Goal: Browse casually: Explore the website without a specific task or goal

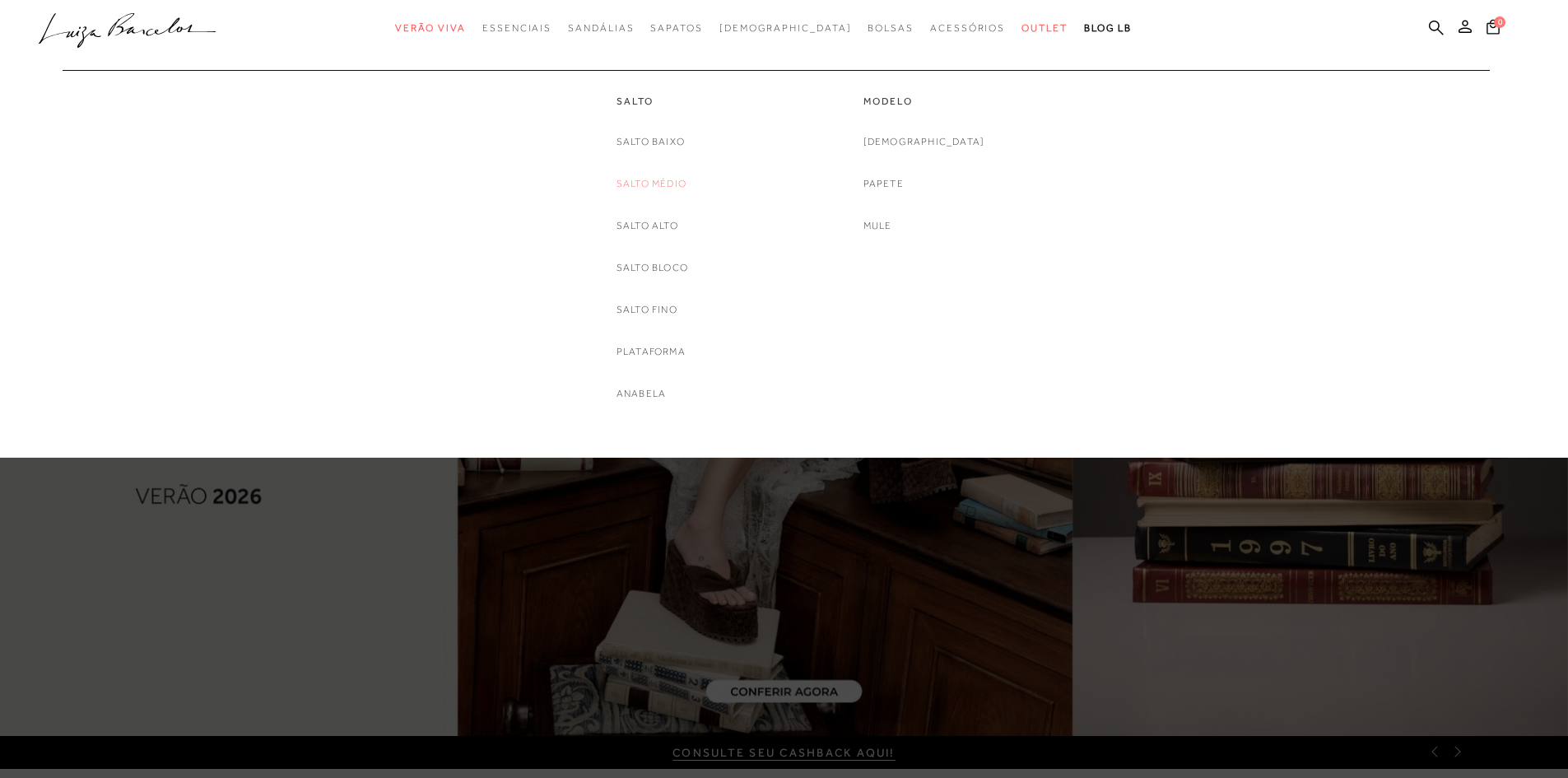
click at [655, 177] on link "Salto Médio" at bounding box center [652, 184] width 70 height 18
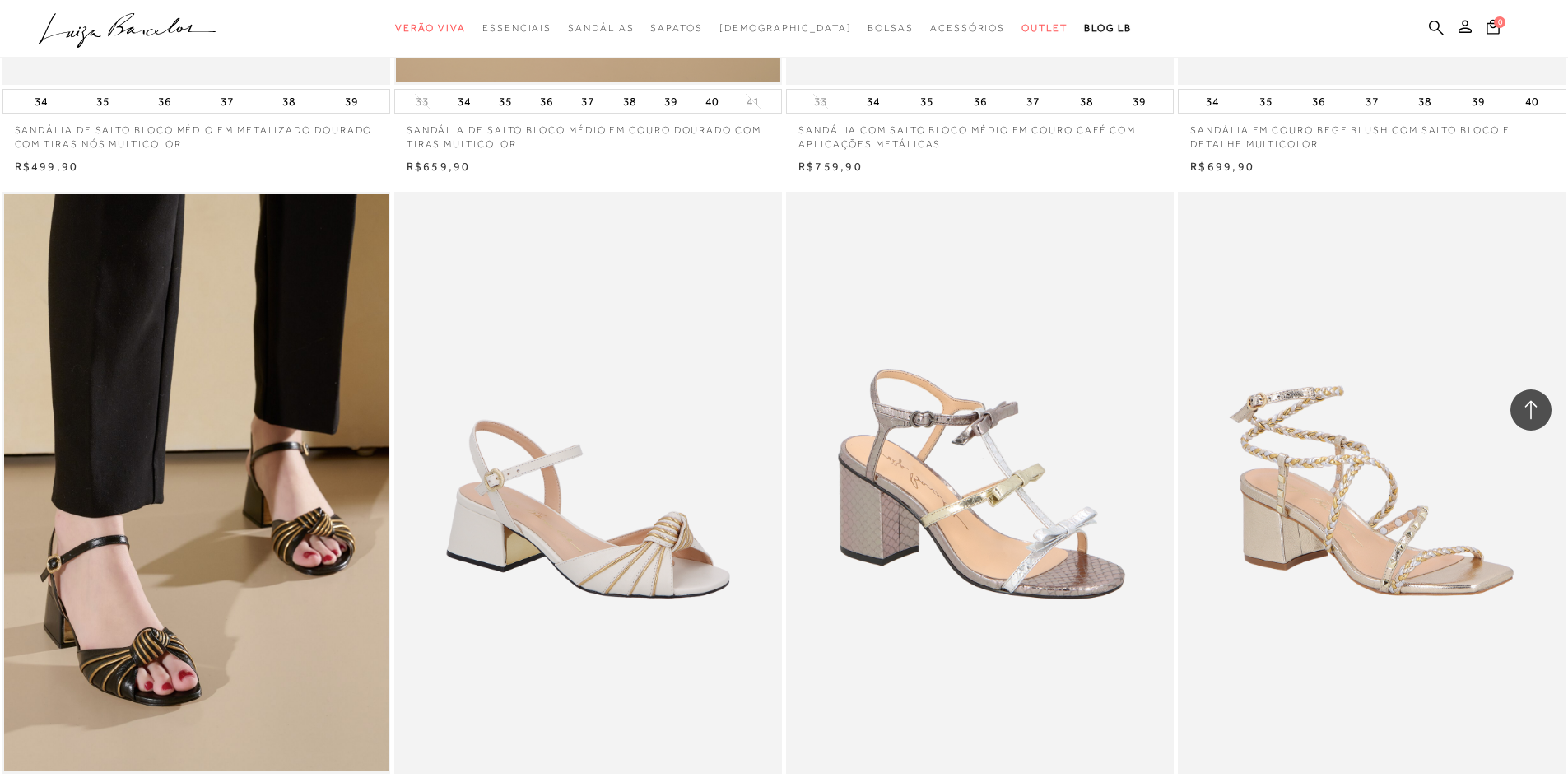
scroll to position [3953, 0]
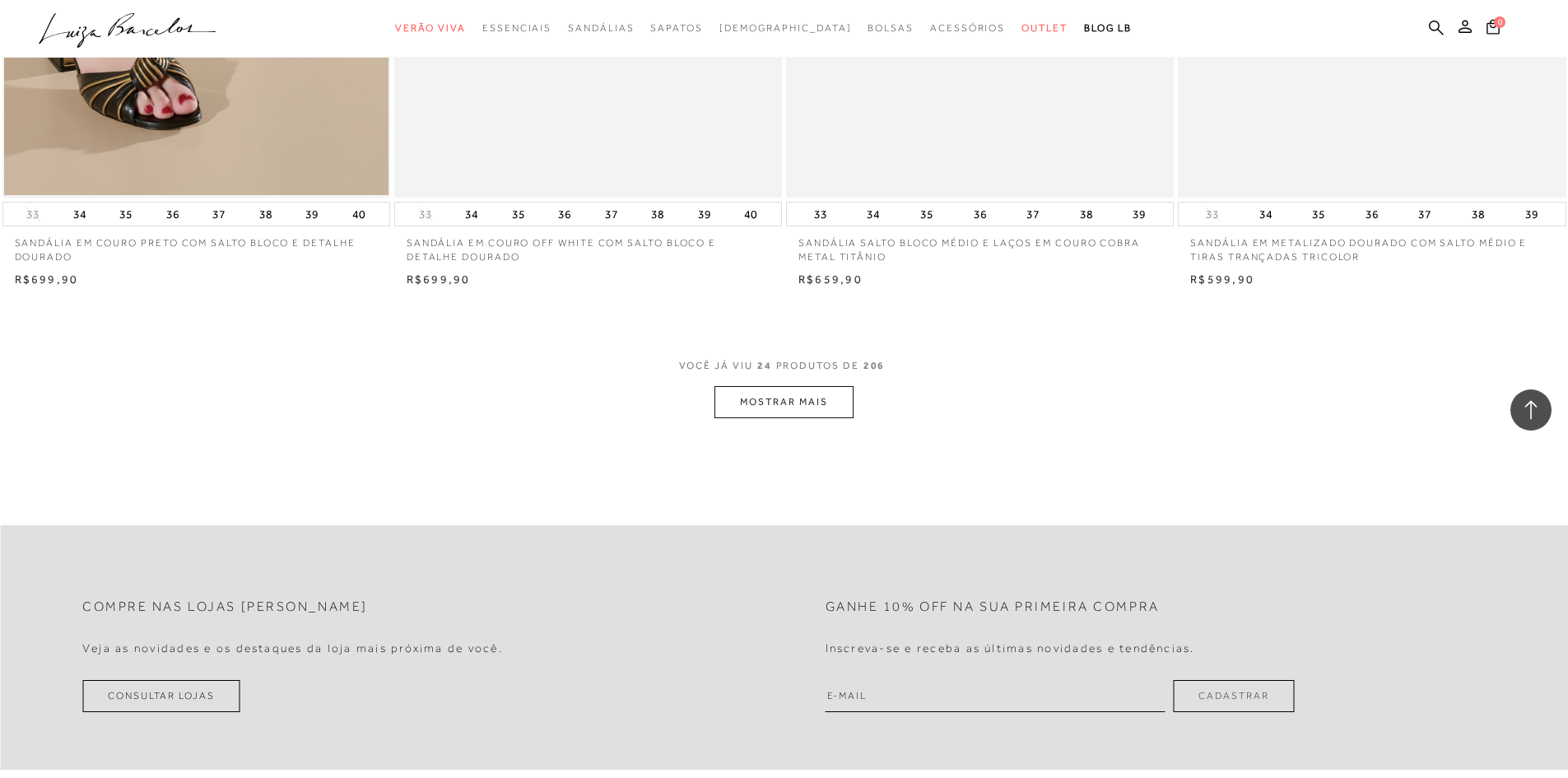
click at [753, 395] on button "MOSTRAR MAIS" at bounding box center [784, 402] width 138 height 32
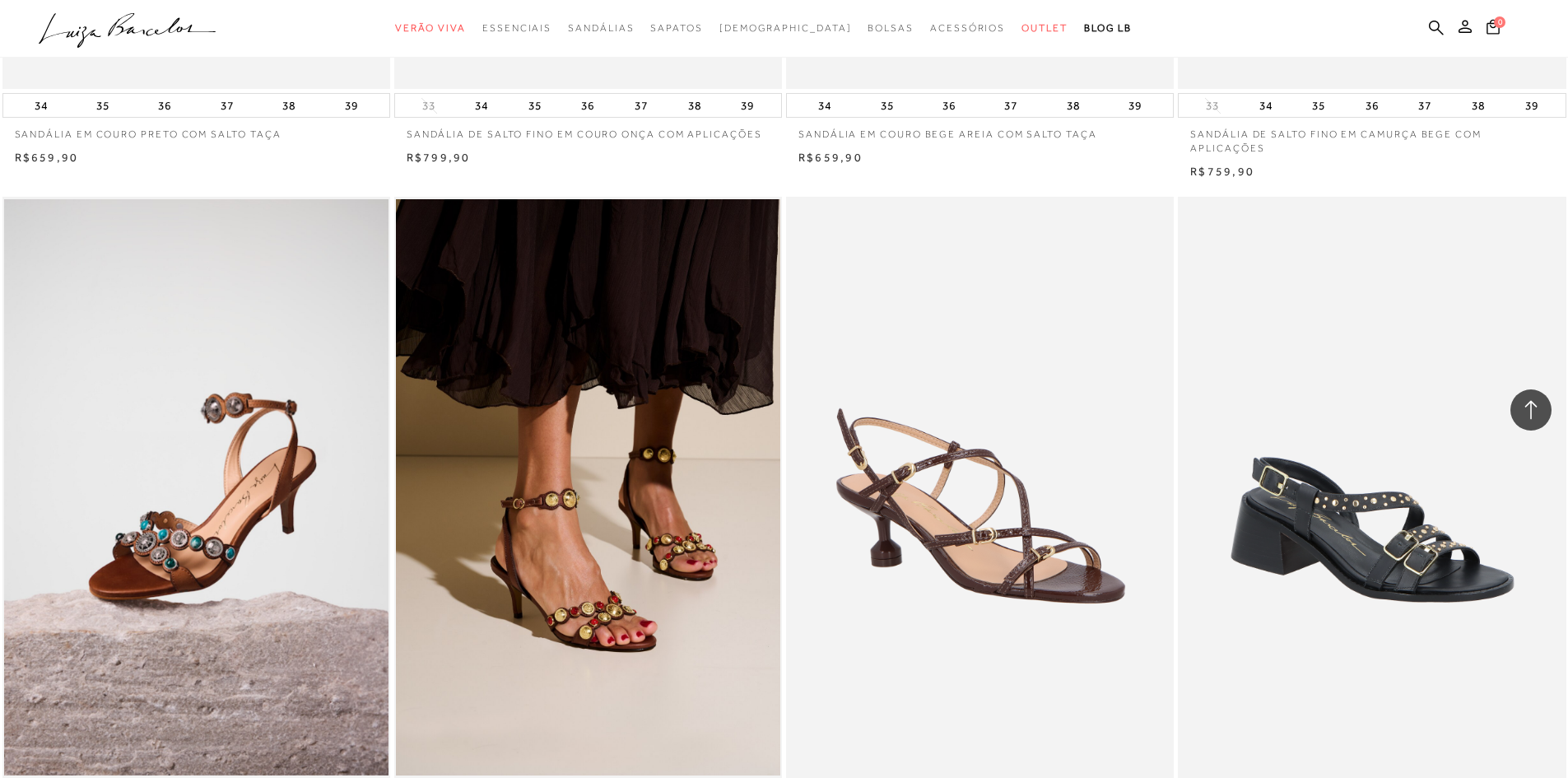
scroll to position [8072, 0]
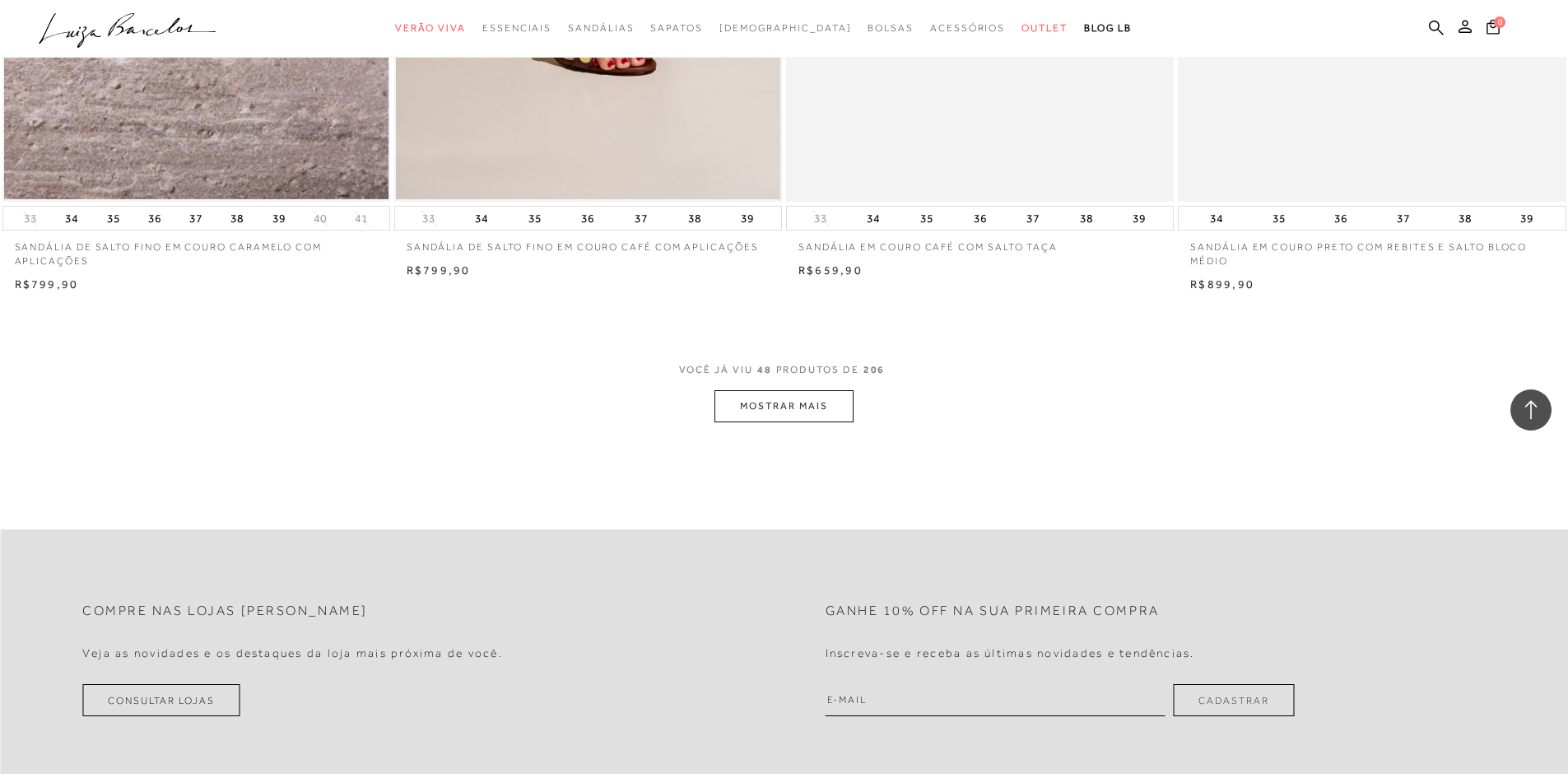
click at [752, 410] on button "MOSTRAR MAIS" at bounding box center [784, 406] width 138 height 32
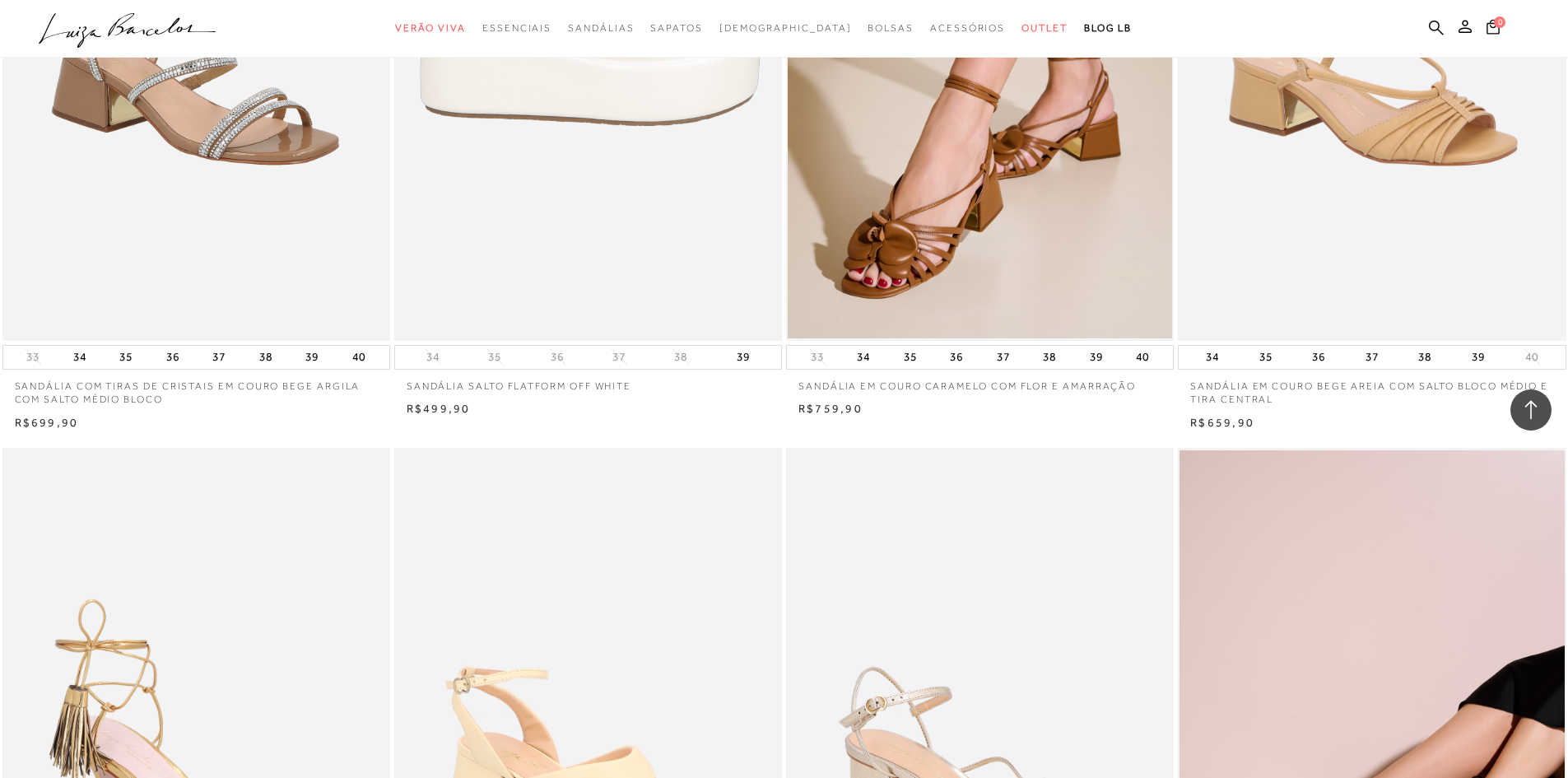
scroll to position [9764, 0]
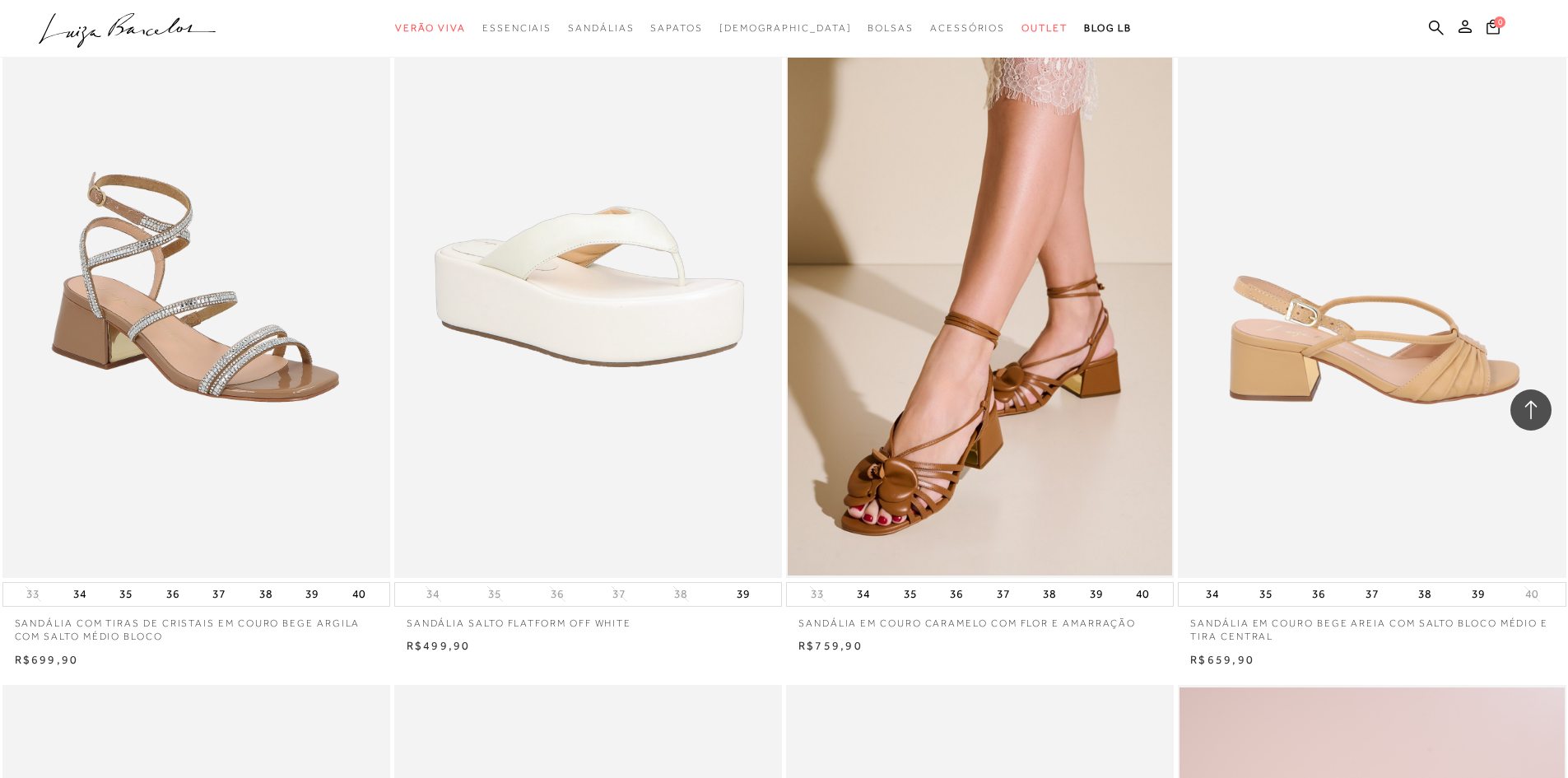
click at [1391, 337] on img at bounding box center [1373, 287] width 386 height 582
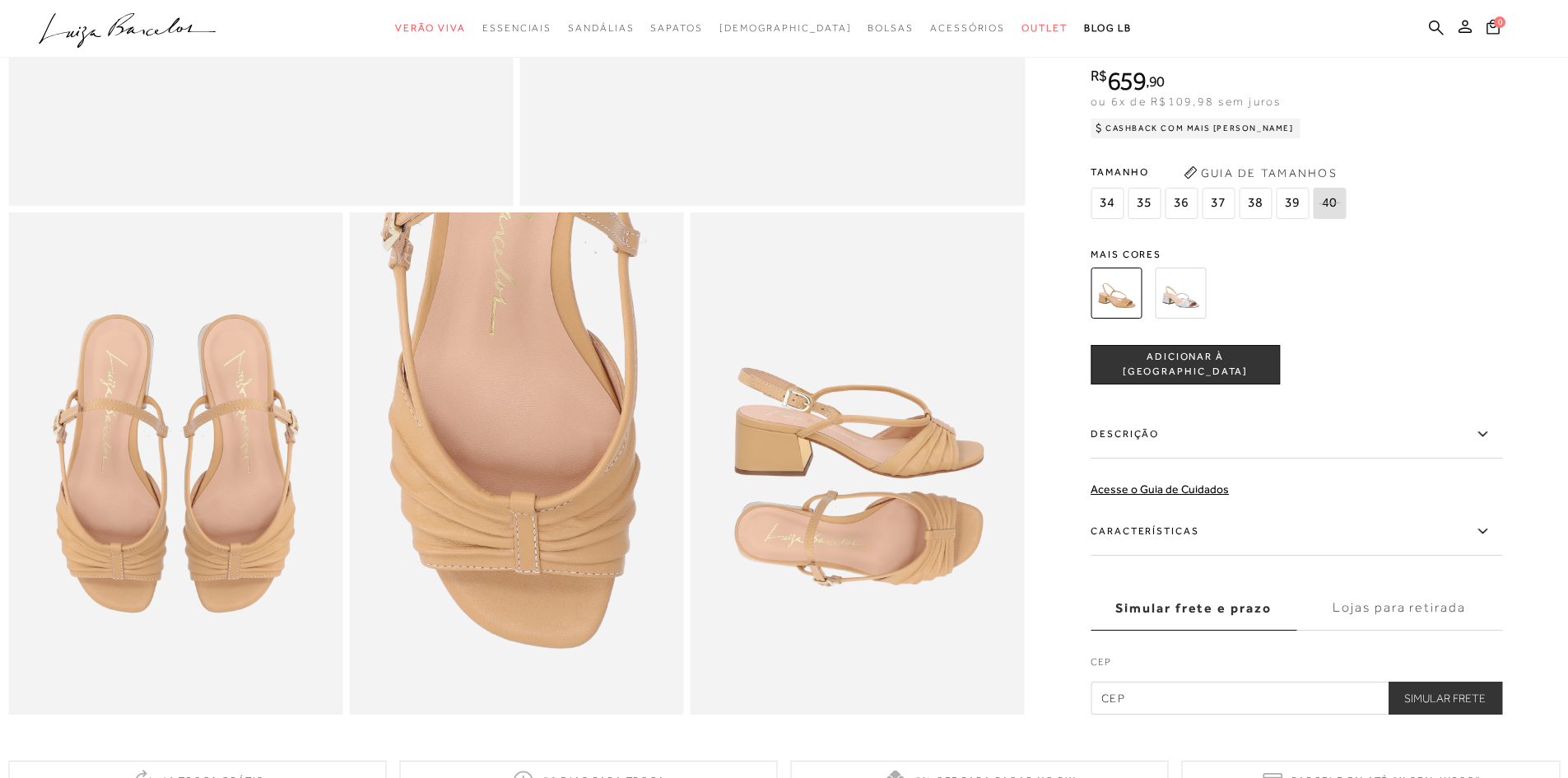
scroll to position [824, 0]
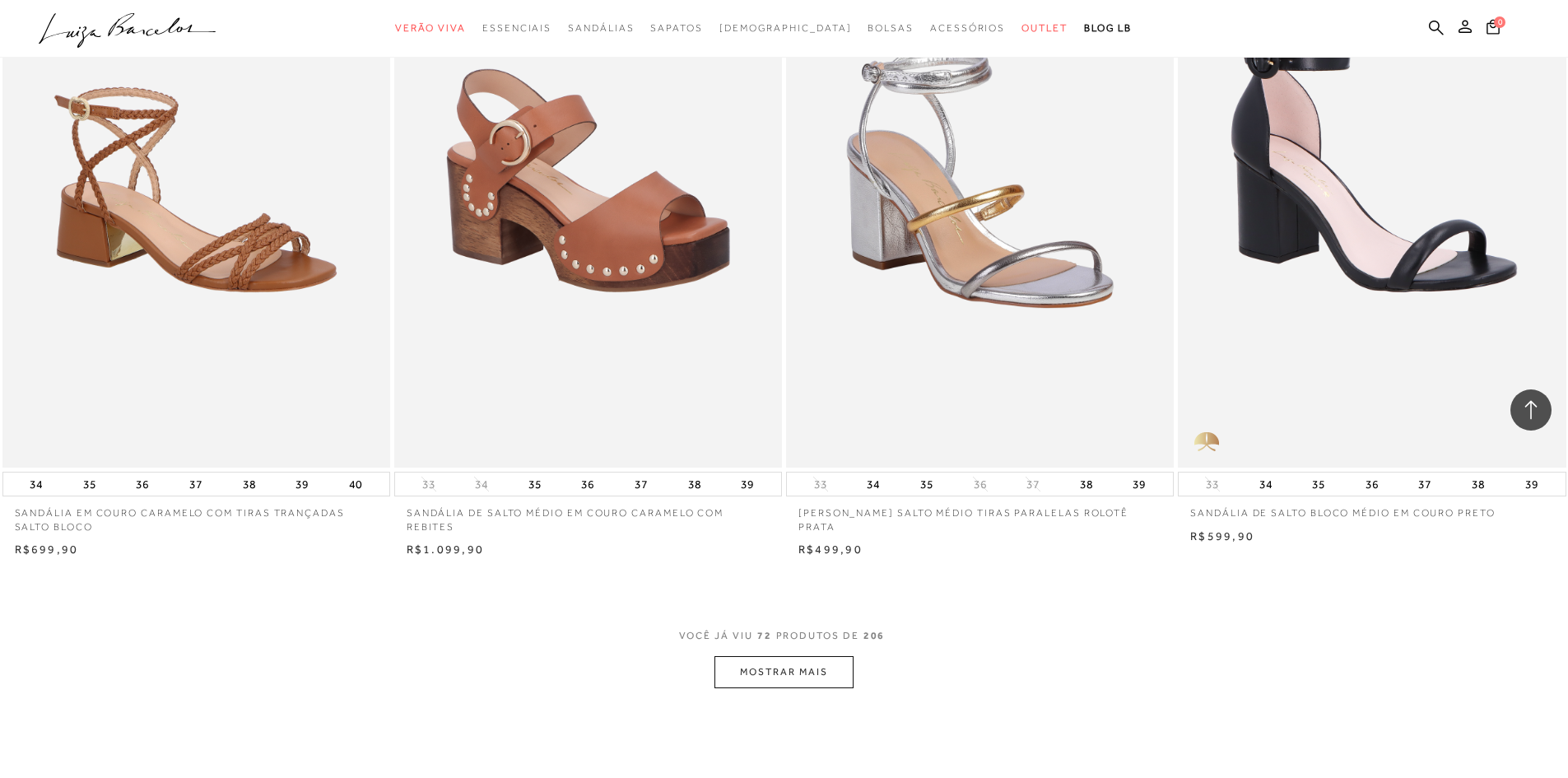
scroll to position [11906, 0]
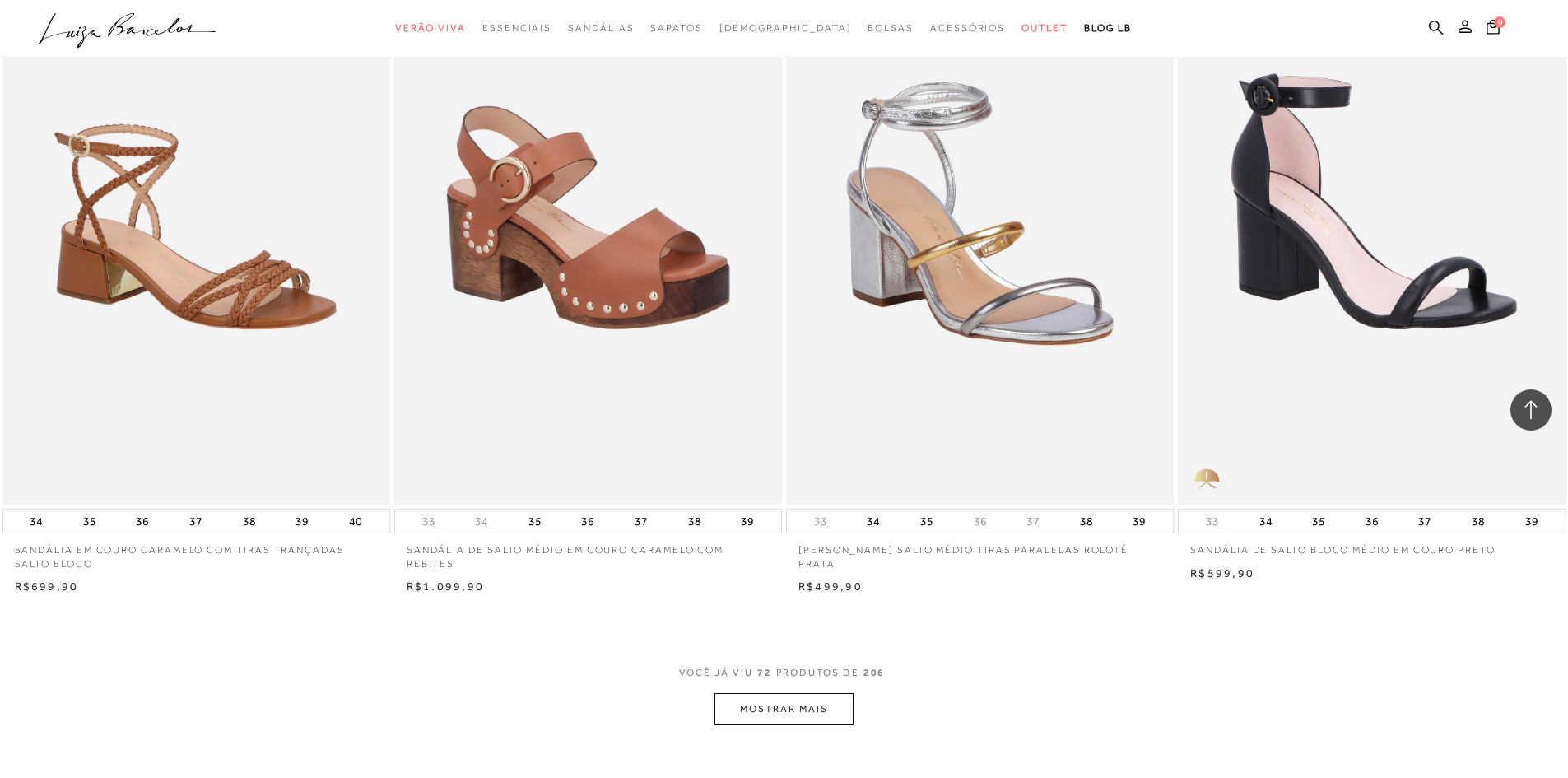
click at [785, 710] on button "MOSTRAR MAIS" at bounding box center [784, 709] width 138 height 32
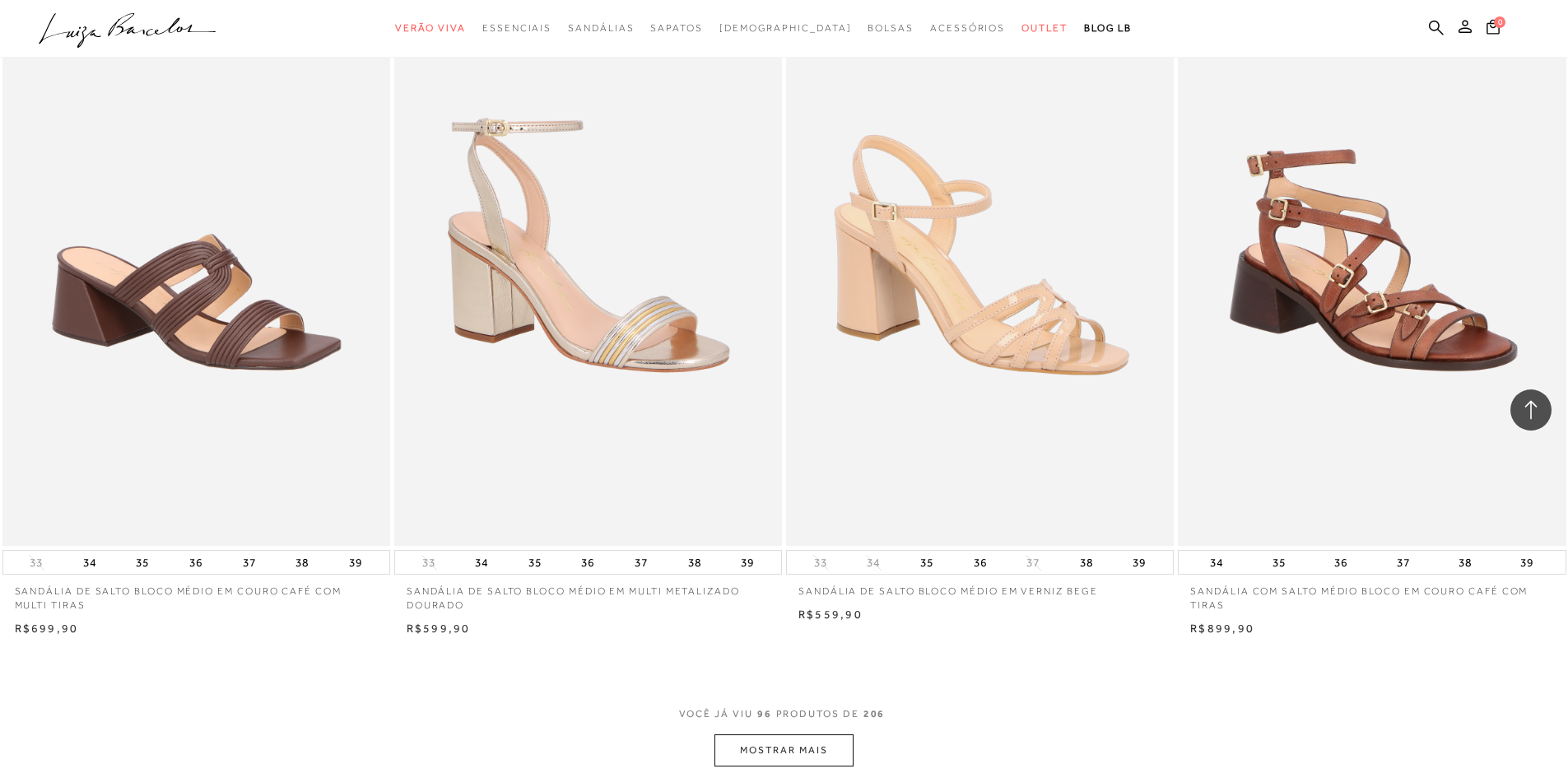
scroll to position [16271, 0]
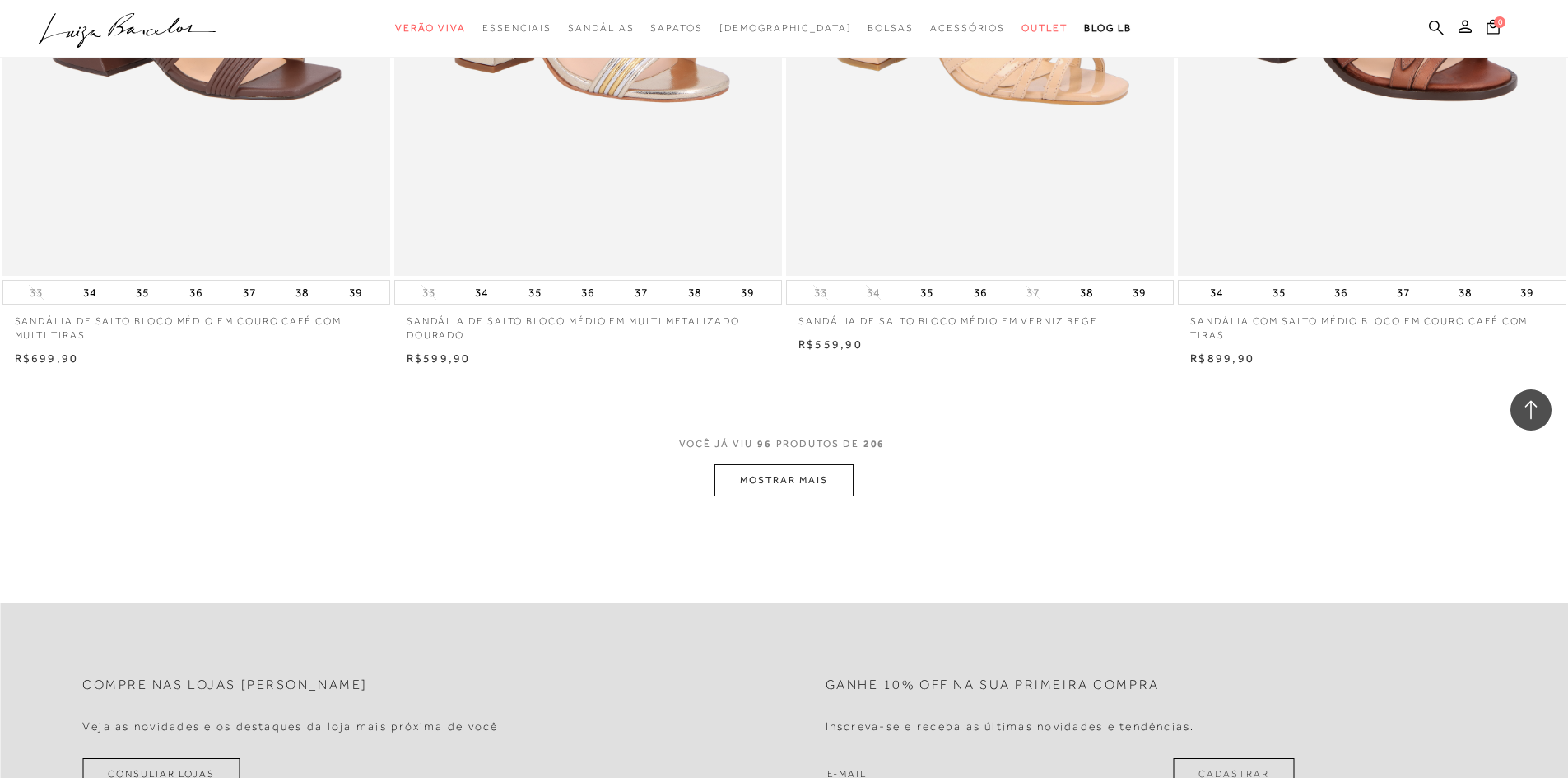
click at [777, 482] on button "MOSTRAR MAIS" at bounding box center [784, 480] width 138 height 32
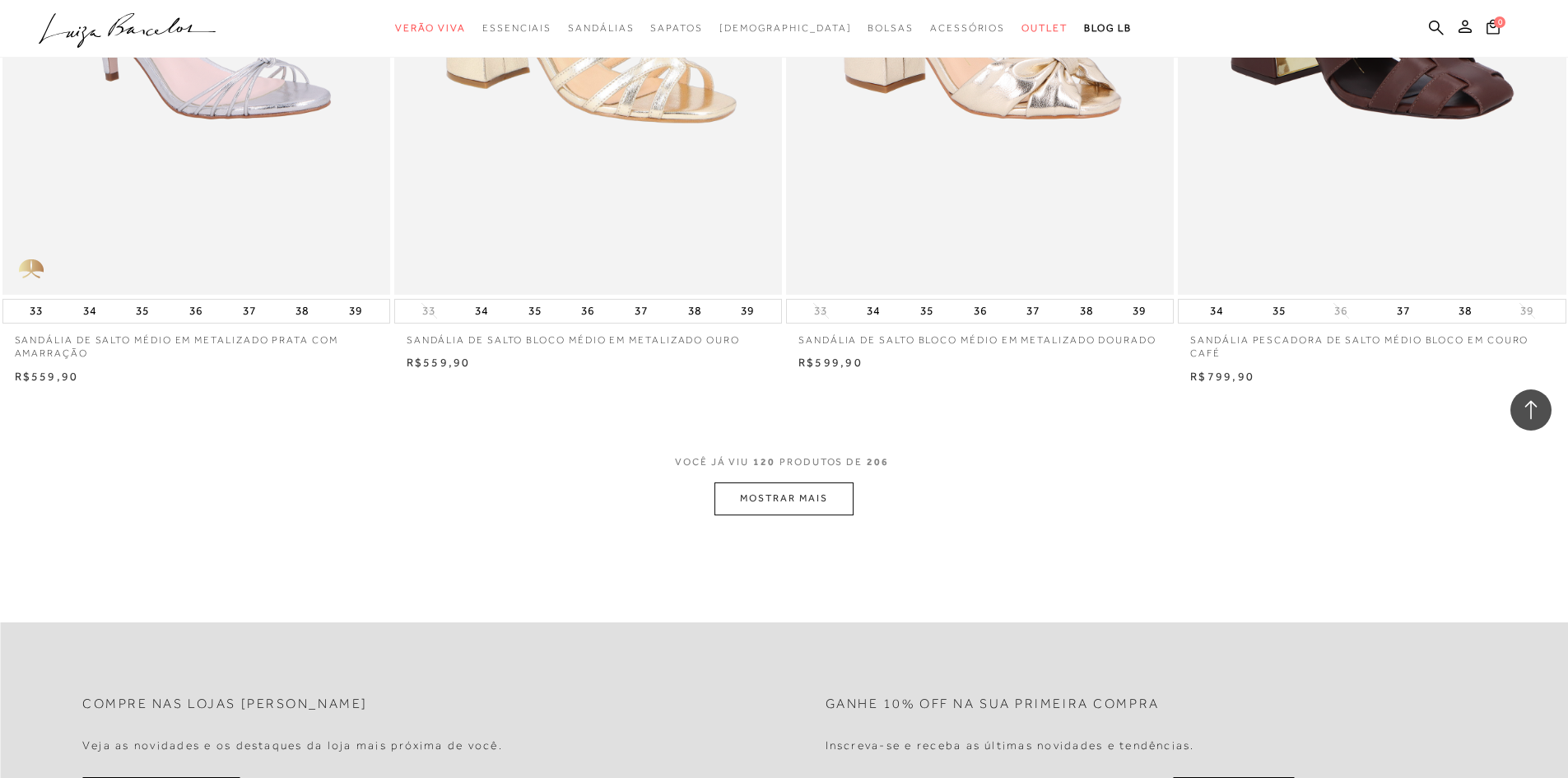
scroll to position [20471, 0]
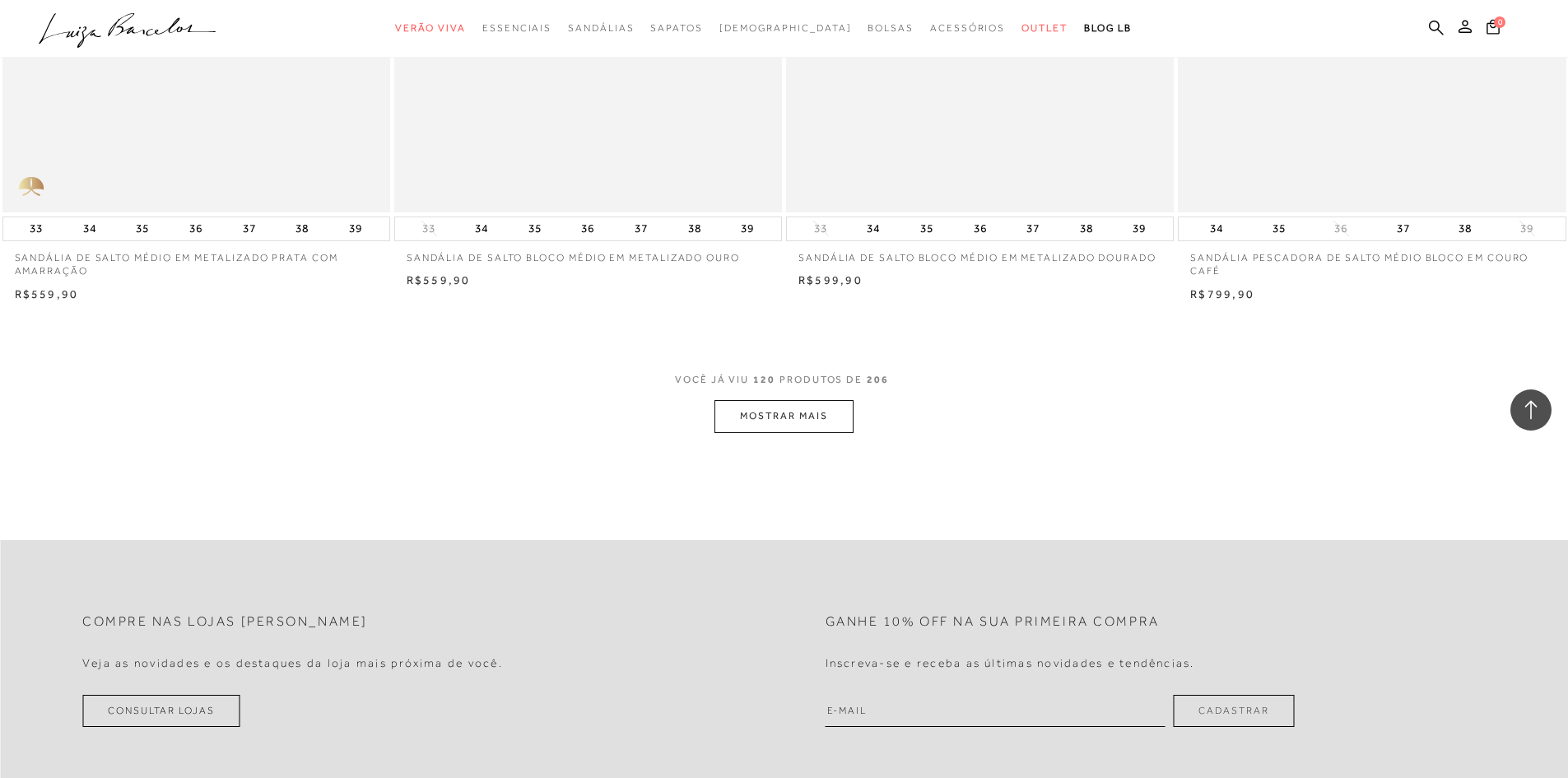
click at [787, 422] on button "MOSTRAR MAIS" at bounding box center [784, 416] width 138 height 32
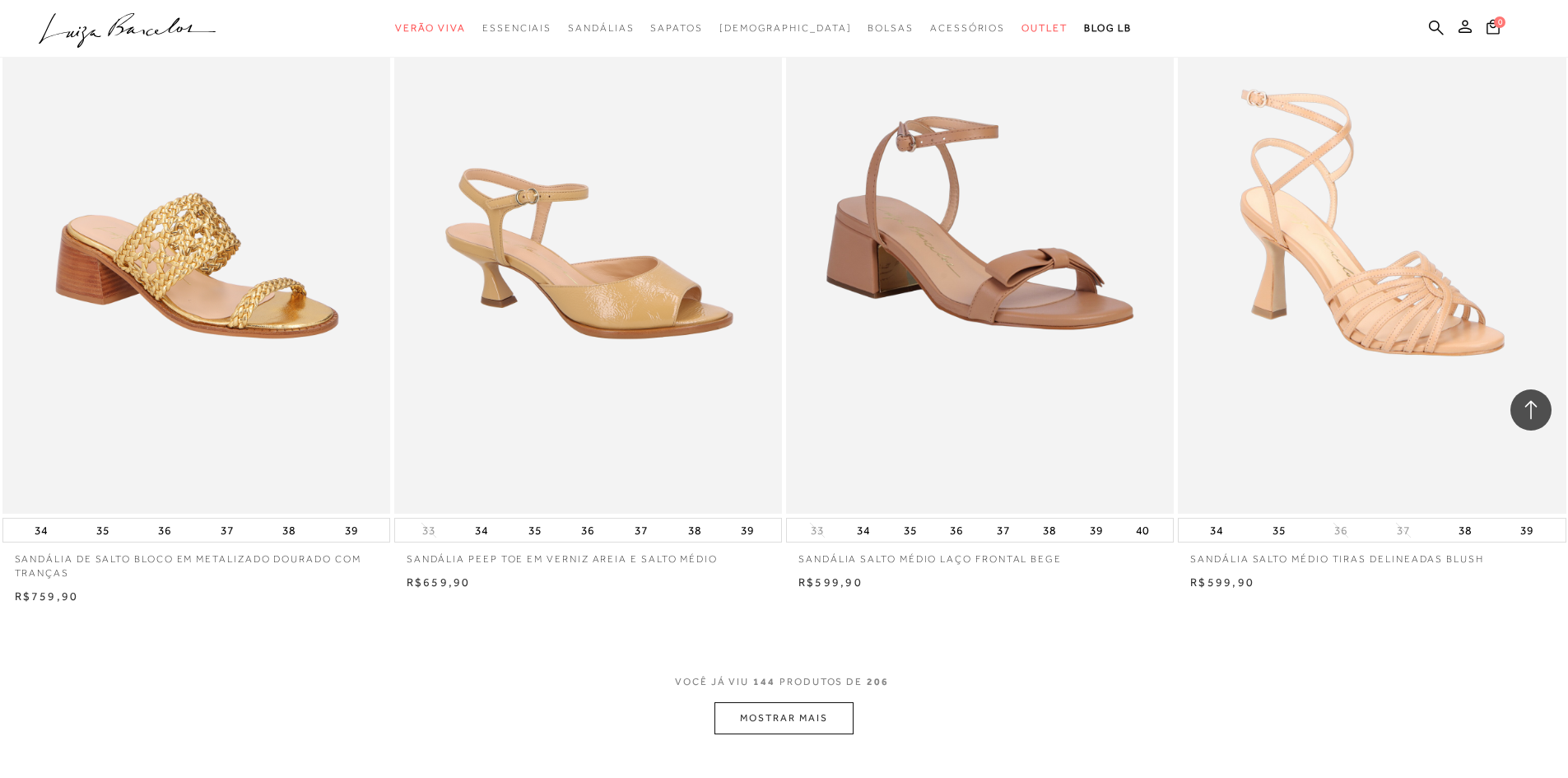
scroll to position [24589, 0]
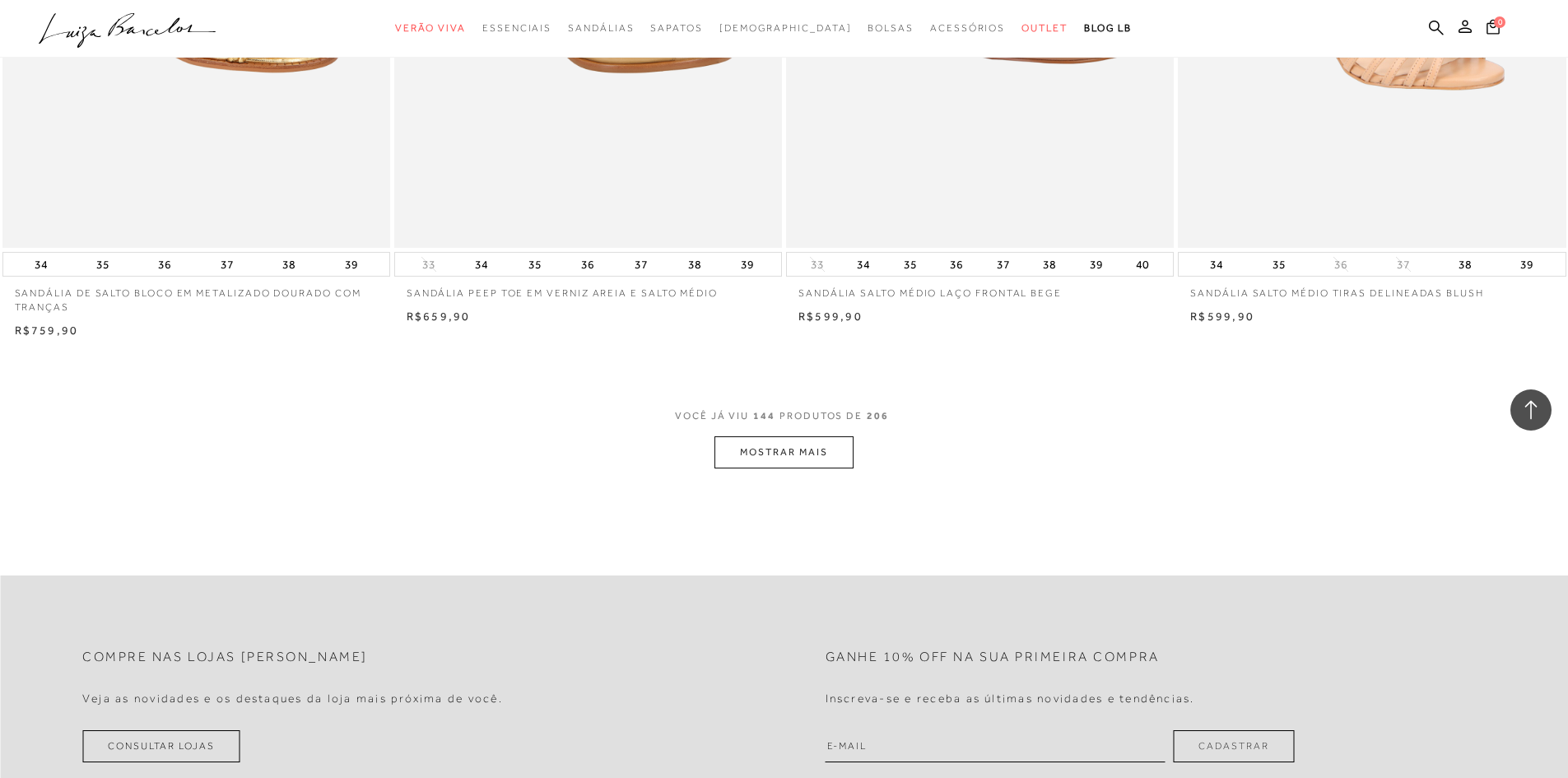
click at [804, 463] on button "MOSTRAR MAIS" at bounding box center [784, 452] width 138 height 32
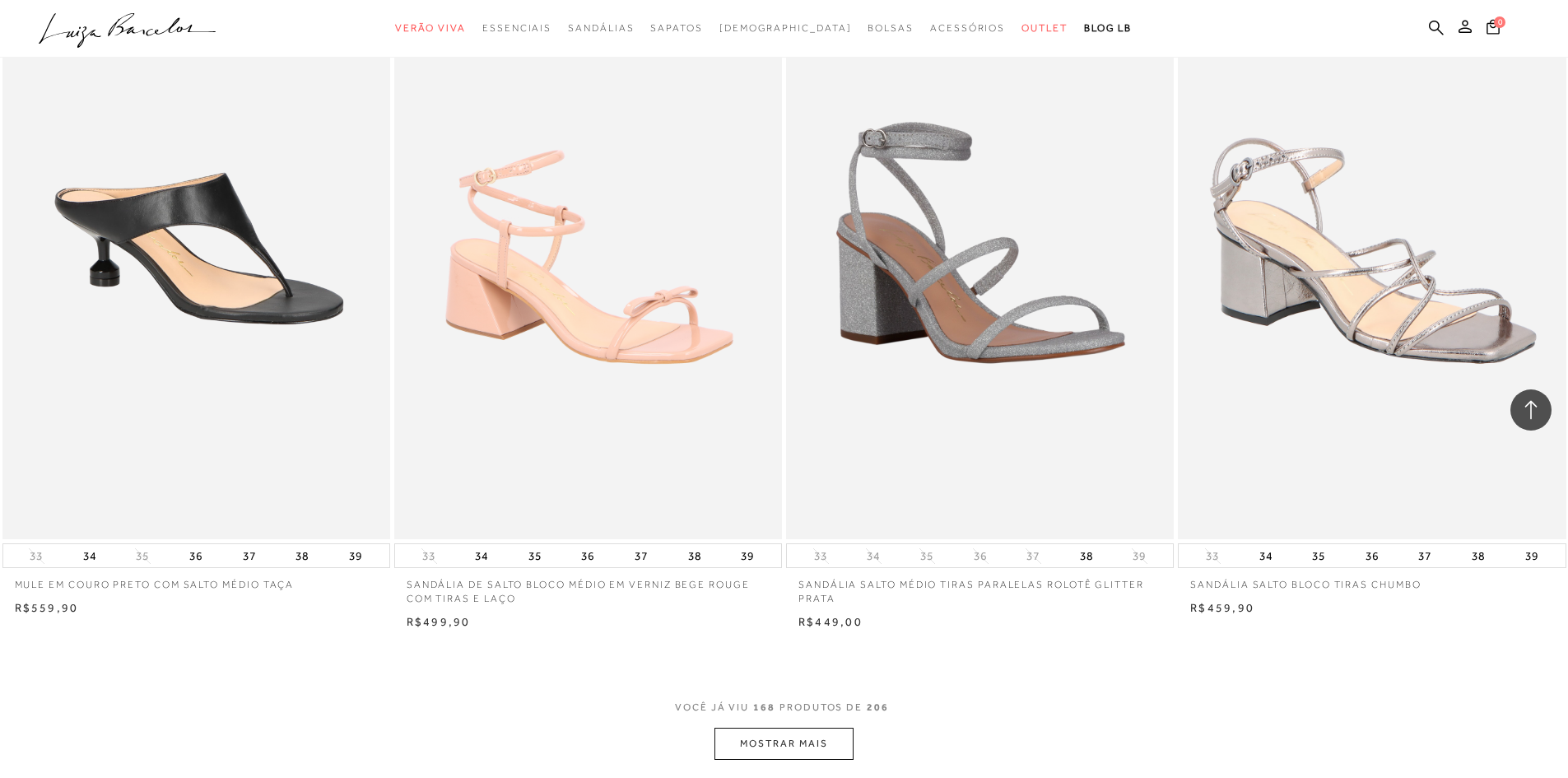
scroll to position [28625, 0]
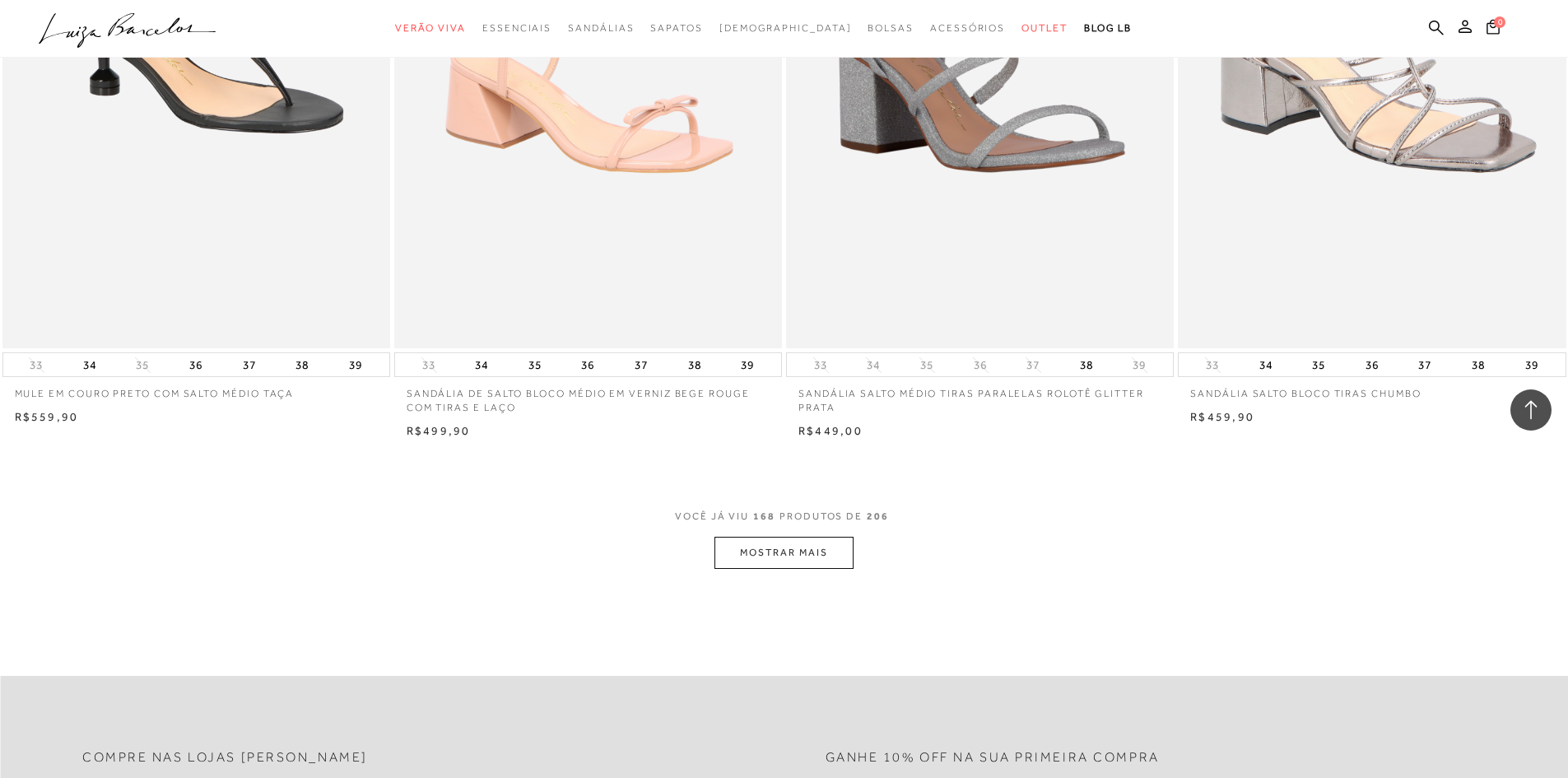
click at [765, 545] on button "MOSTRAR MAIS" at bounding box center [784, 553] width 138 height 32
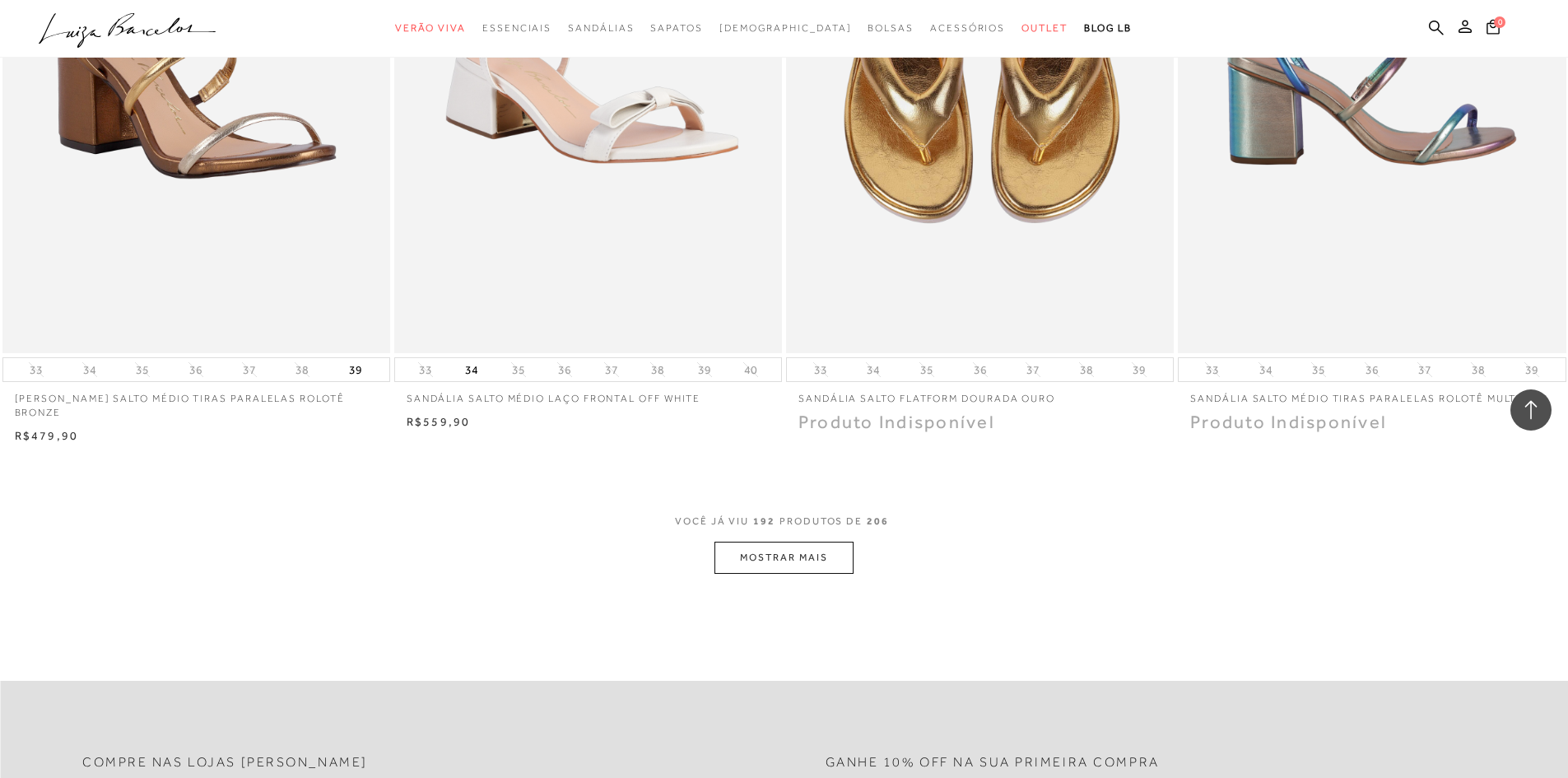
scroll to position [32990, 0]
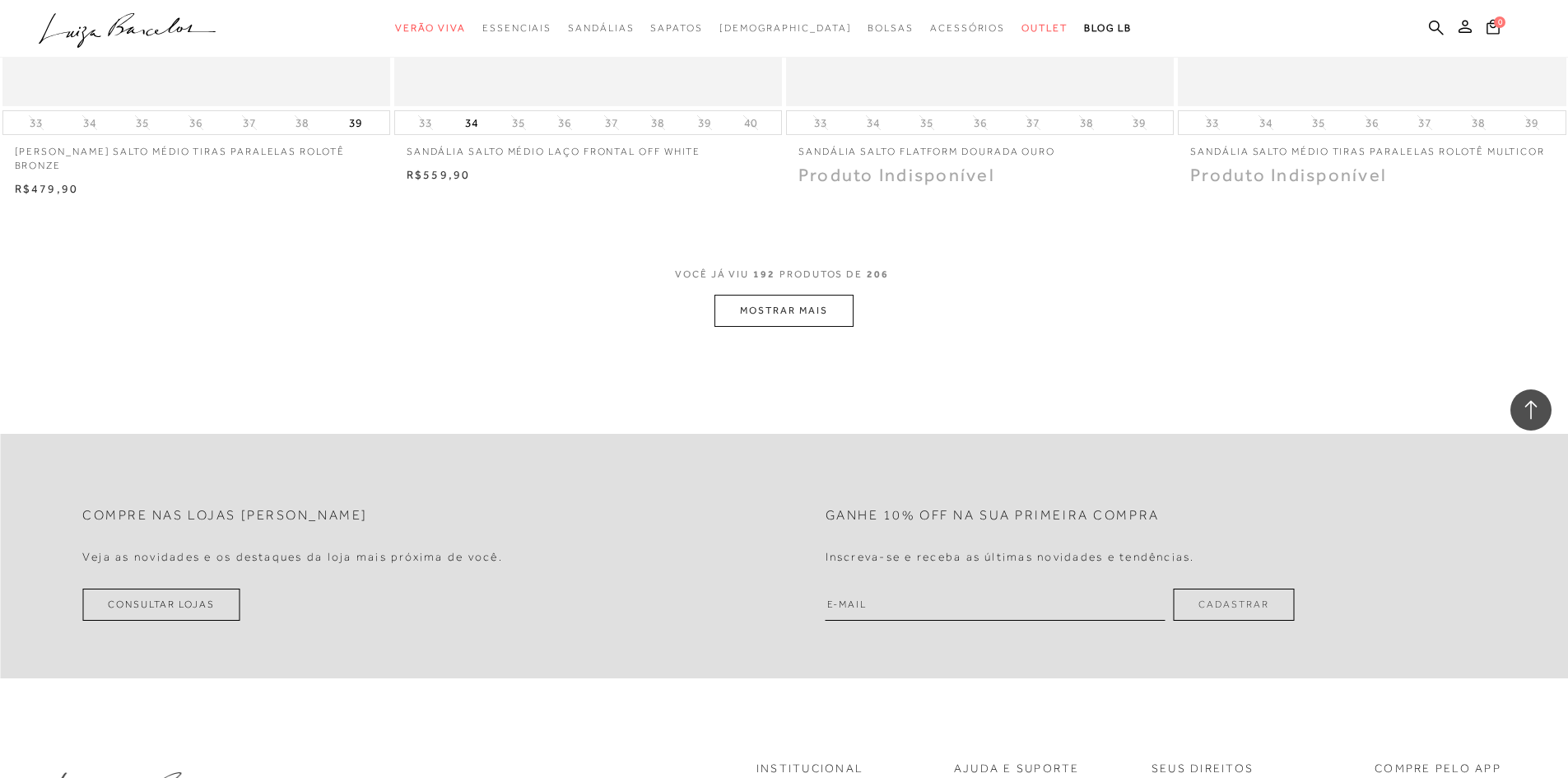
click at [746, 298] on button "MOSTRAR MAIS" at bounding box center [784, 310] width 138 height 32
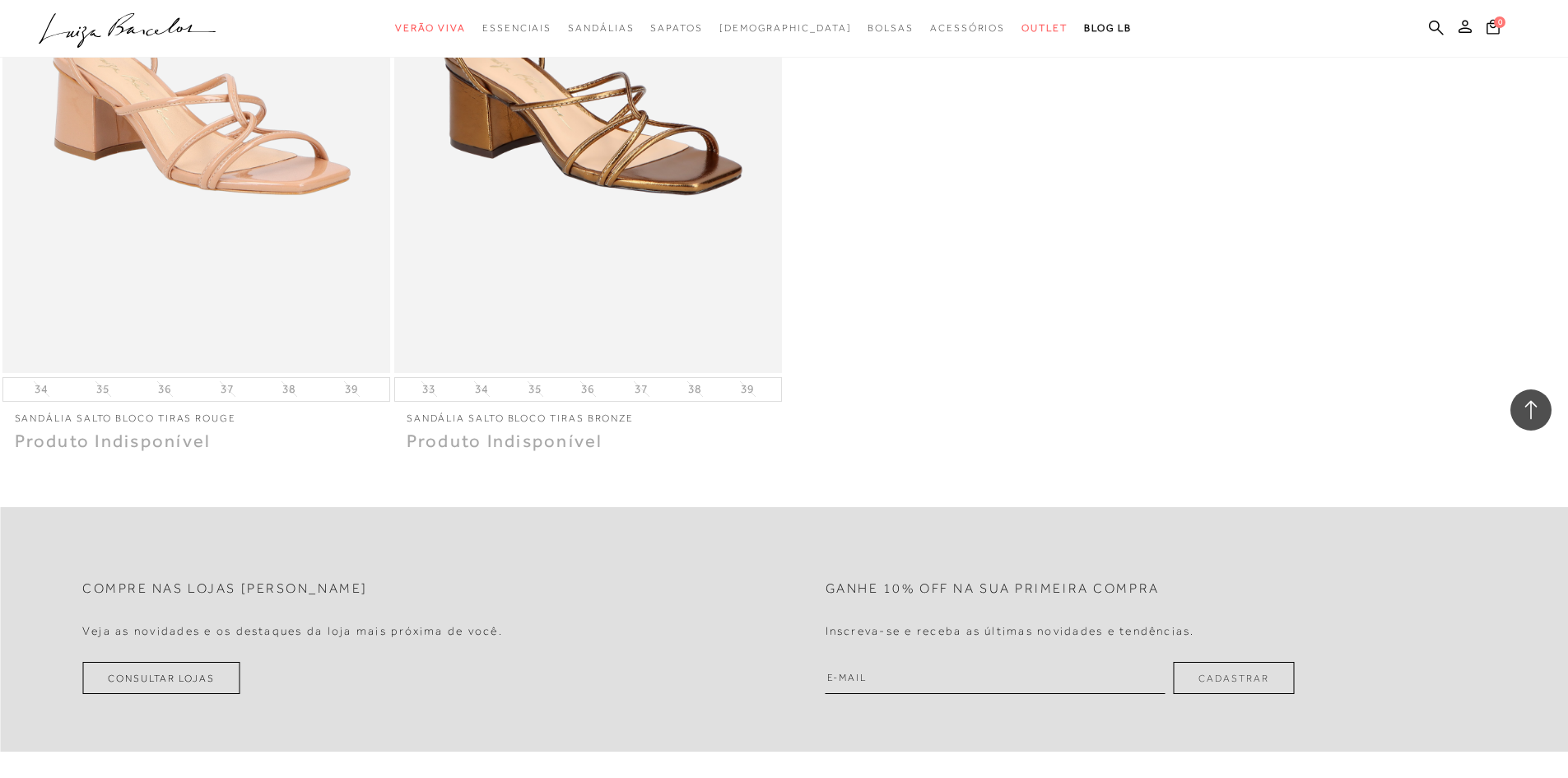
scroll to position [35214, 0]
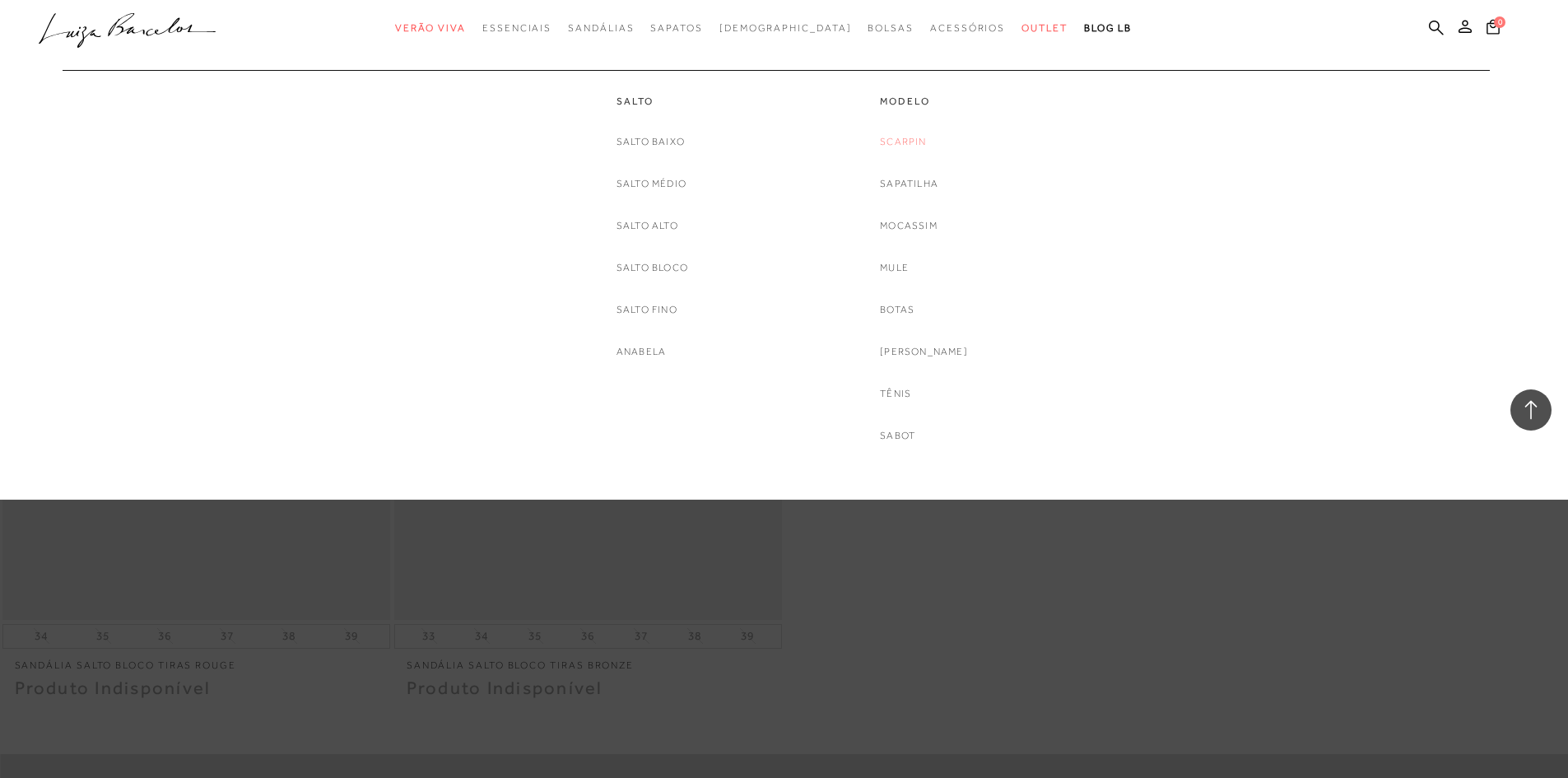
click at [919, 136] on link "Scarpin" at bounding box center [902, 142] width 46 height 18
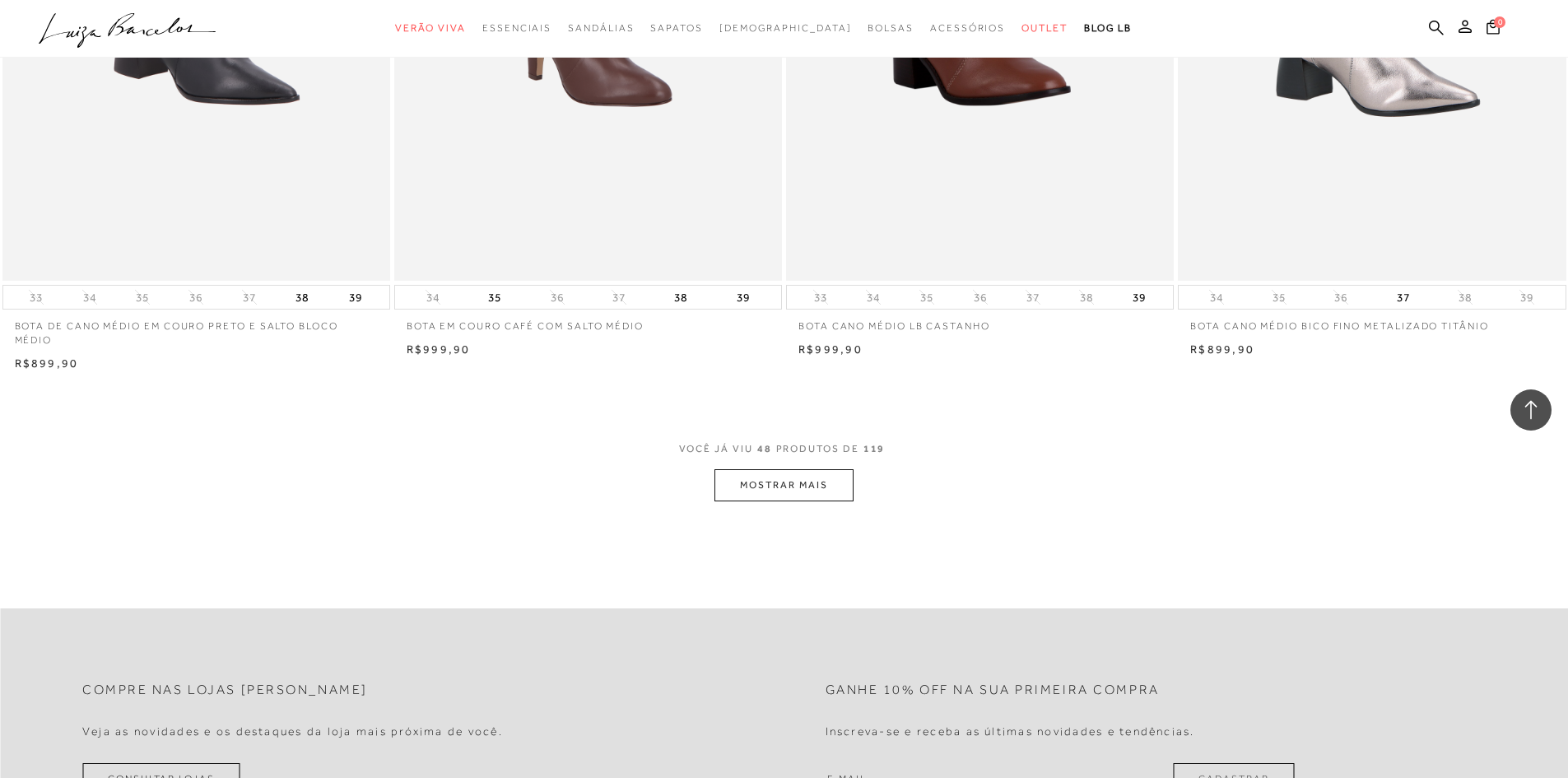
click at [770, 477] on button "MOSTRAR MAIS" at bounding box center [784, 486] width 138 height 32
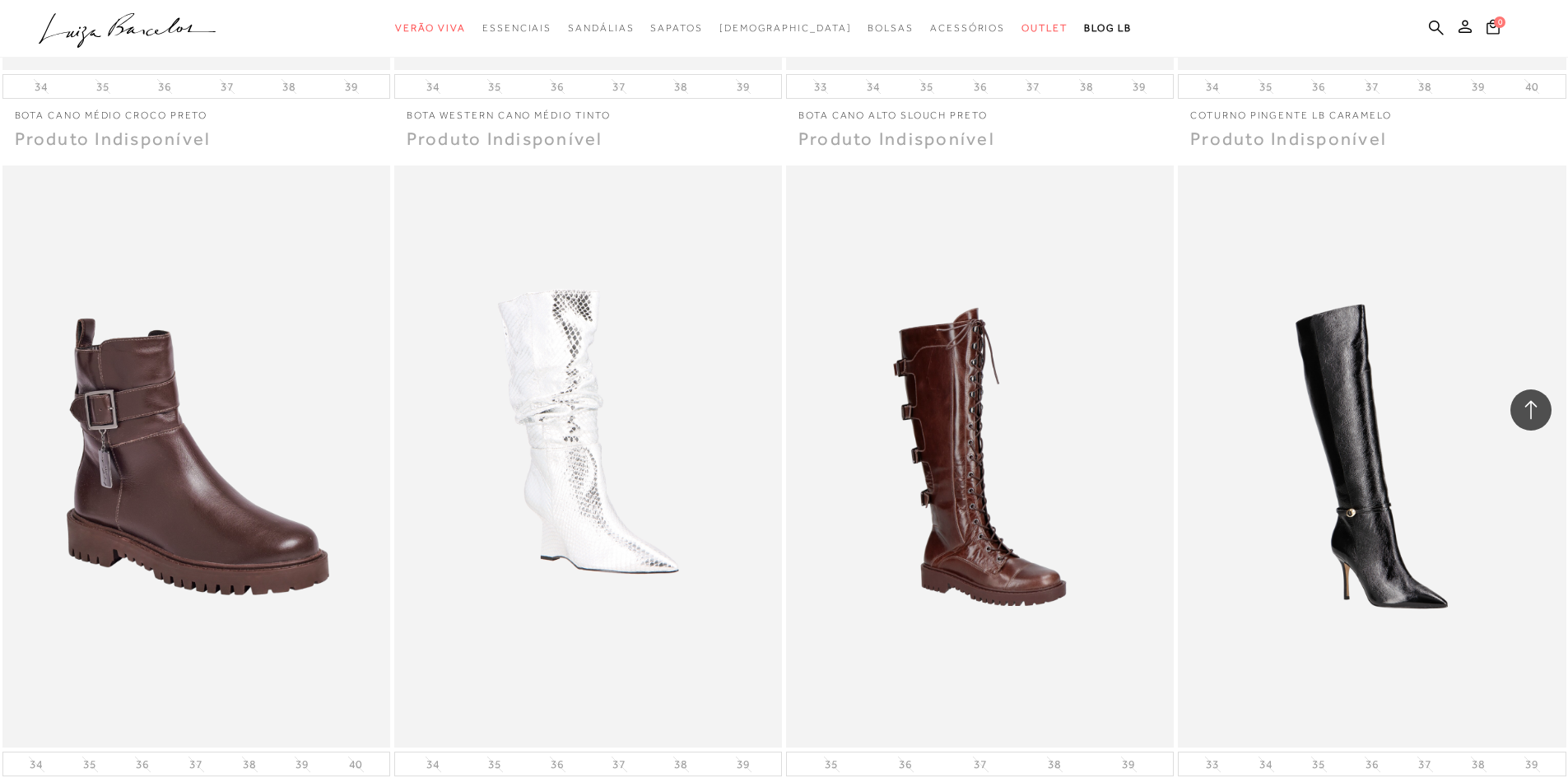
scroll to position [12070, 0]
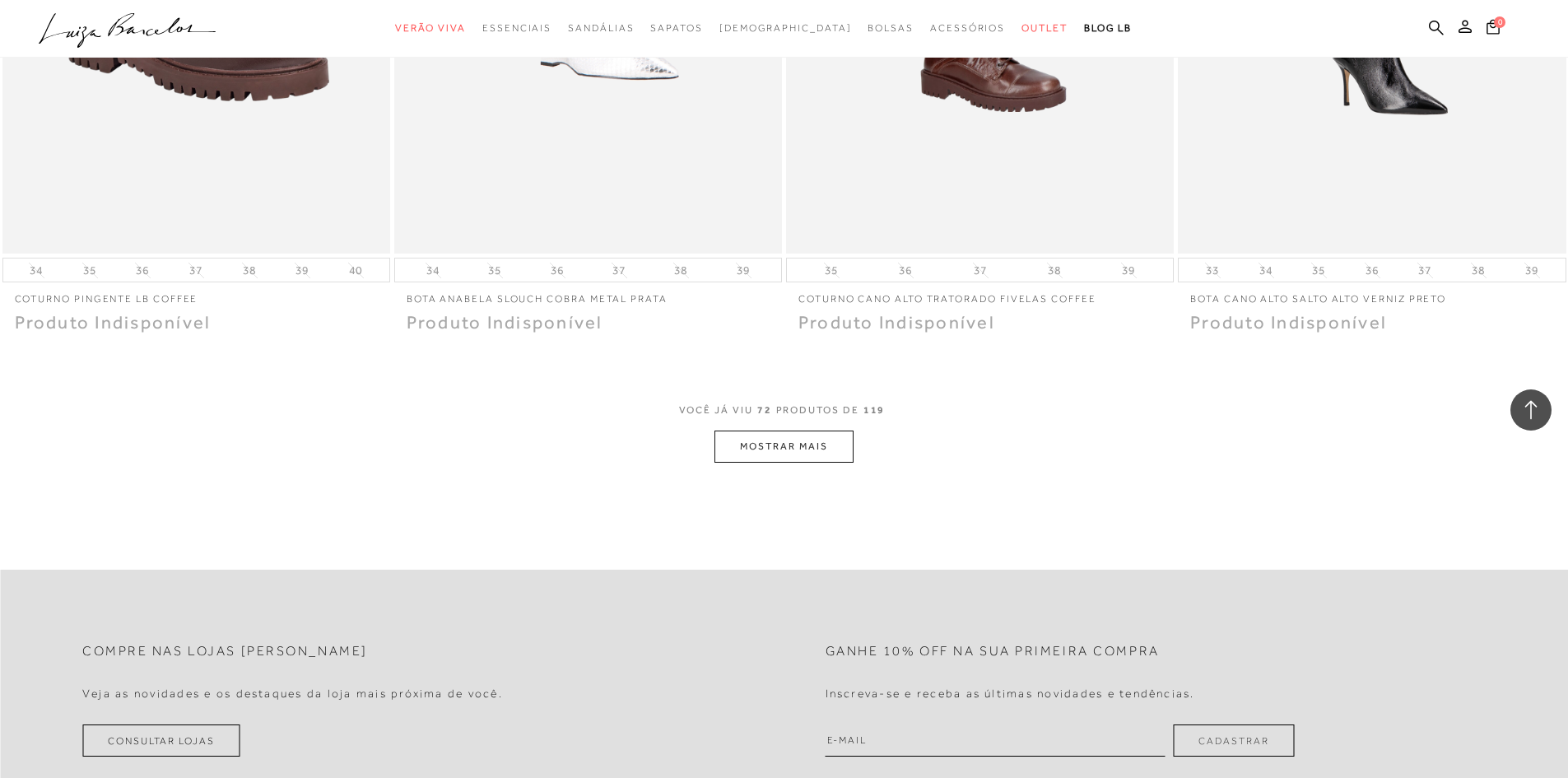
click at [764, 441] on button "MOSTRAR MAIS" at bounding box center [784, 447] width 138 height 32
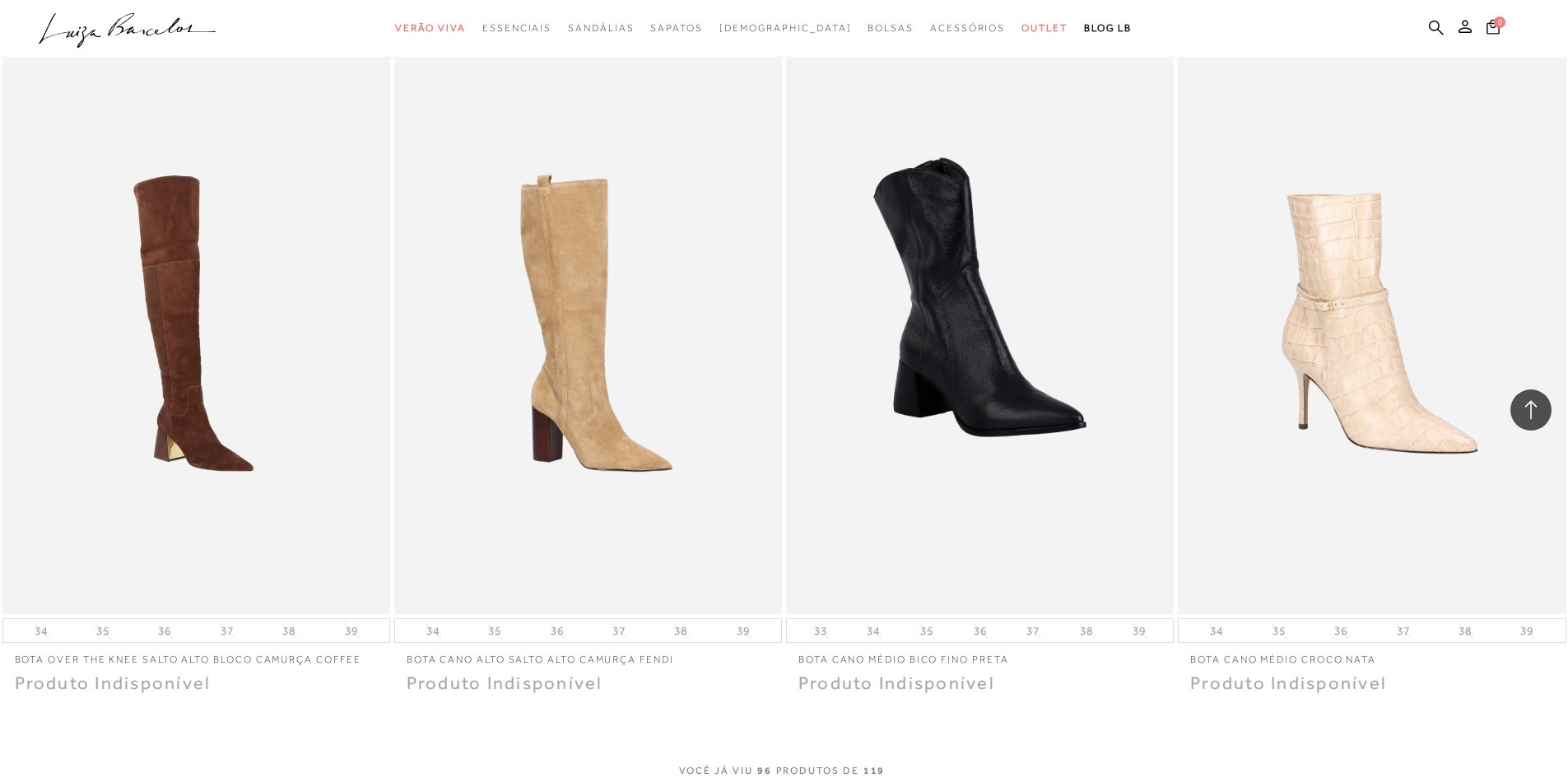
scroll to position [16188, 0]
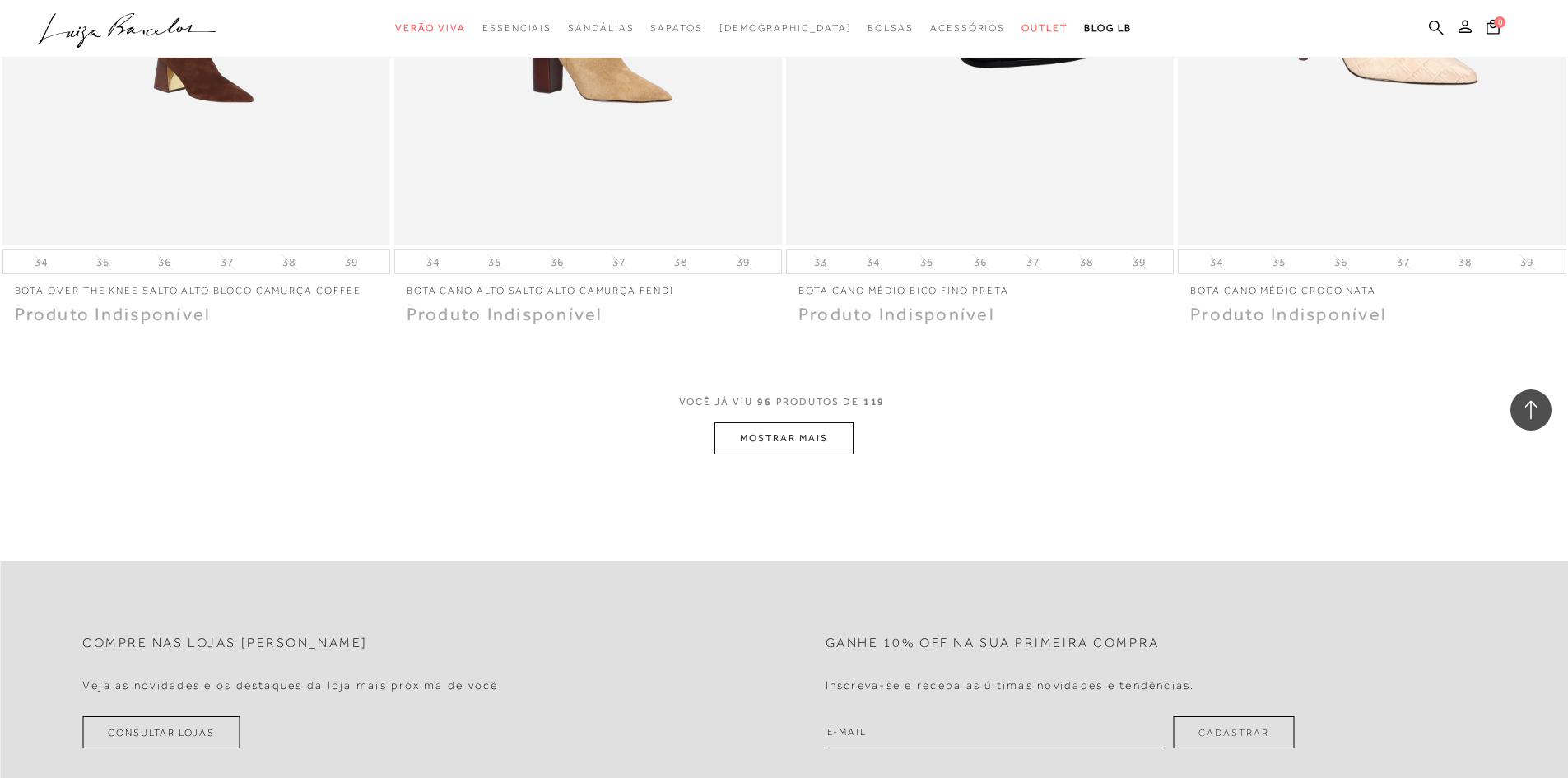
click at [800, 422] on button "MOSTRAR MAIS" at bounding box center [784, 438] width 138 height 32
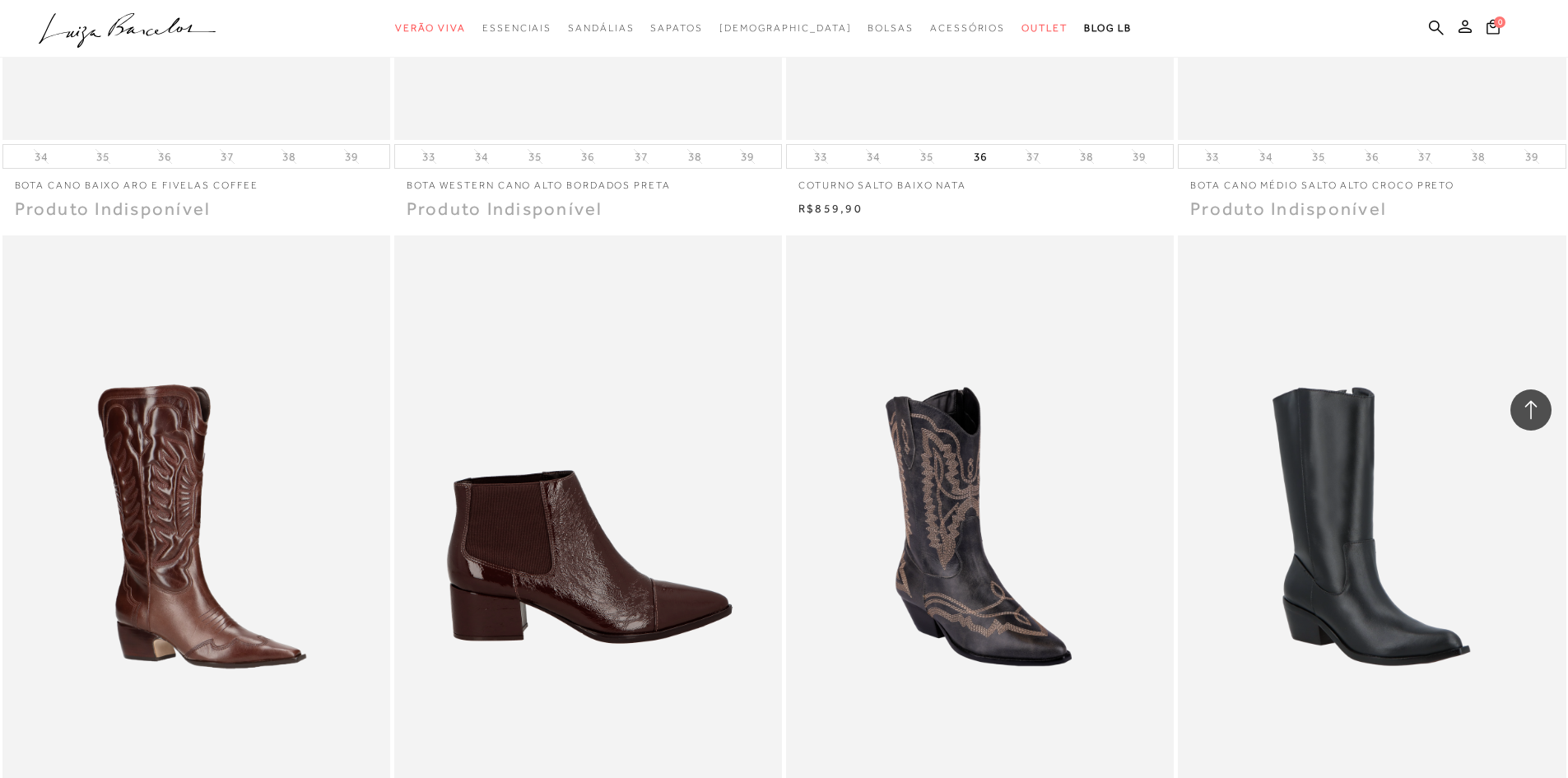
scroll to position [17682, 0]
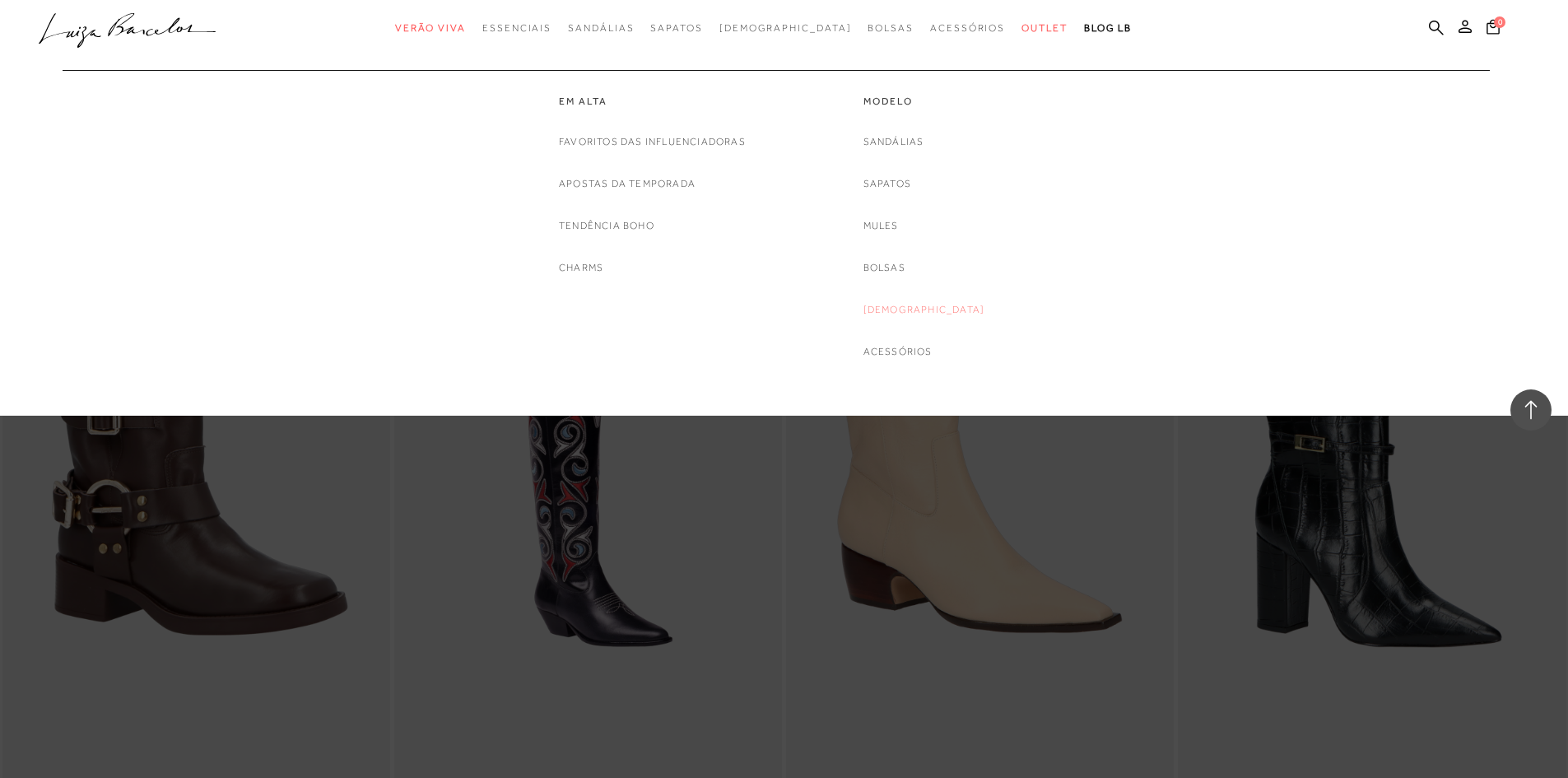
click at [924, 305] on link "[DEMOGRAPHIC_DATA]" at bounding box center [924, 310] width 122 height 18
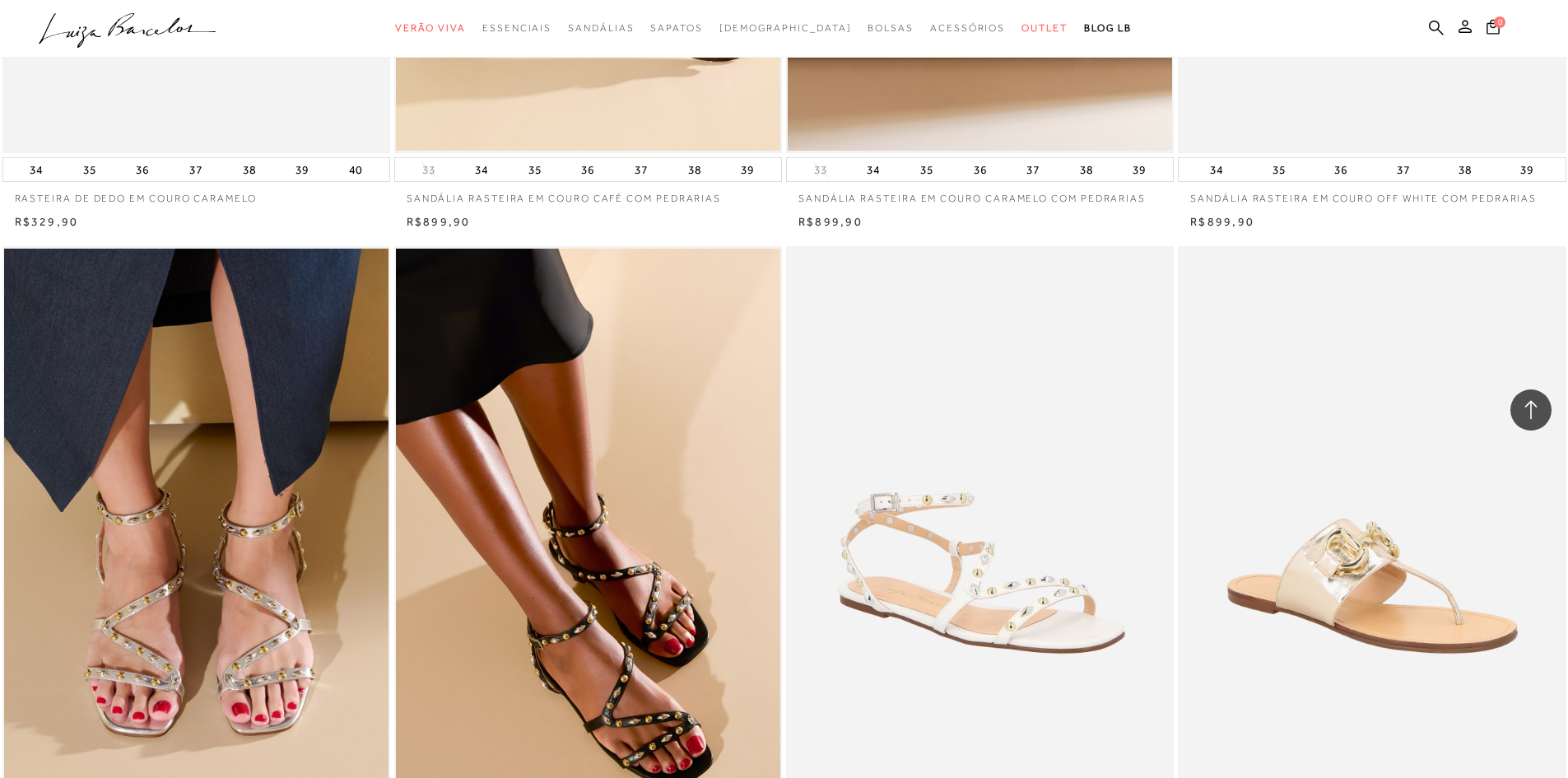
scroll to position [3789, 0]
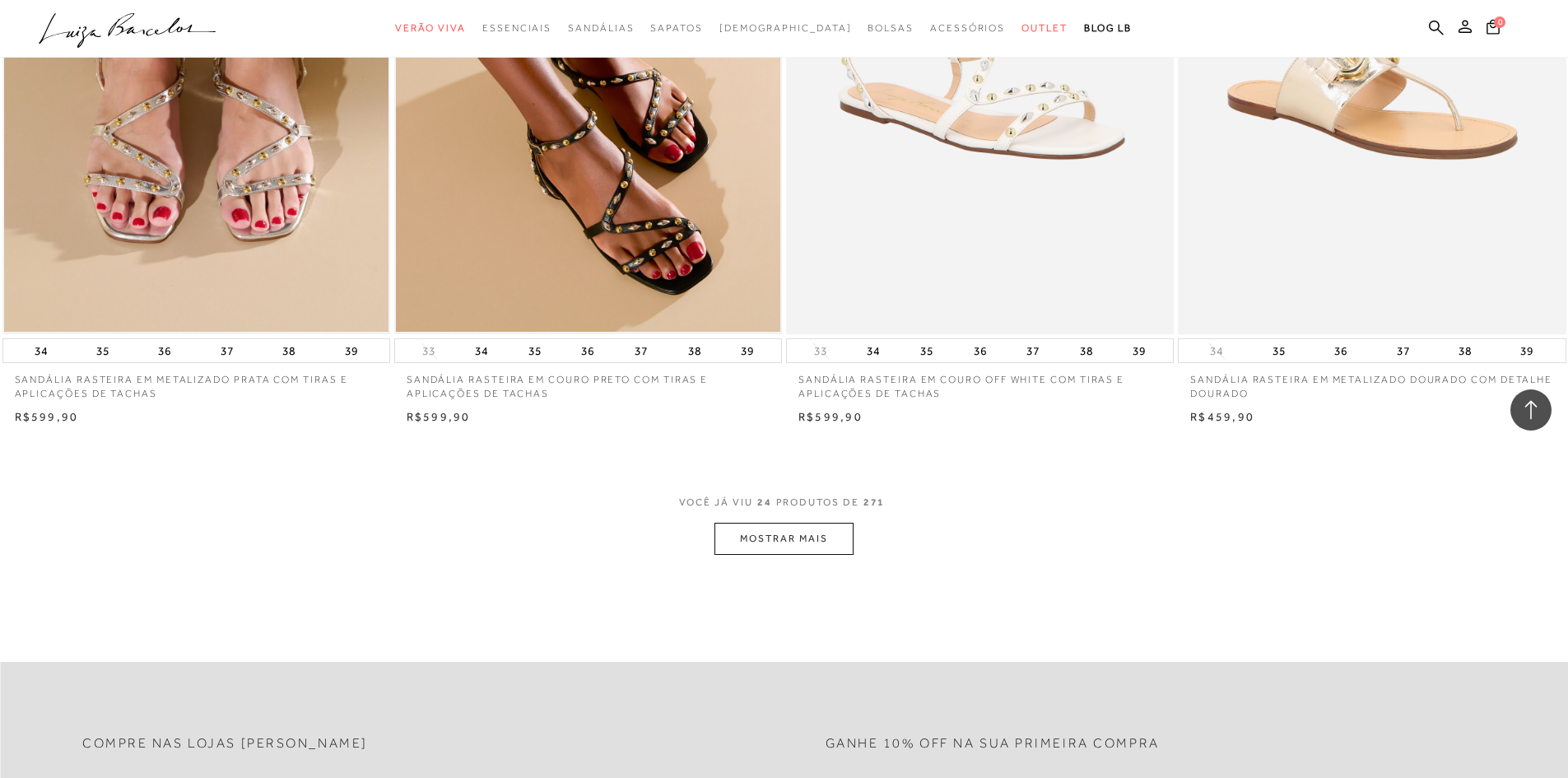
click at [770, 542] on button "MOSTRAR MAIS" at bounding box center [784, 538] width 138 height 32
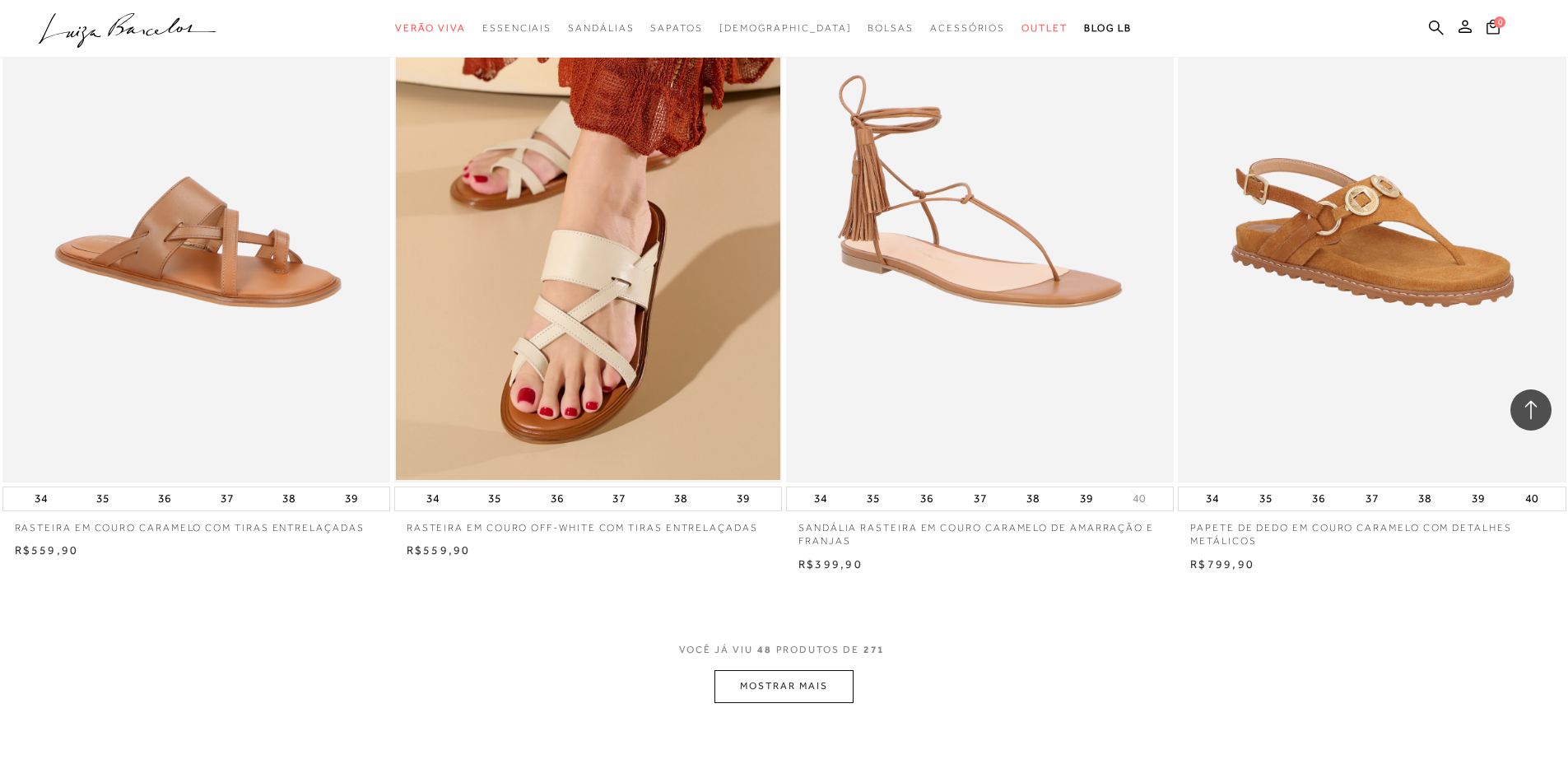
scroll to position [7990, 0]
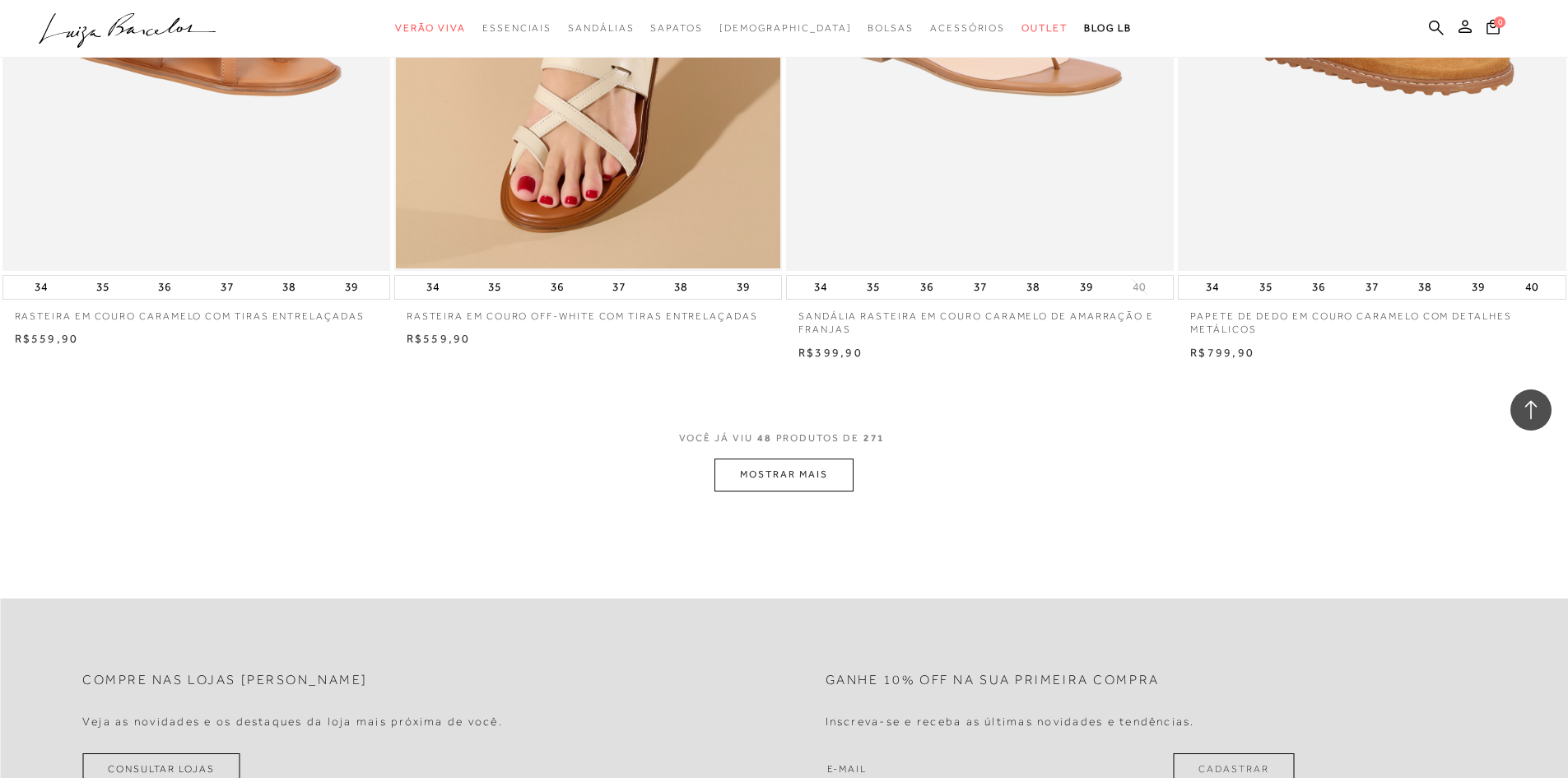
click at [782, 474] on button "MOSTRAR MAIS" at bounding box center [784, 475] width 138 height 32
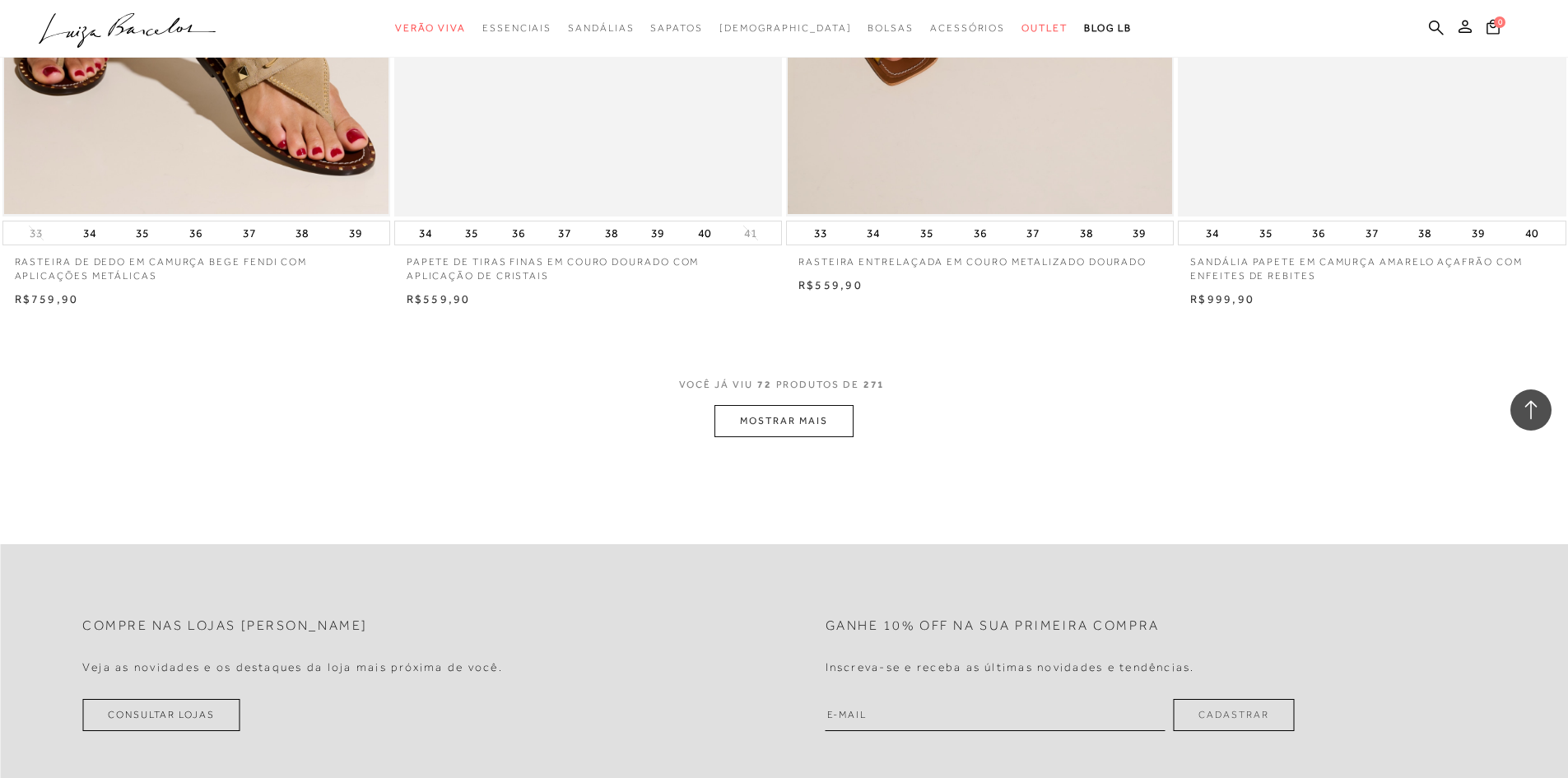
scroll to position [12190, 0]
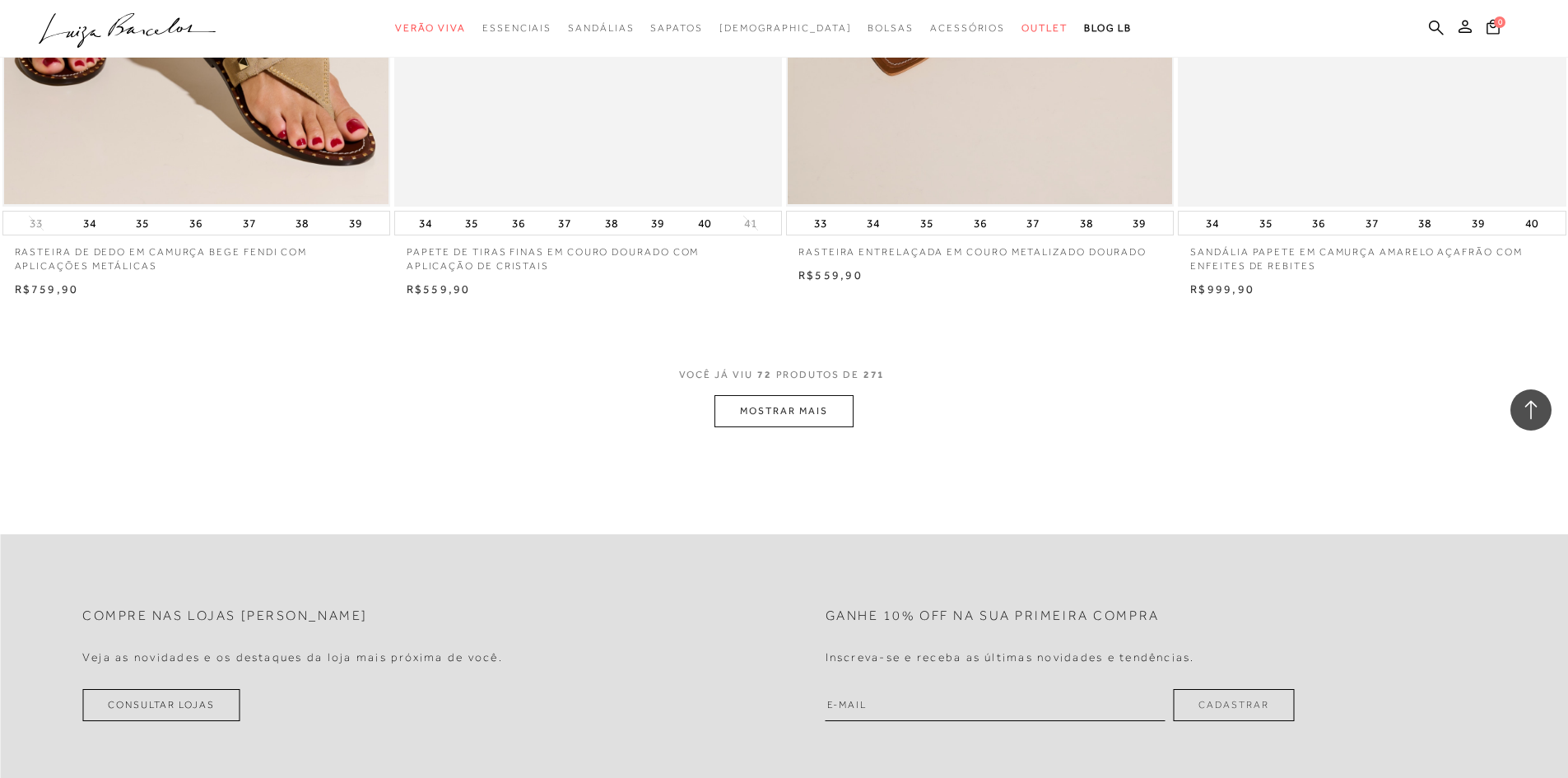
click at [805, 411] on button "MOSTRAR MAIS" at bounding box center [784, 411] width 138 height 32
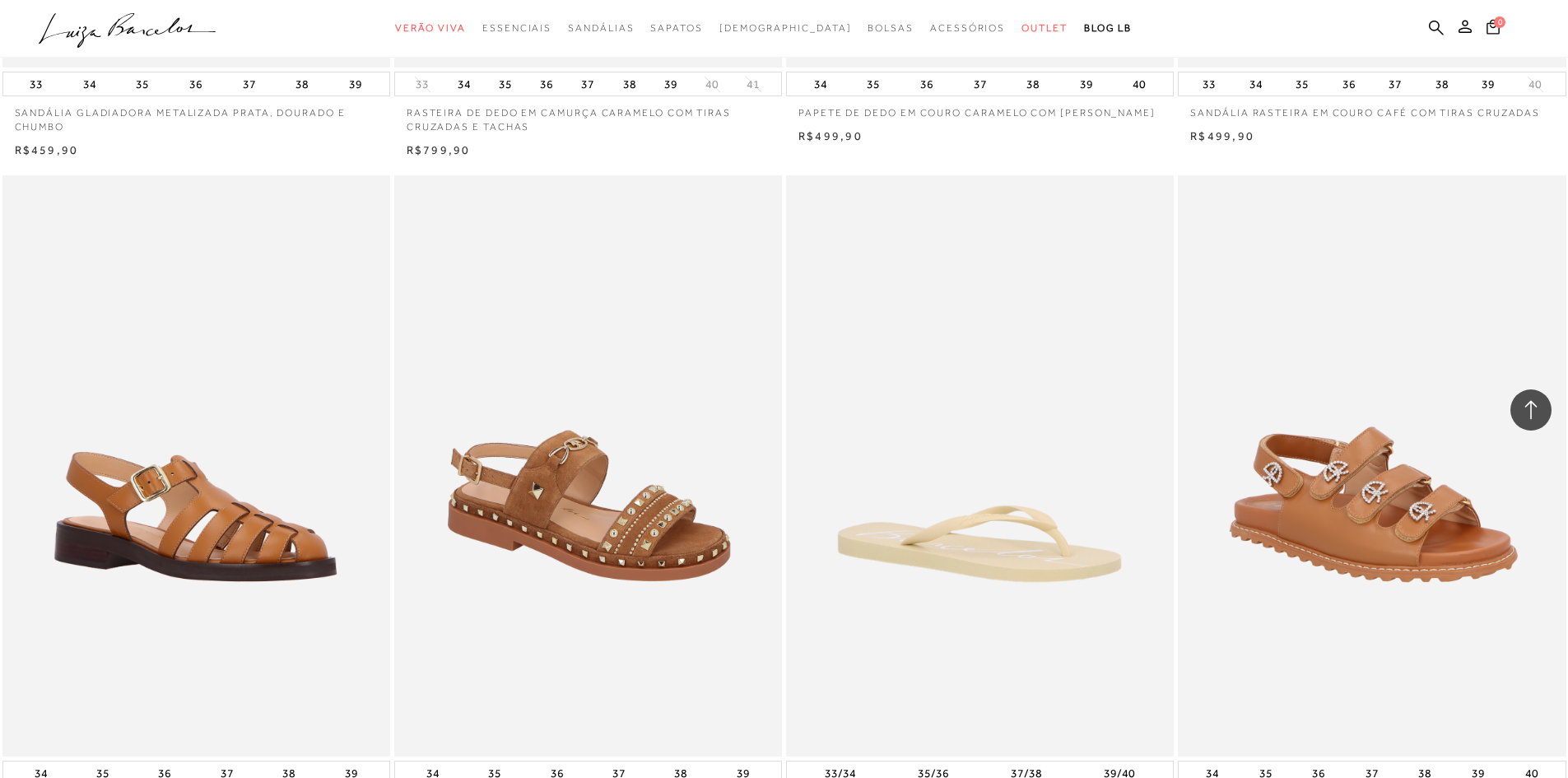
scroll to position [16270, 0]
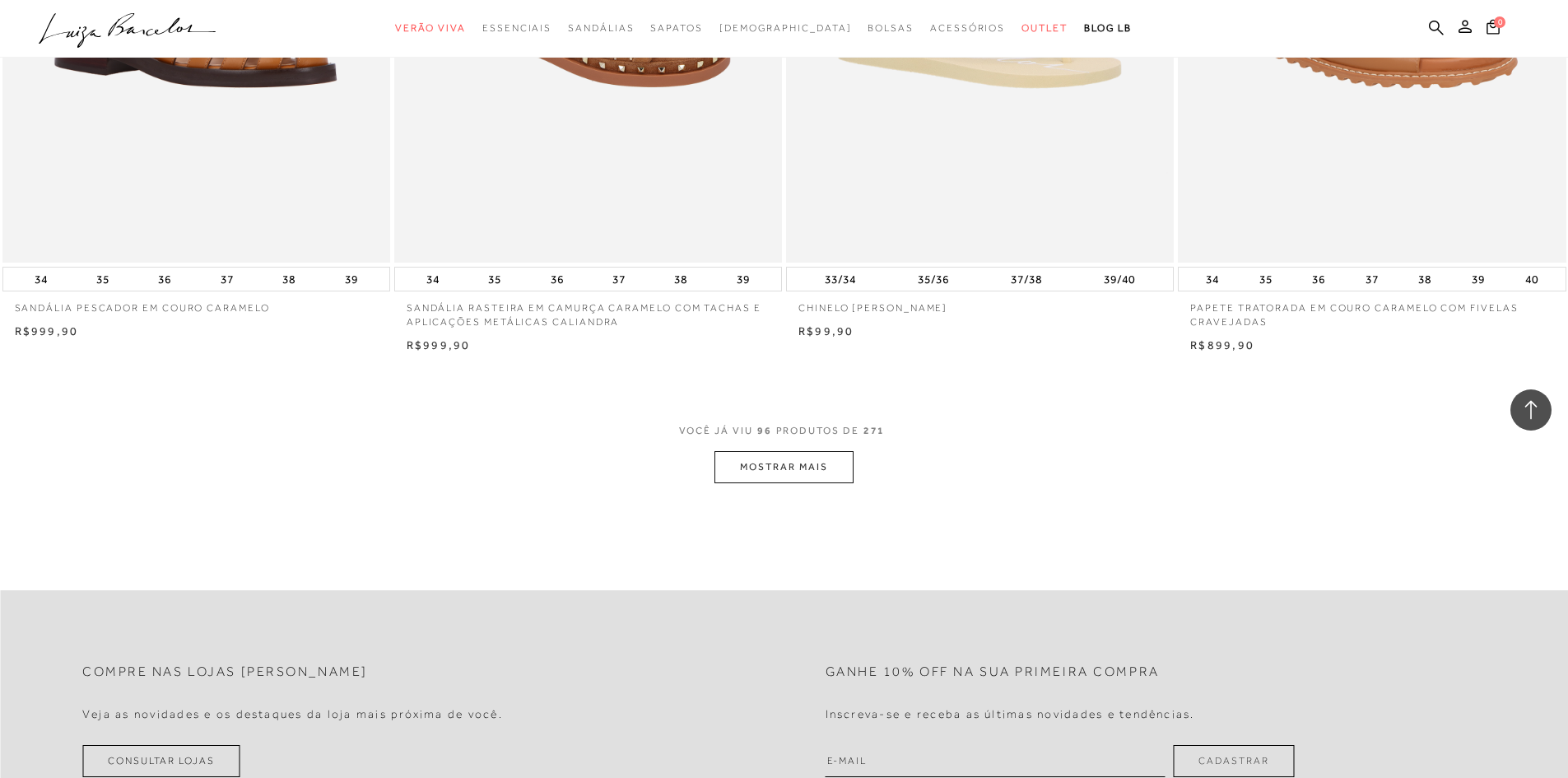
click at [802, 464] on button "MOSTRAR MAIS" at bounding box center [784, 467] width 138 height 32
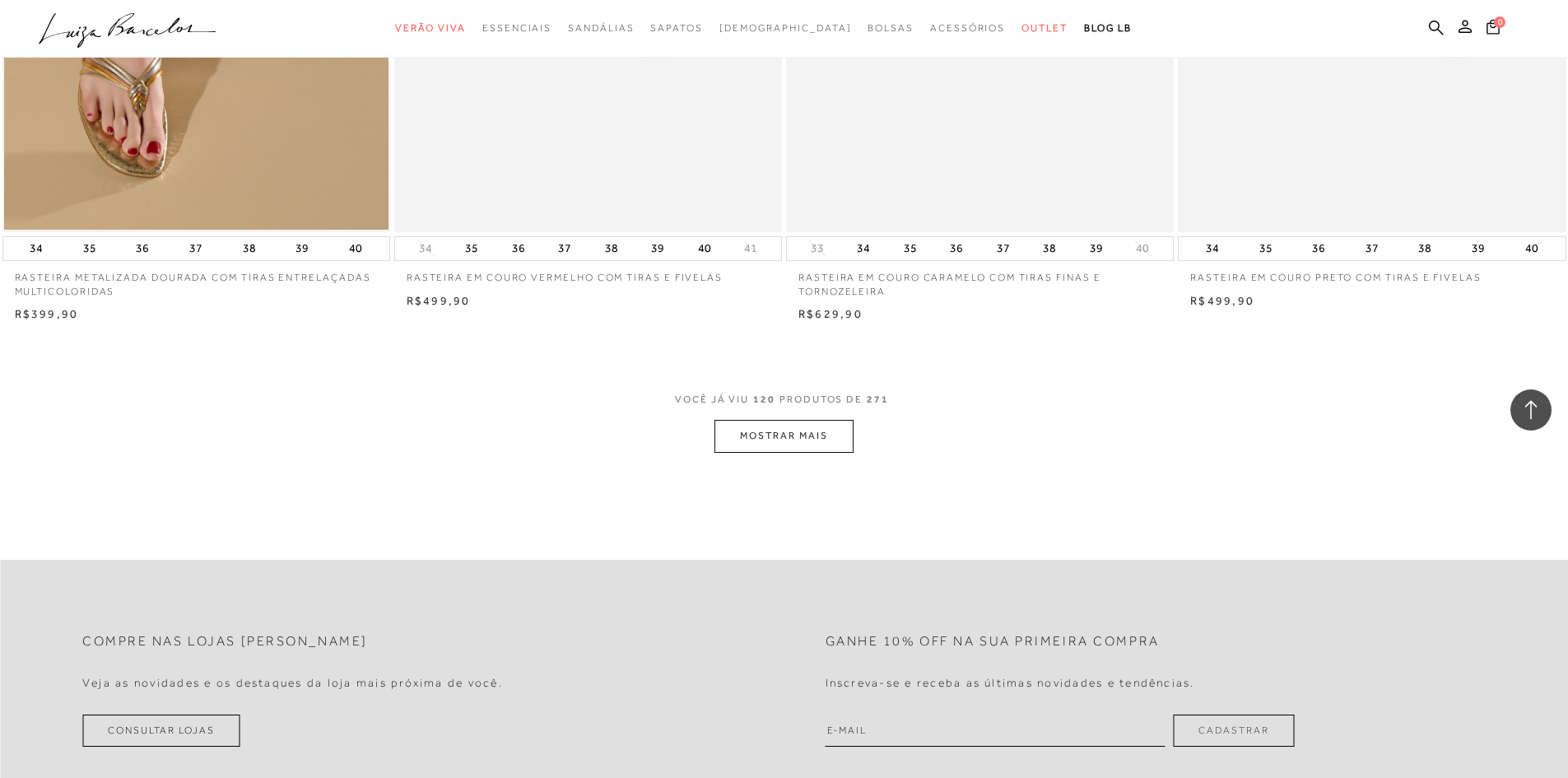
scroll to position [20471, 0]
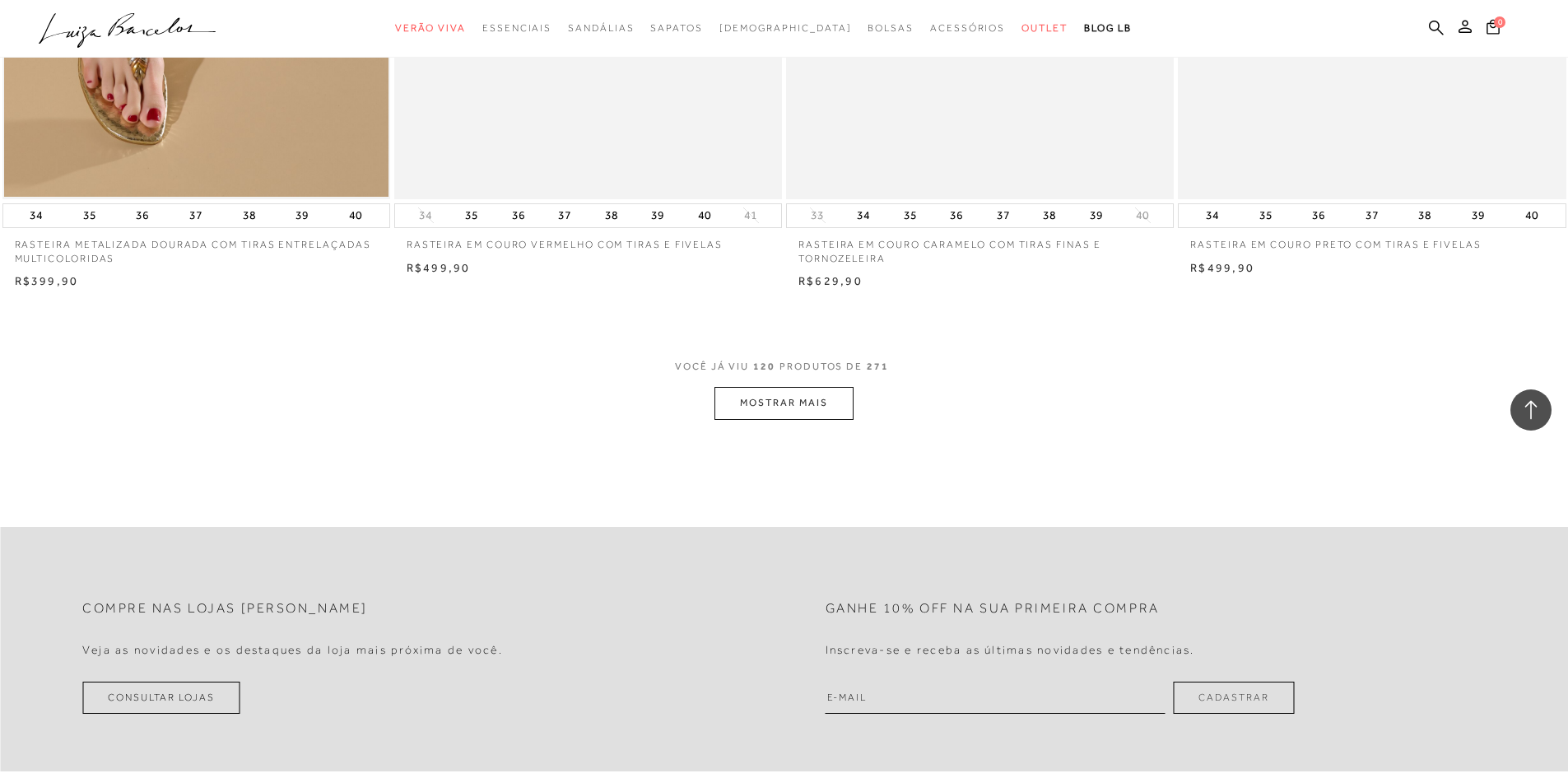
click at [802, 401] on button "MOSTRAR MAIS" at bounding box center [784, 403] width 138 height 32
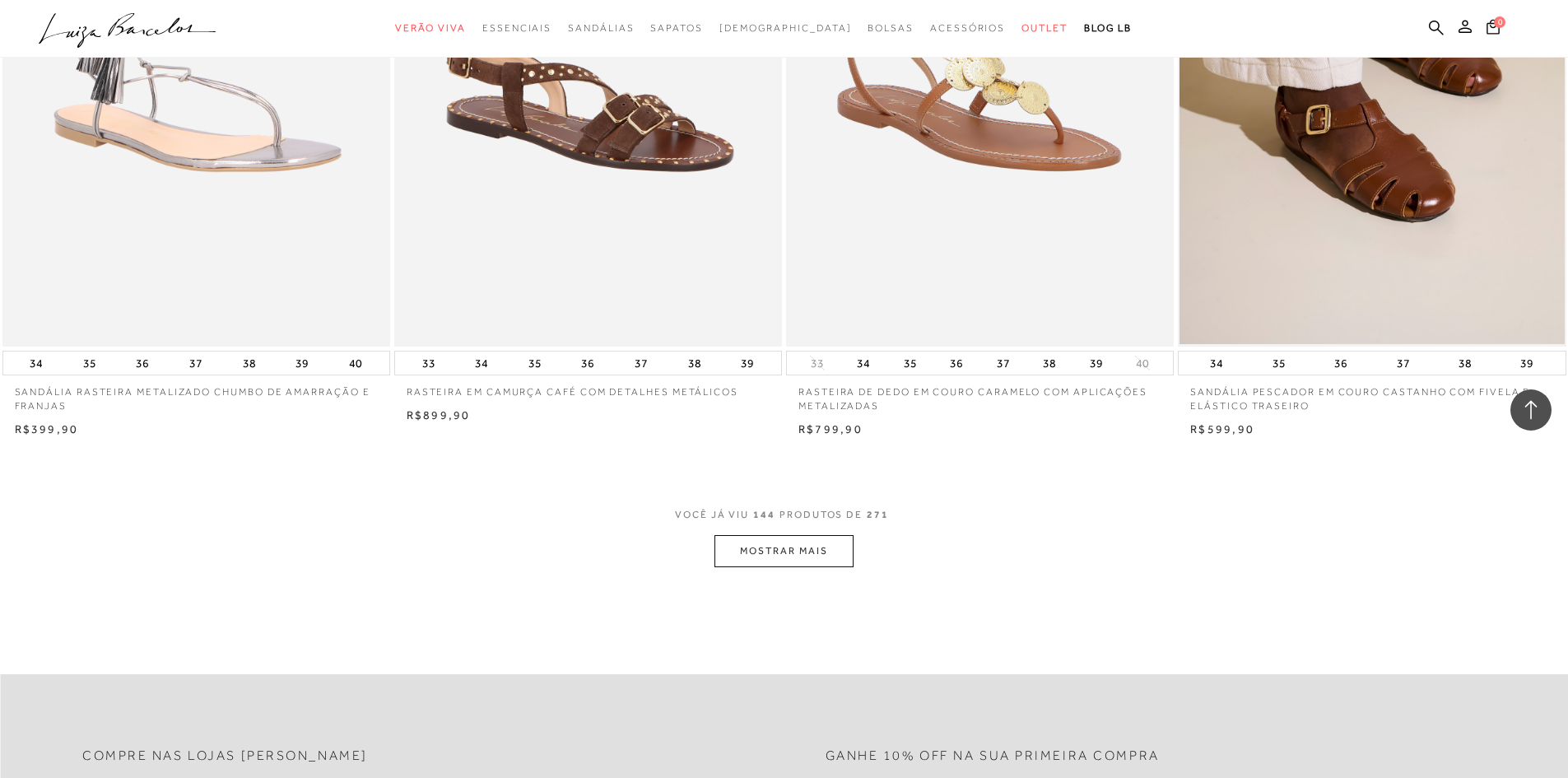
scroll to position [24634, 0]
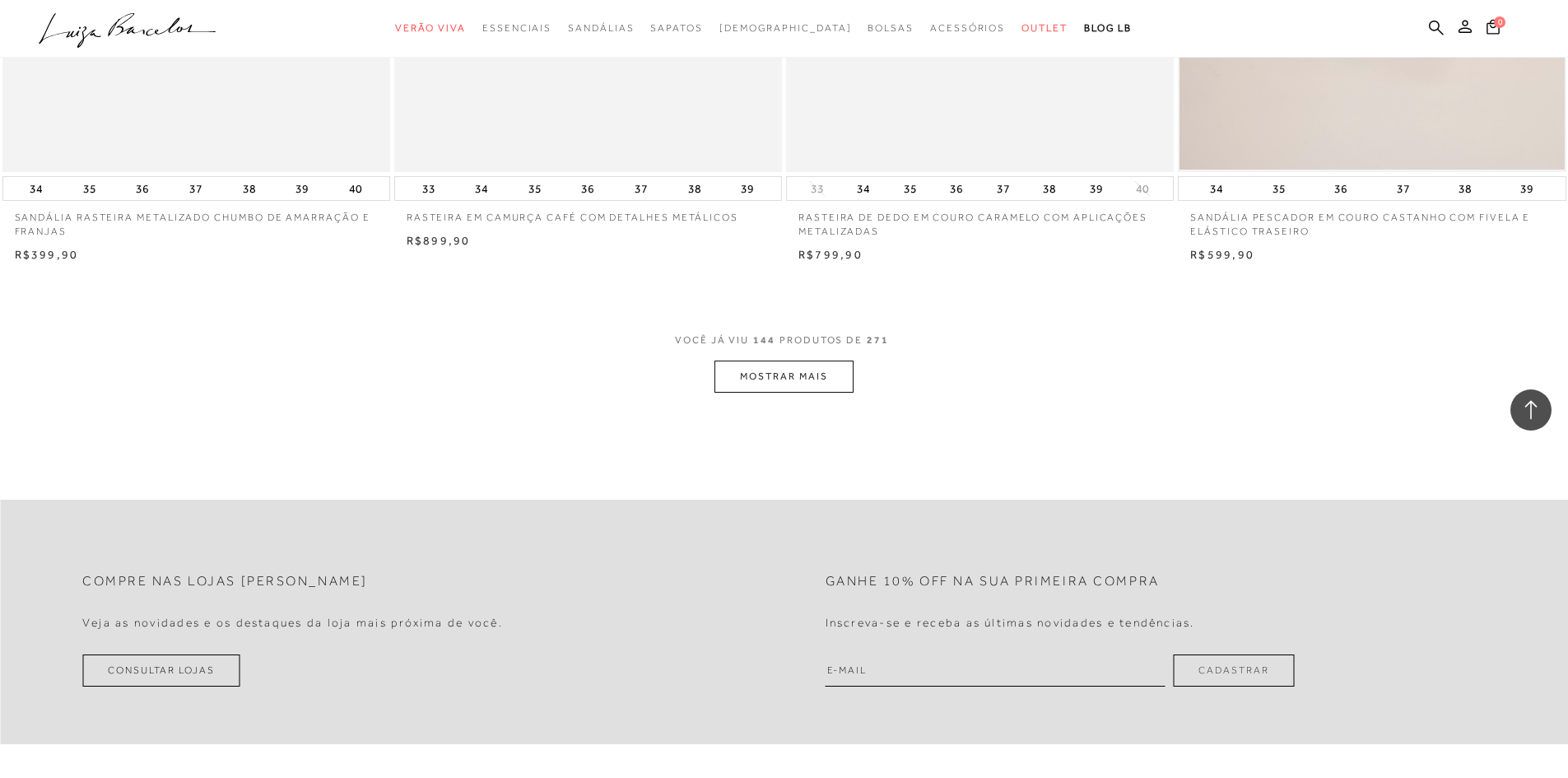
click at [766, 373] on button "MOSTRAR MAIS" at bounding box center [784, 376] width 138 height 32
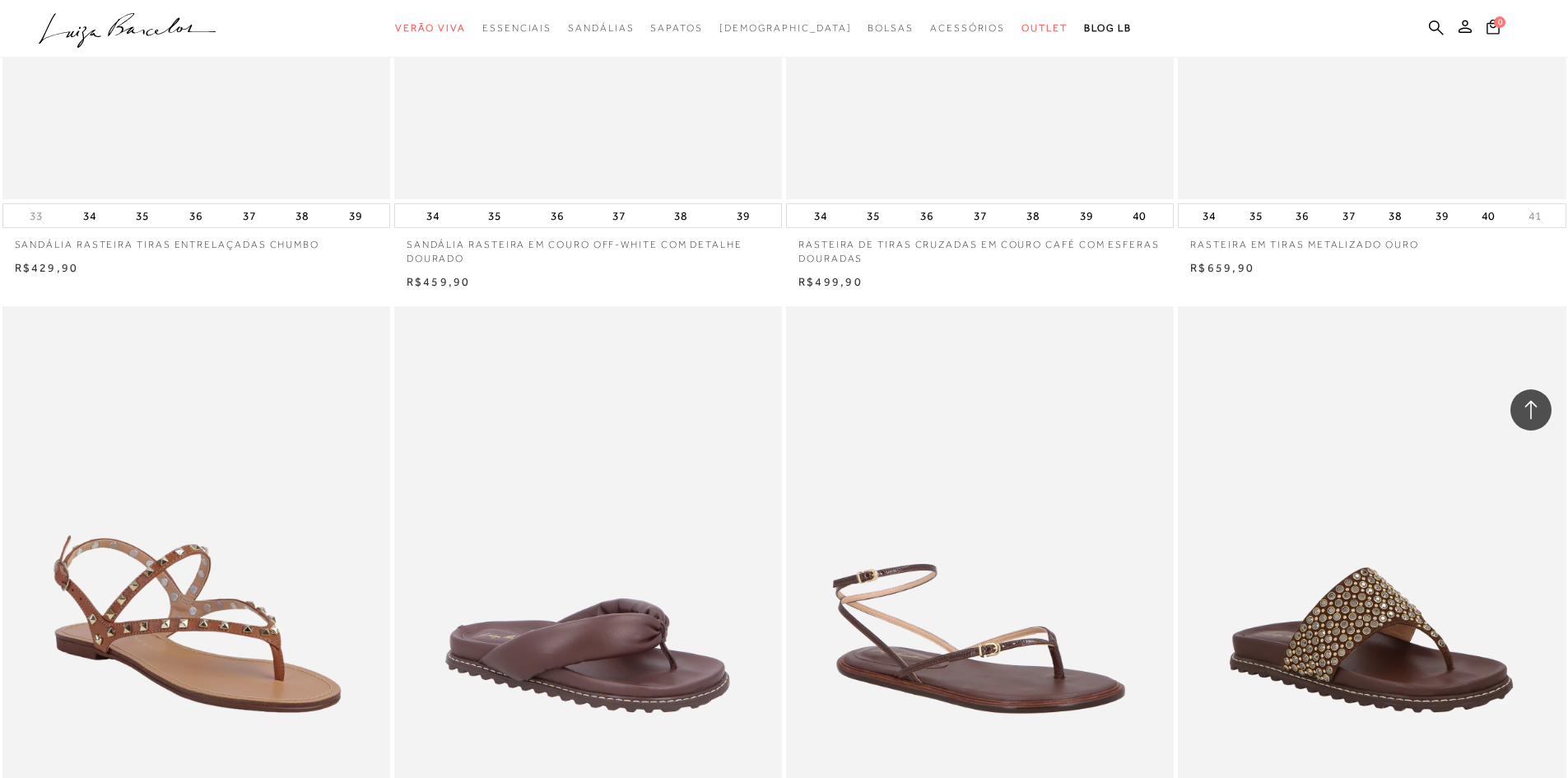
scroll to position [25539, 0]
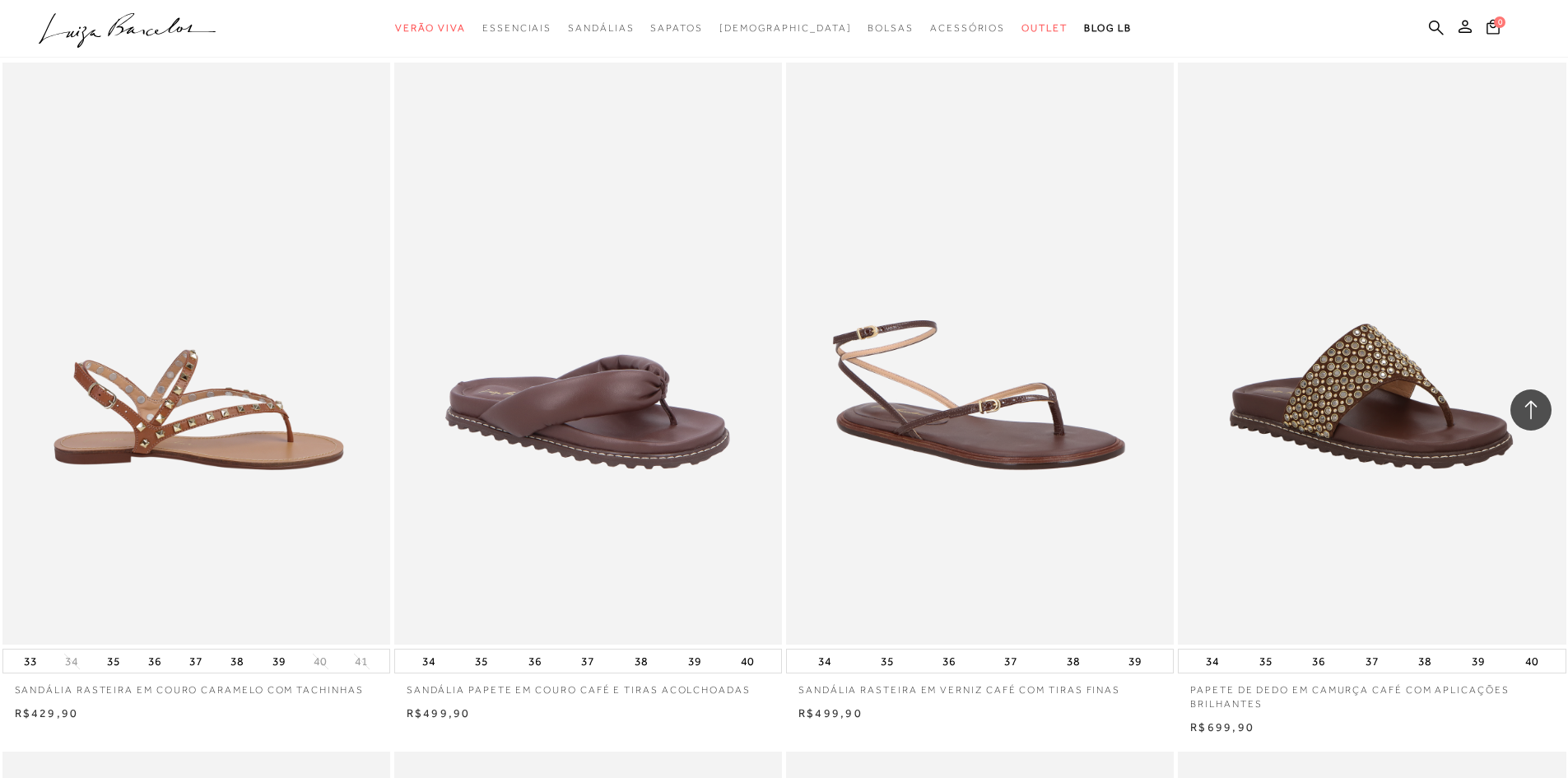
click at [203, 417] on img at bounding box center [197, 353] width 386 height 582
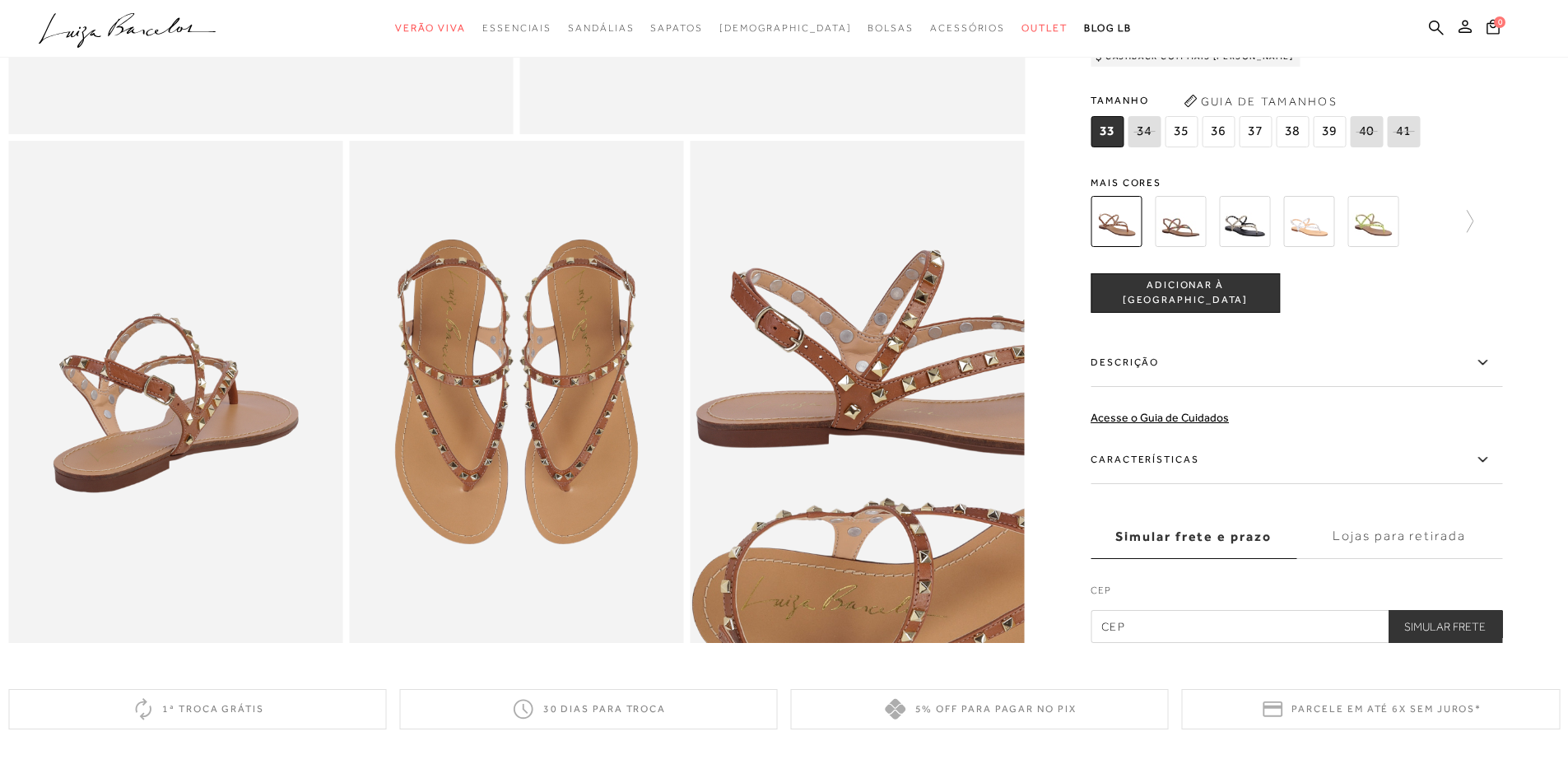
scroll to position [741, 0]
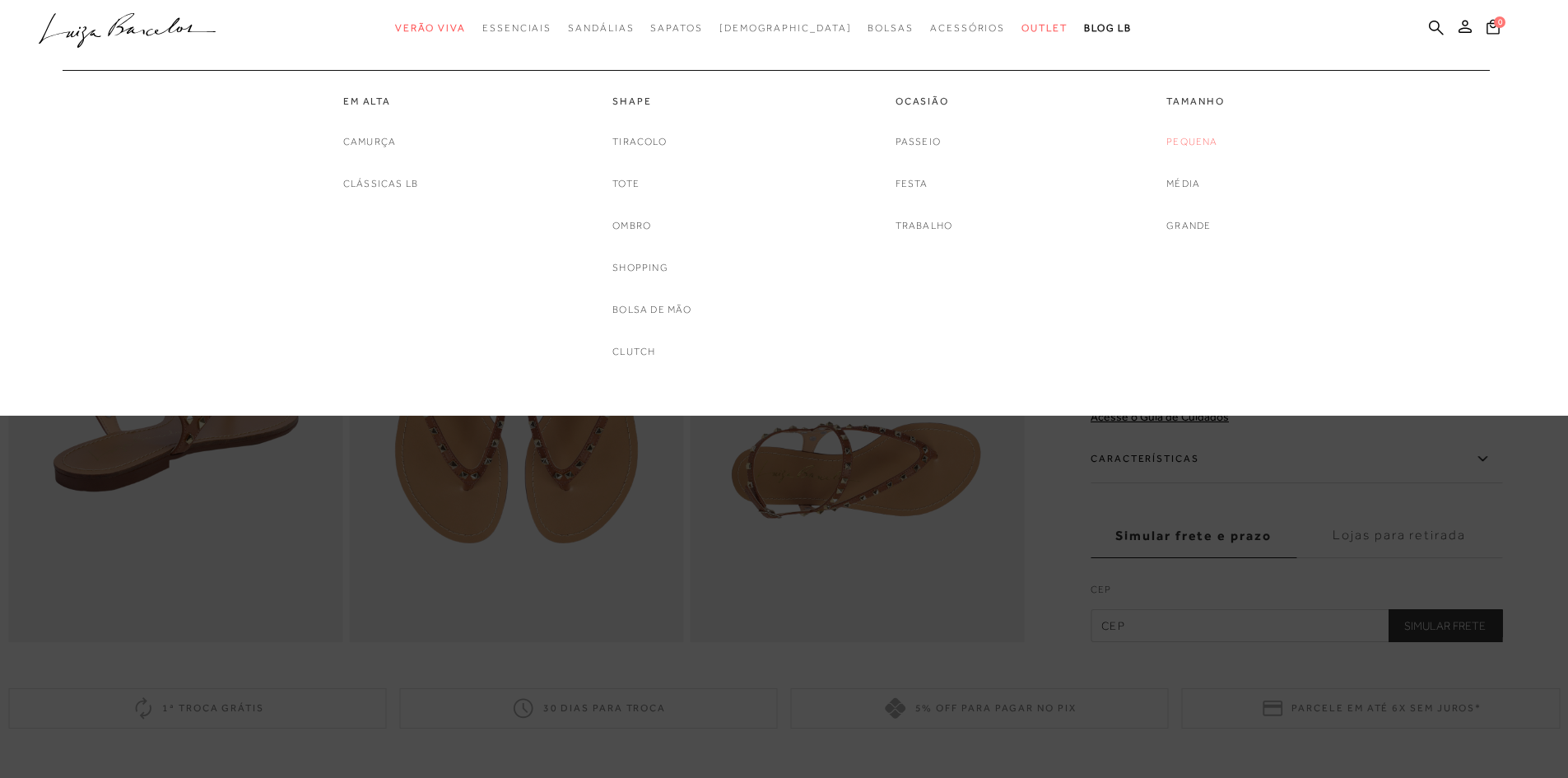
click at [1185, 145] on link "Pequena" at bounding box center [1192, 142] width 51 height 18
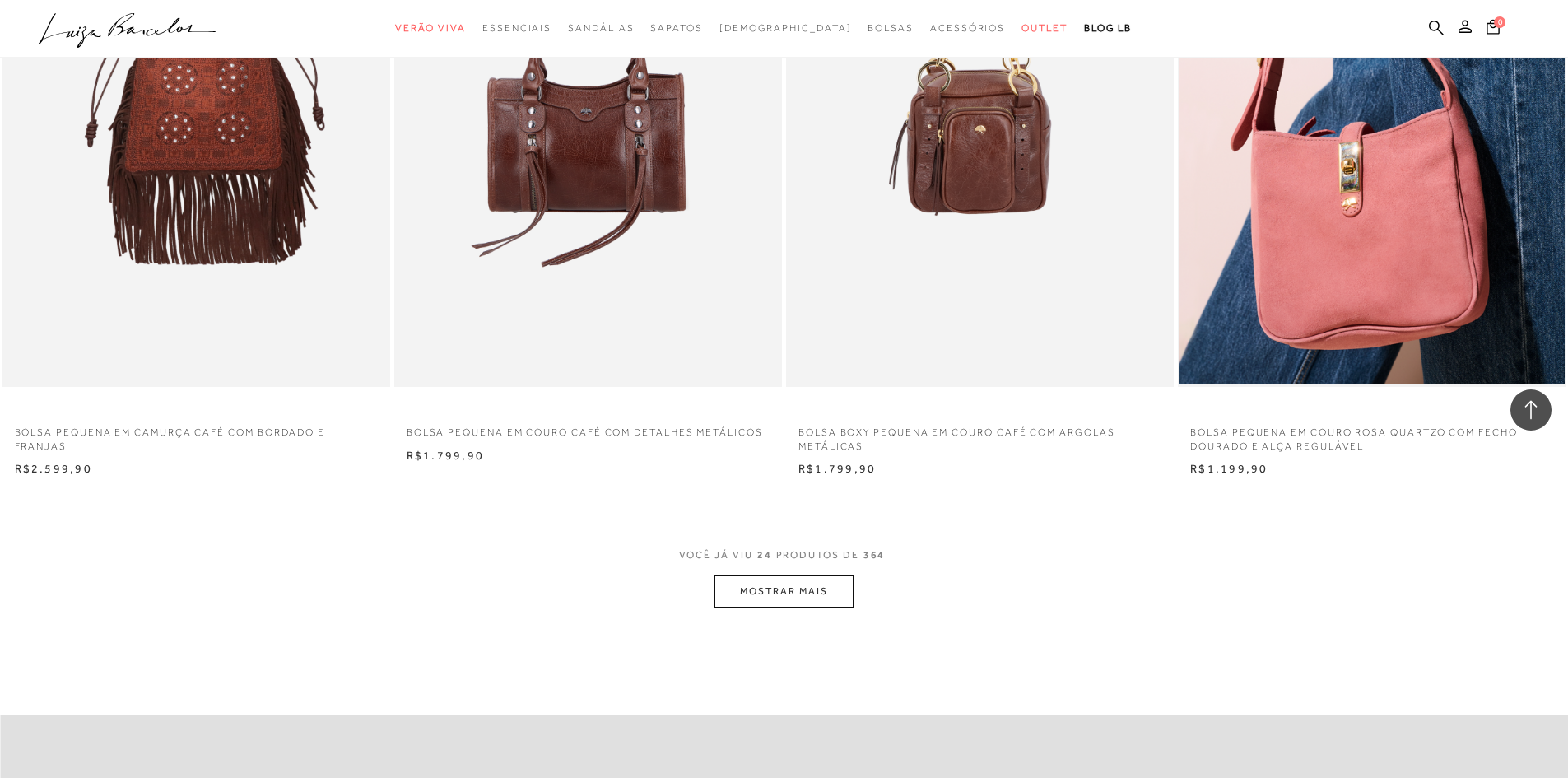
scroll to position [3953, 0]
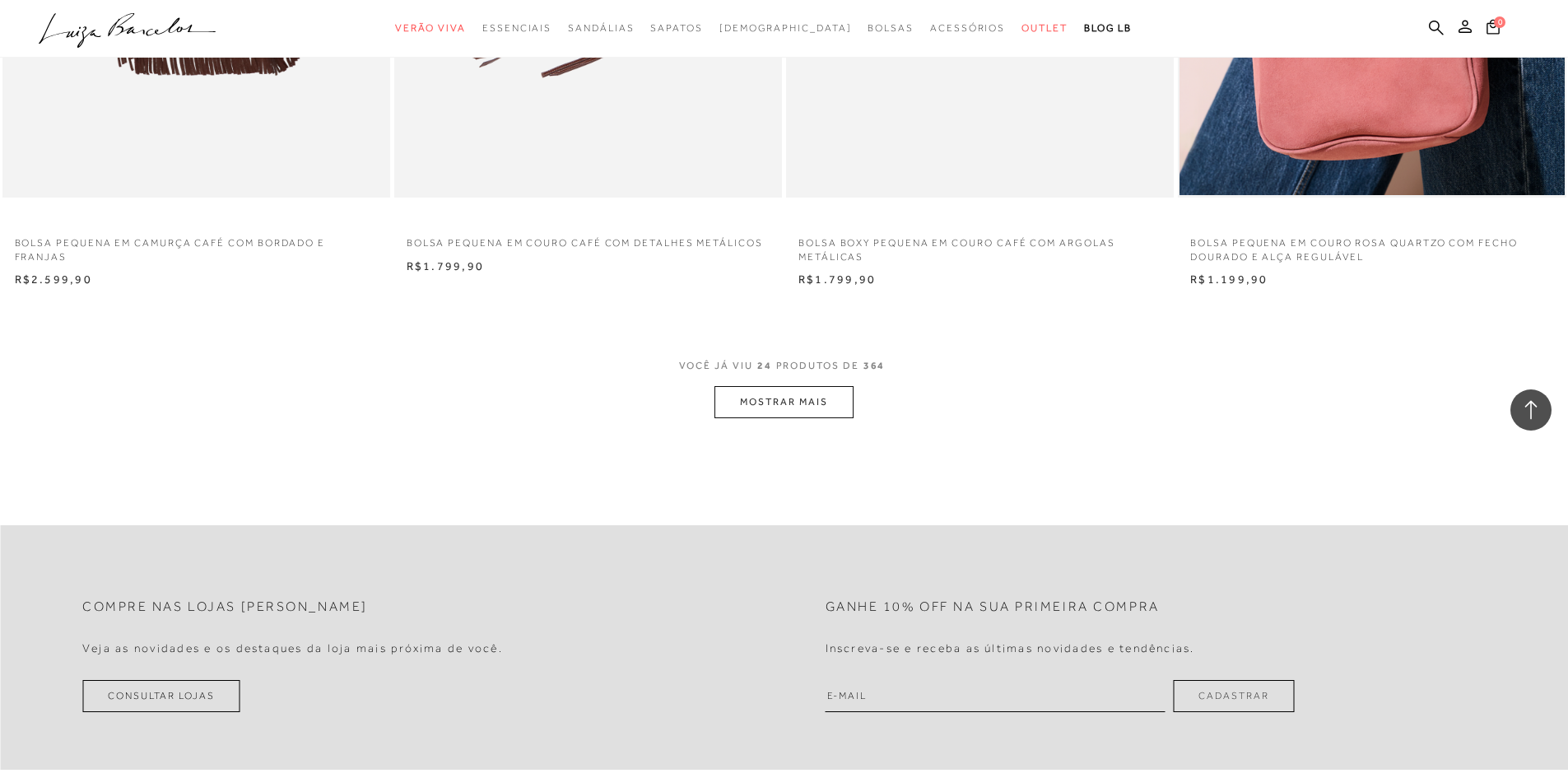
click at [805, 410] on button "MOSTRAR MAIS" at bounding box center [784, 402] width 138 height 32
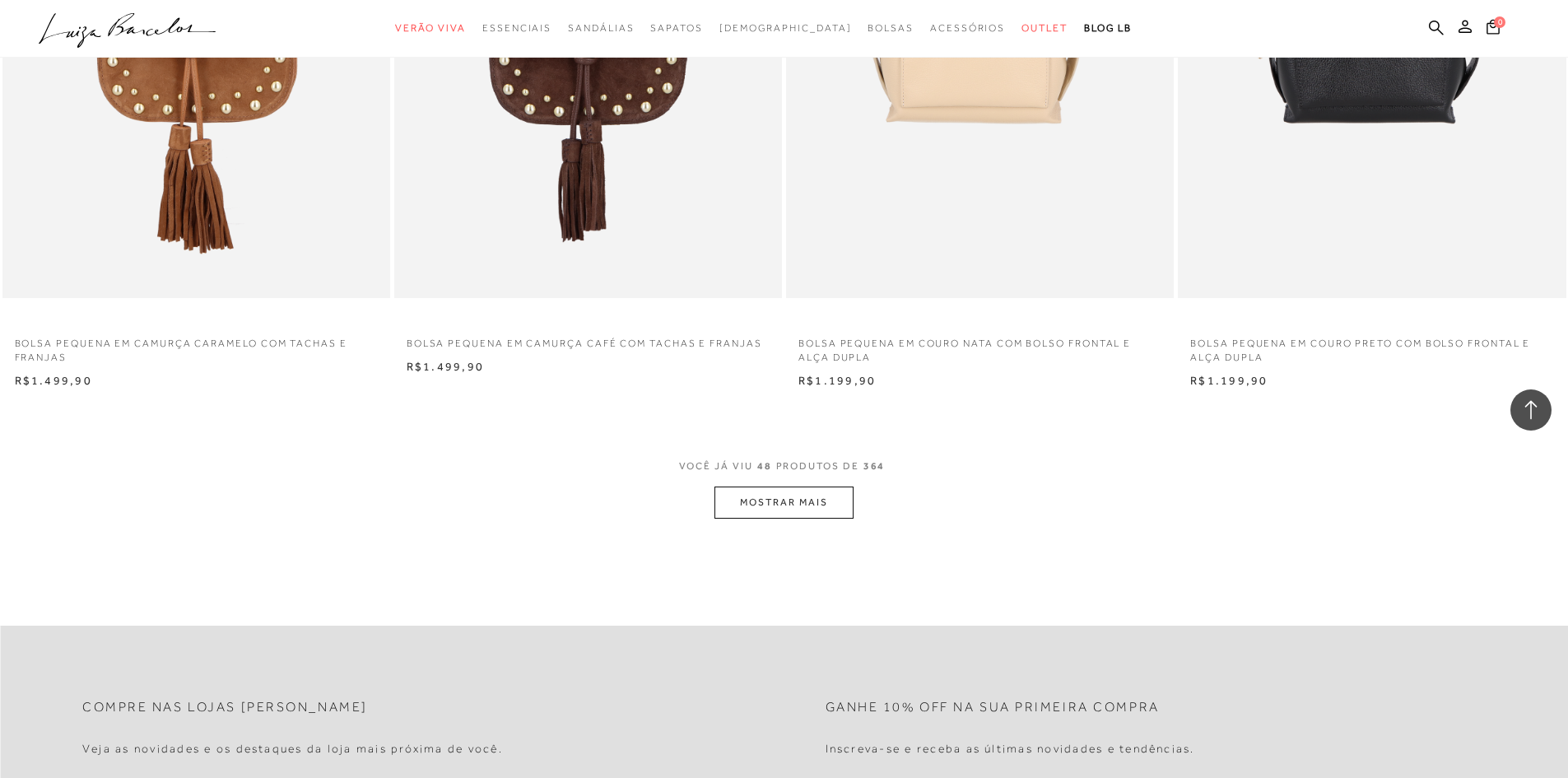
scroll to position [7825, 0]
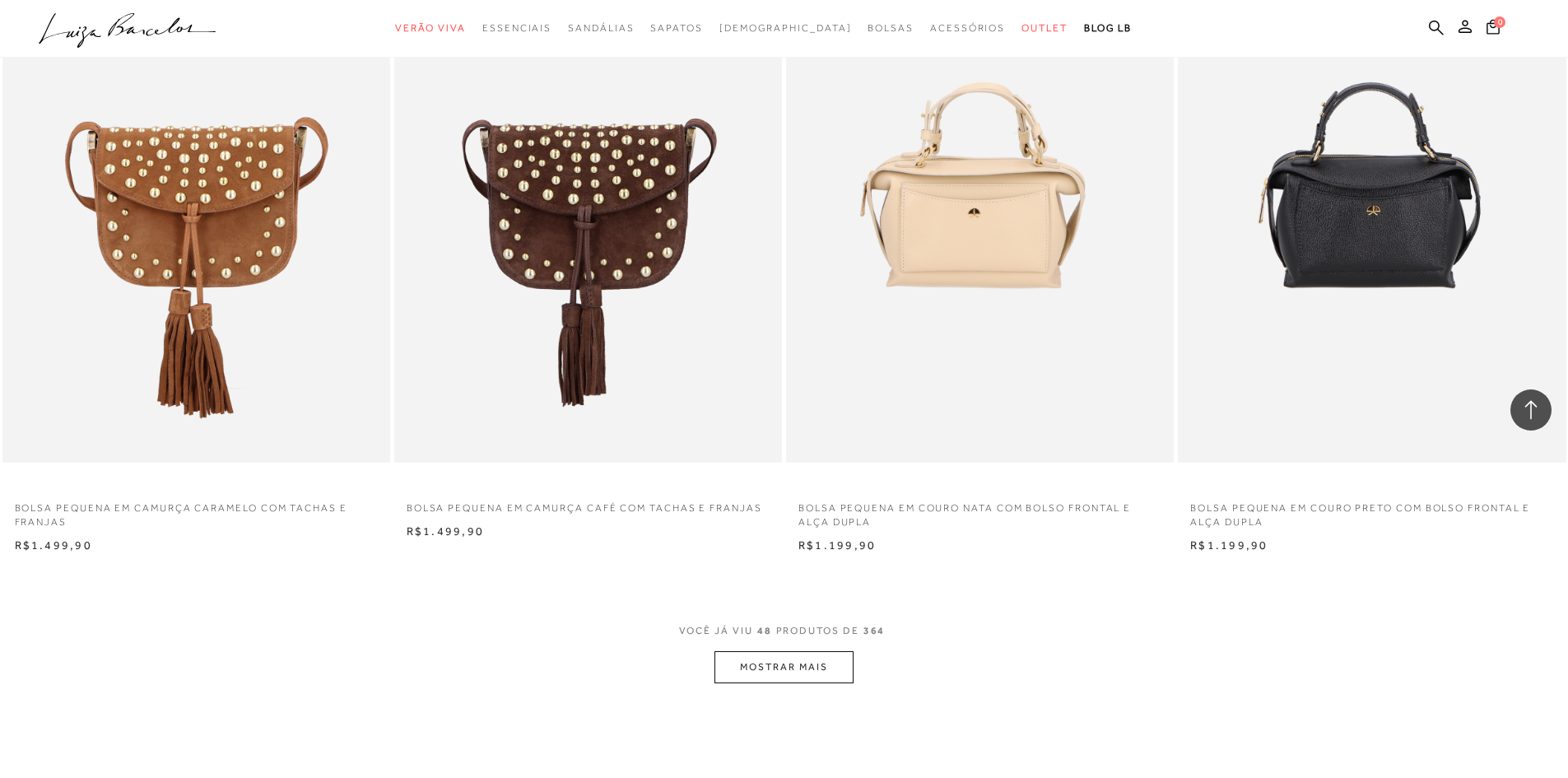
click at [790, 672] on button "MOSTRAR MAIS" at bounding box center [784, 667] width 138 height 32
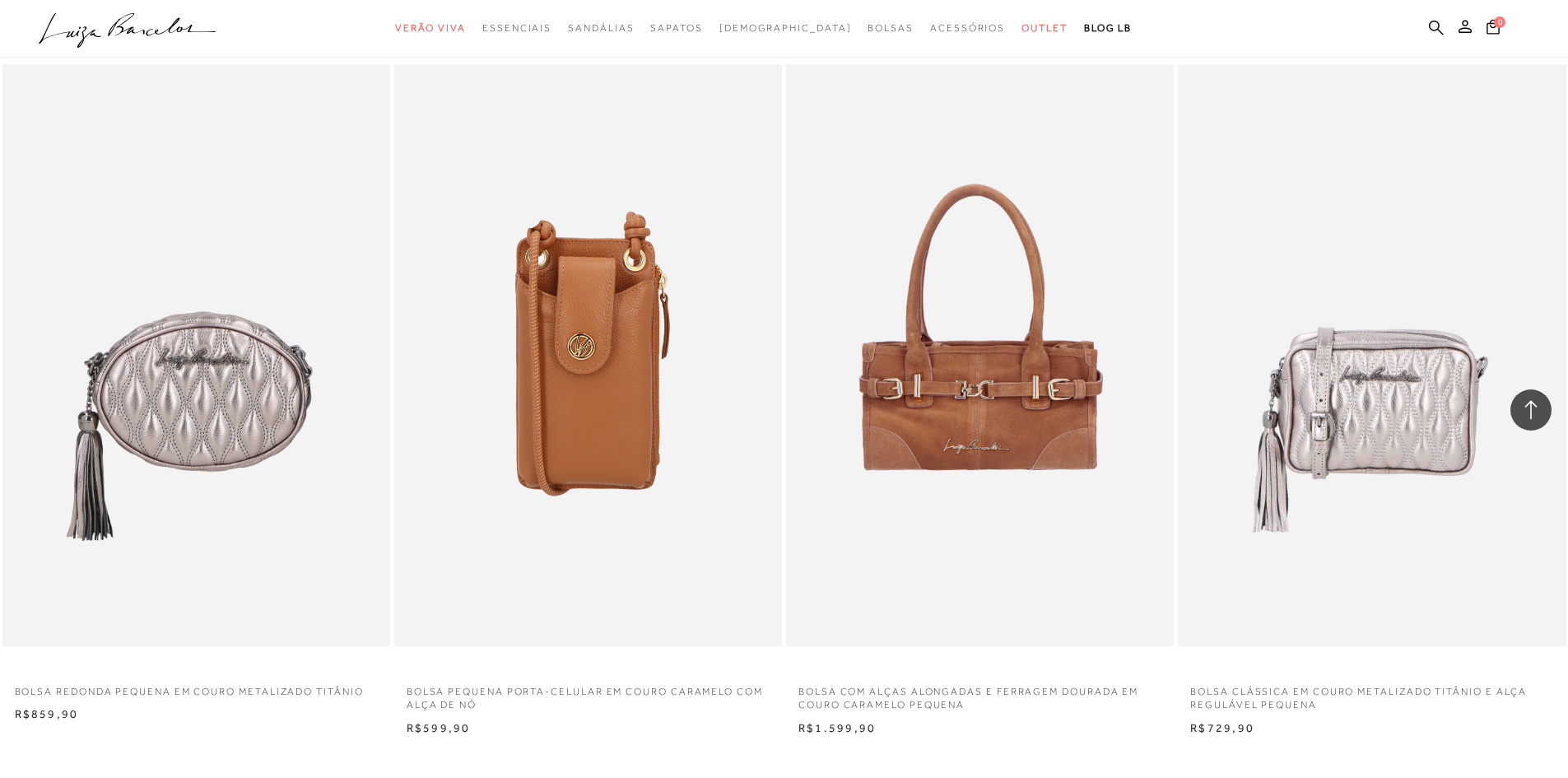
scroll to position [12354, 0]
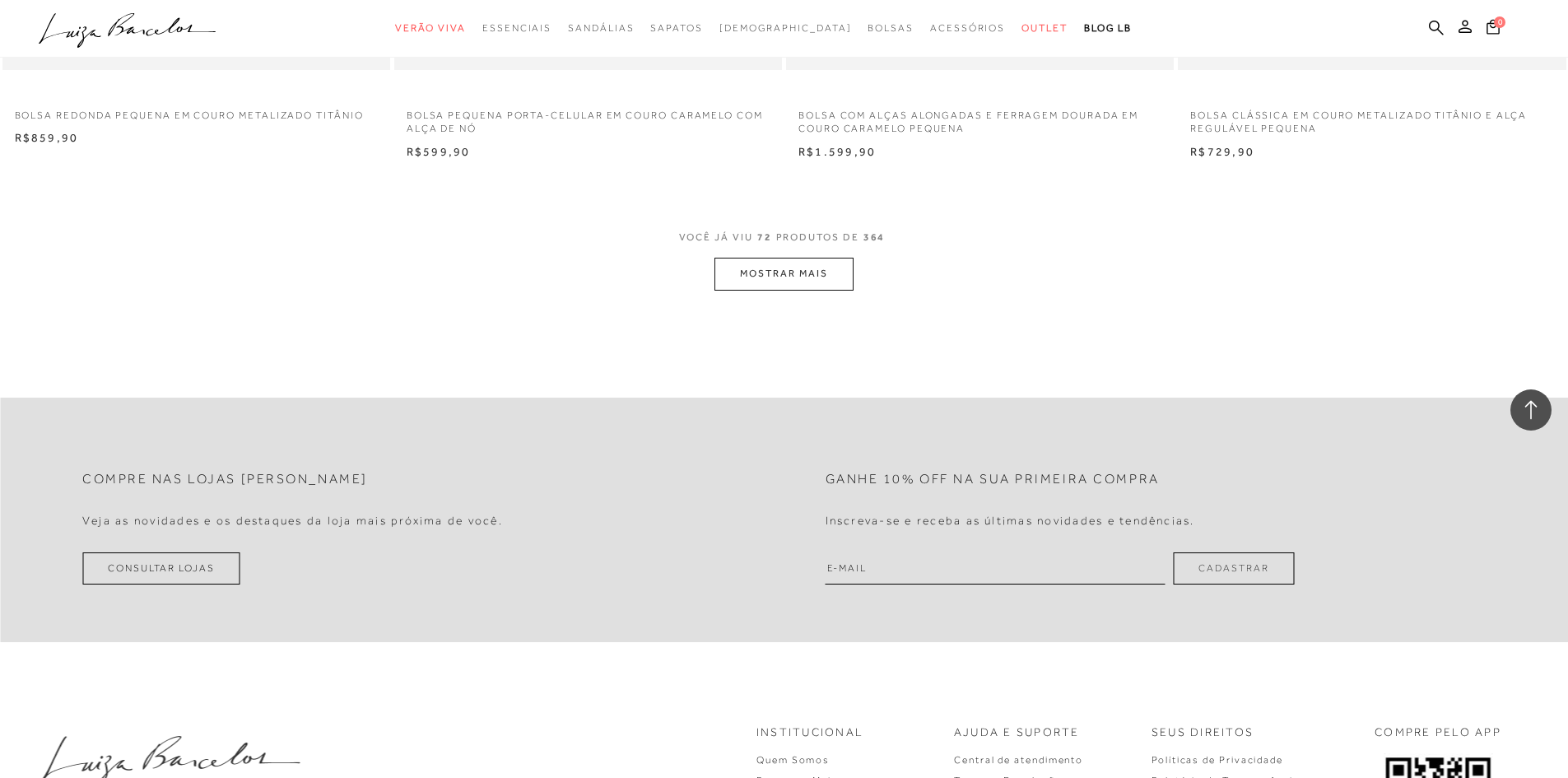
click at [788, 274] on button "MOSTRAR MAIS" at bounding box center [784, 273] width 138 height 32
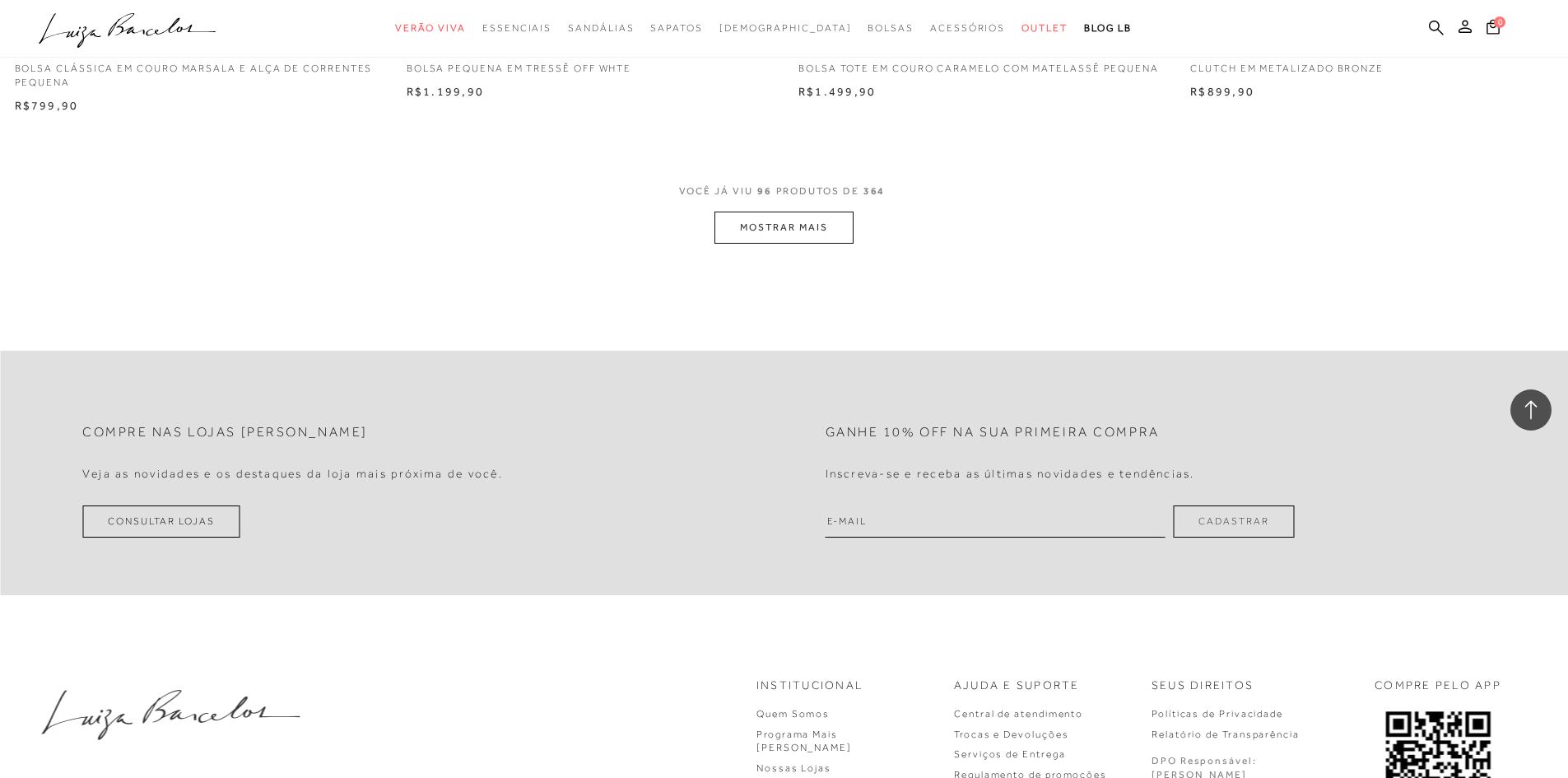
scroll to position [16554, 0]
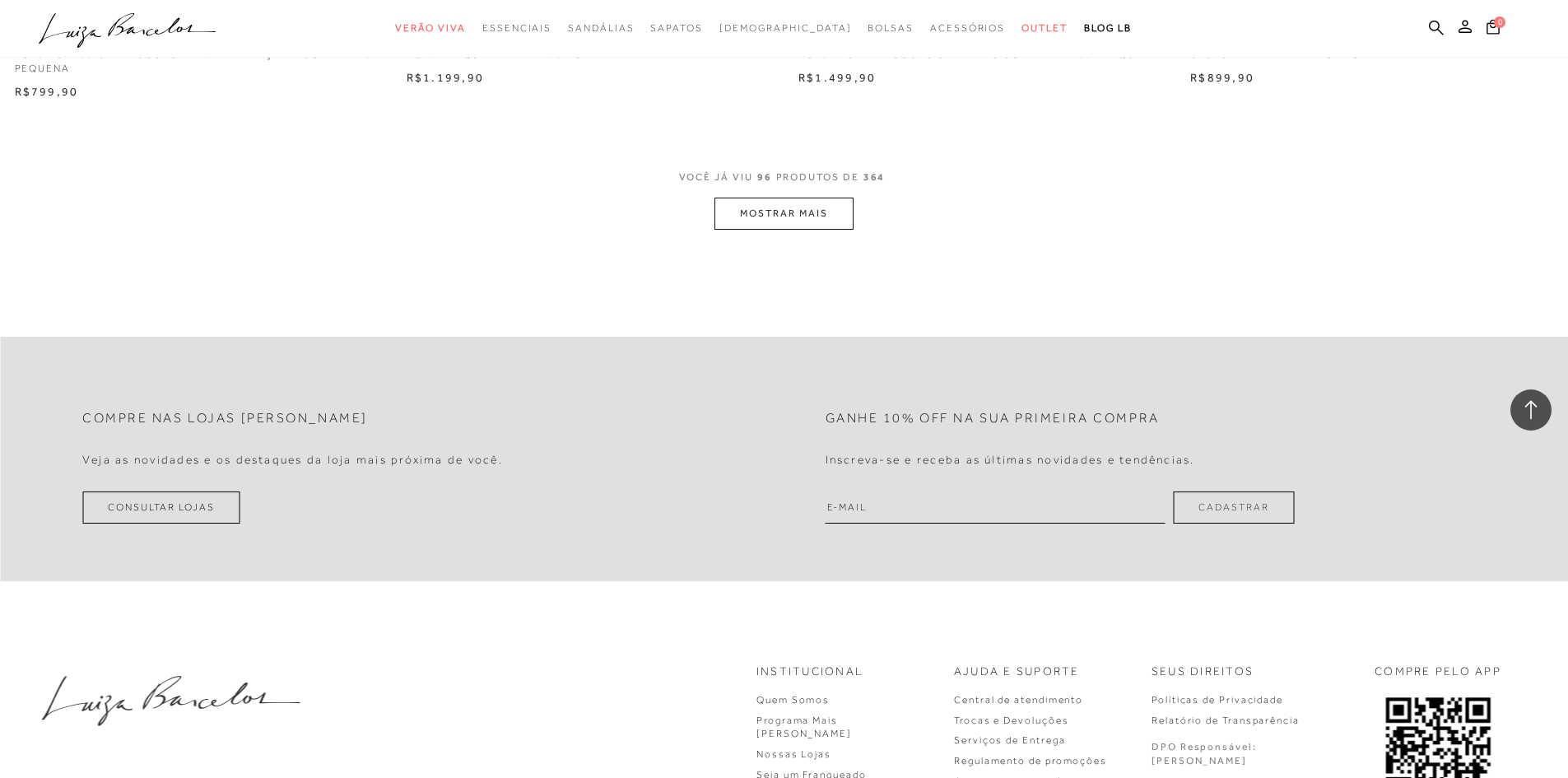
click at [783, 210] on button "MOSTRAR MAIS" at bounding box center [784, 214] width 138 height 32
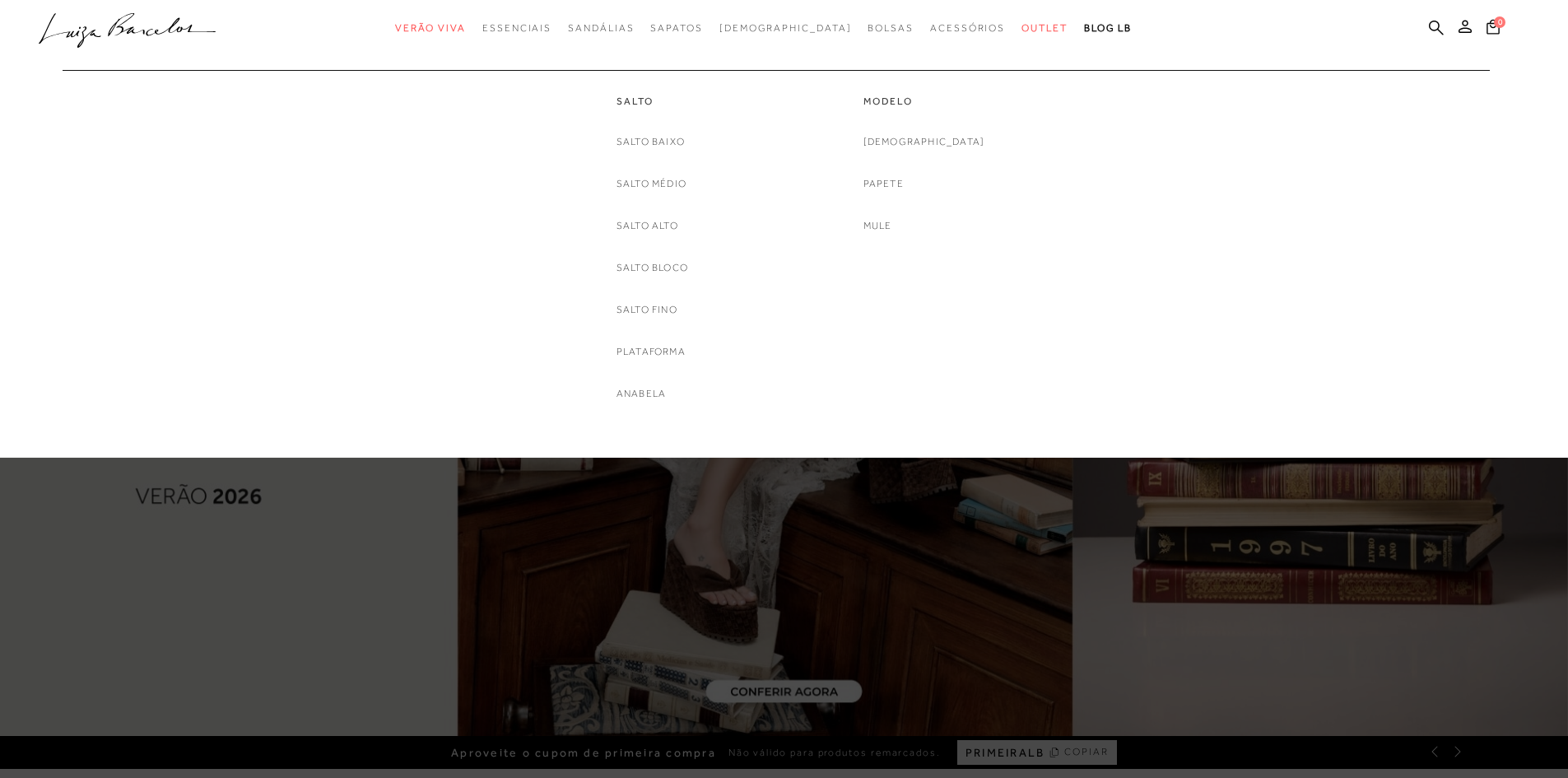
click at [644, 182] on link "Salto Médio" at bounding box center [652, 184] width 70 height 18
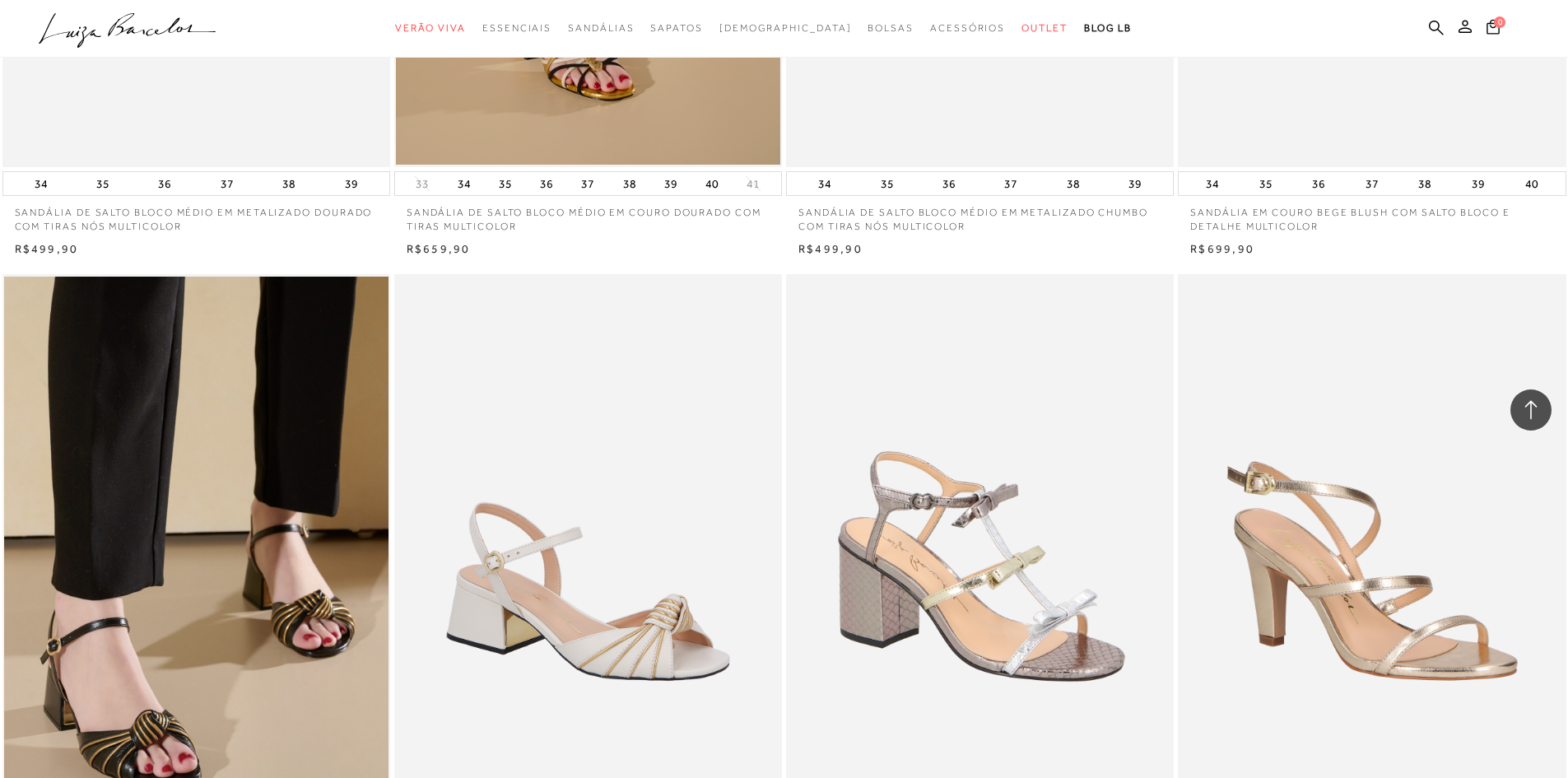
scroll to position [3871, 0]
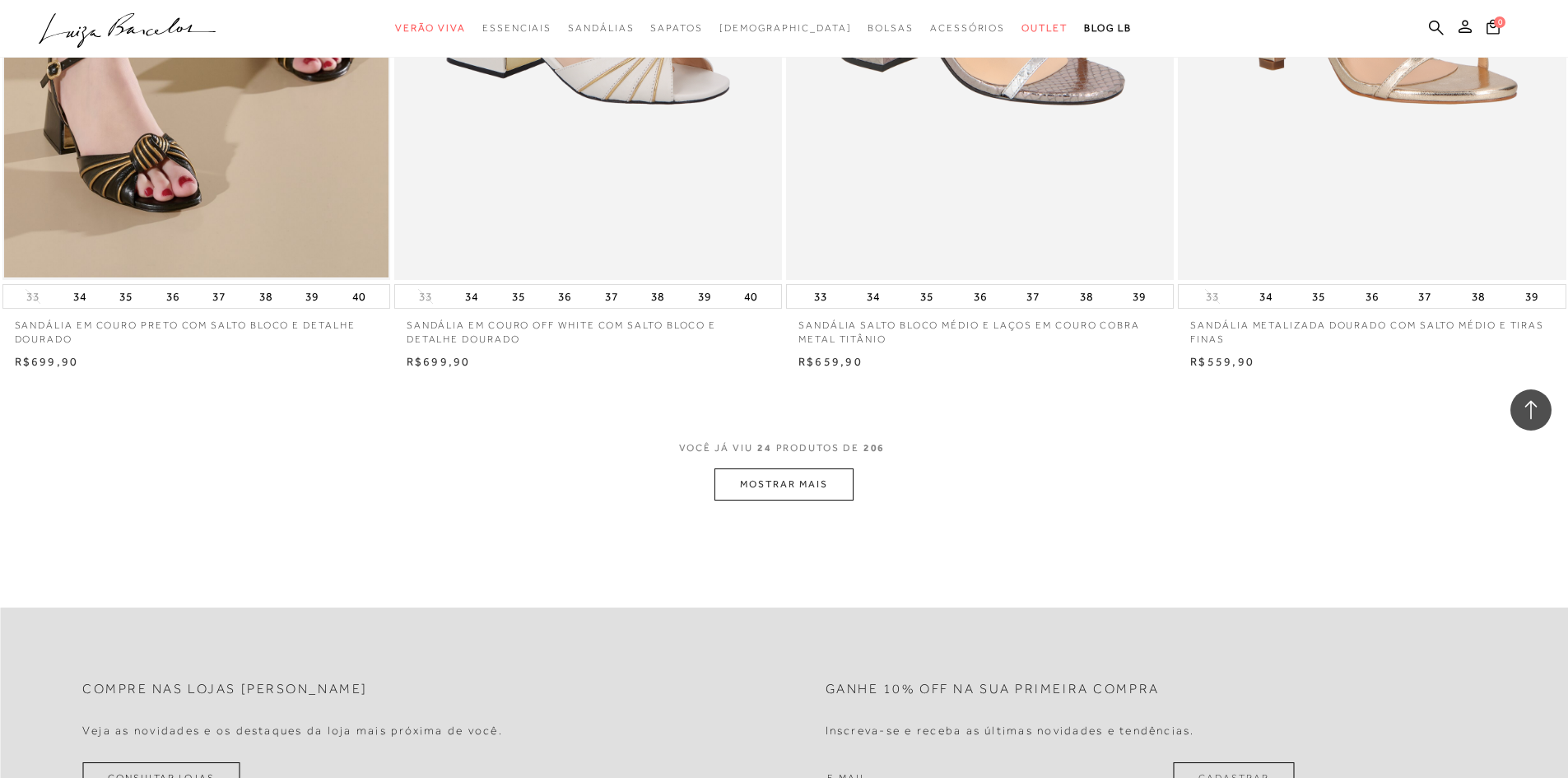
click at [775, 484] on button "MOSTRAR MAIS" at bounding box center [784, 485] width 138 height 32
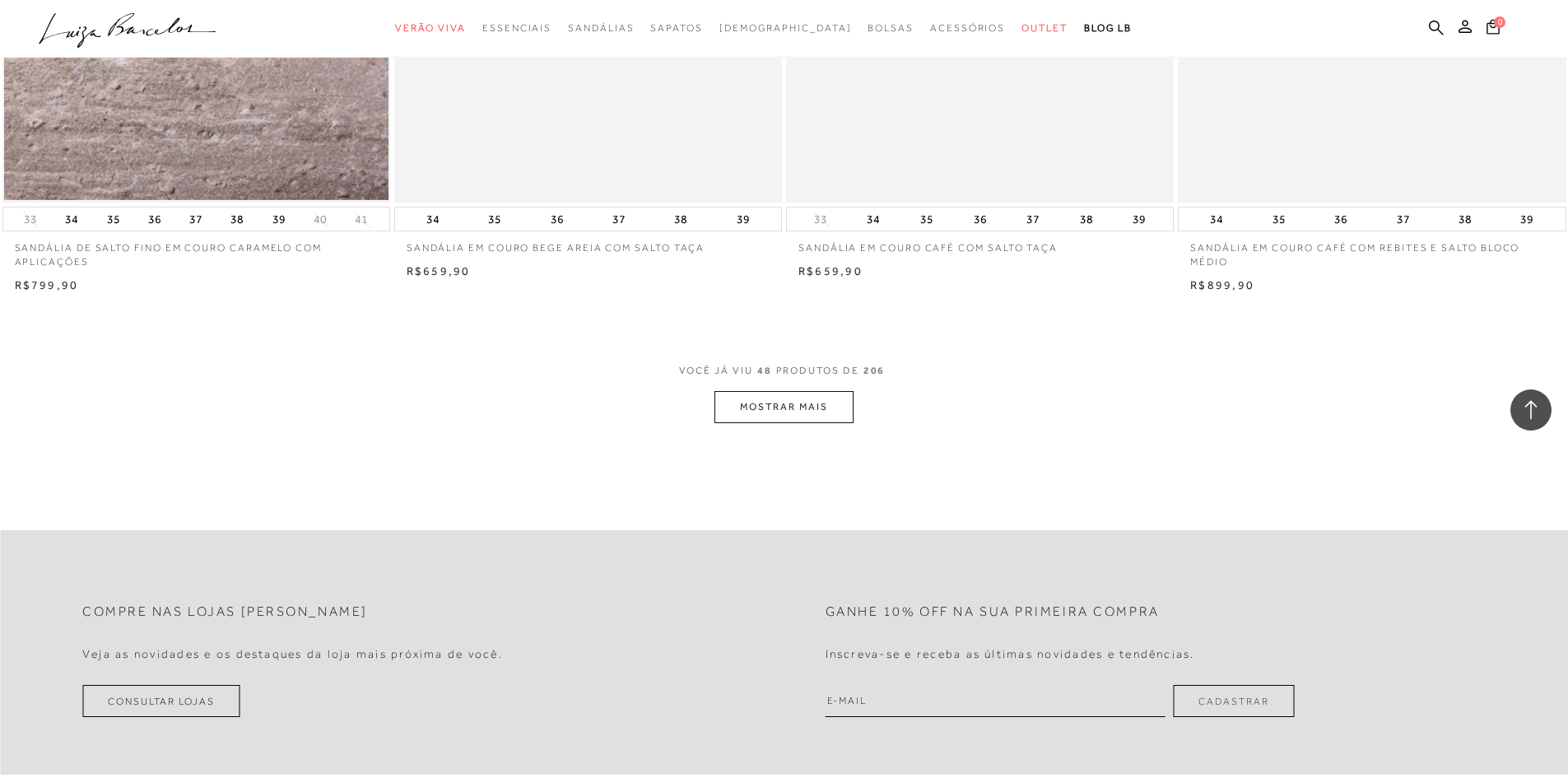
scroll to position [8072, 0]
click at [802, 409] on button "MOSTRAR MAIS" at bounding box center [784, 406] width 138 height 32
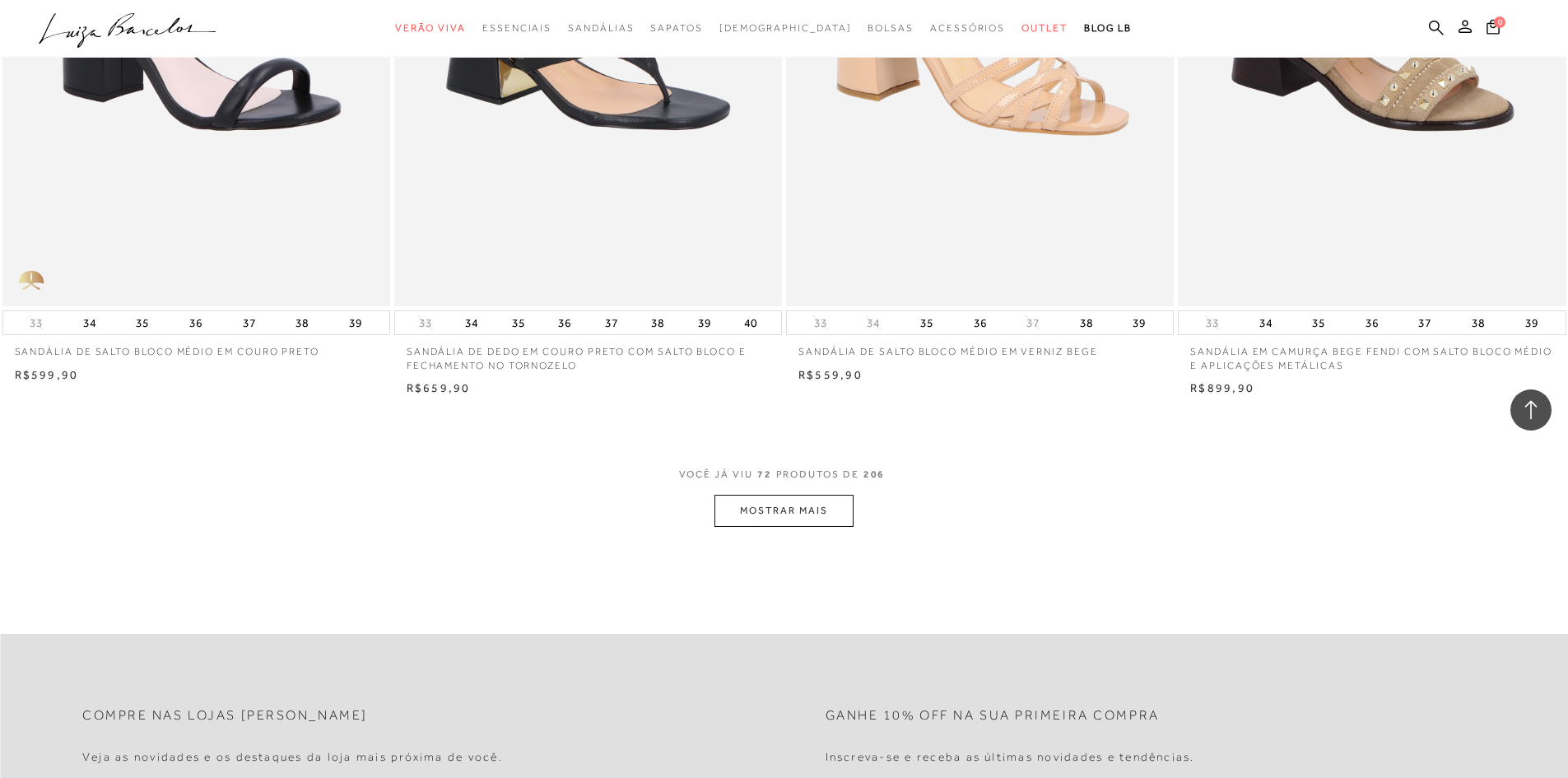
scroll to position [12108, 0]
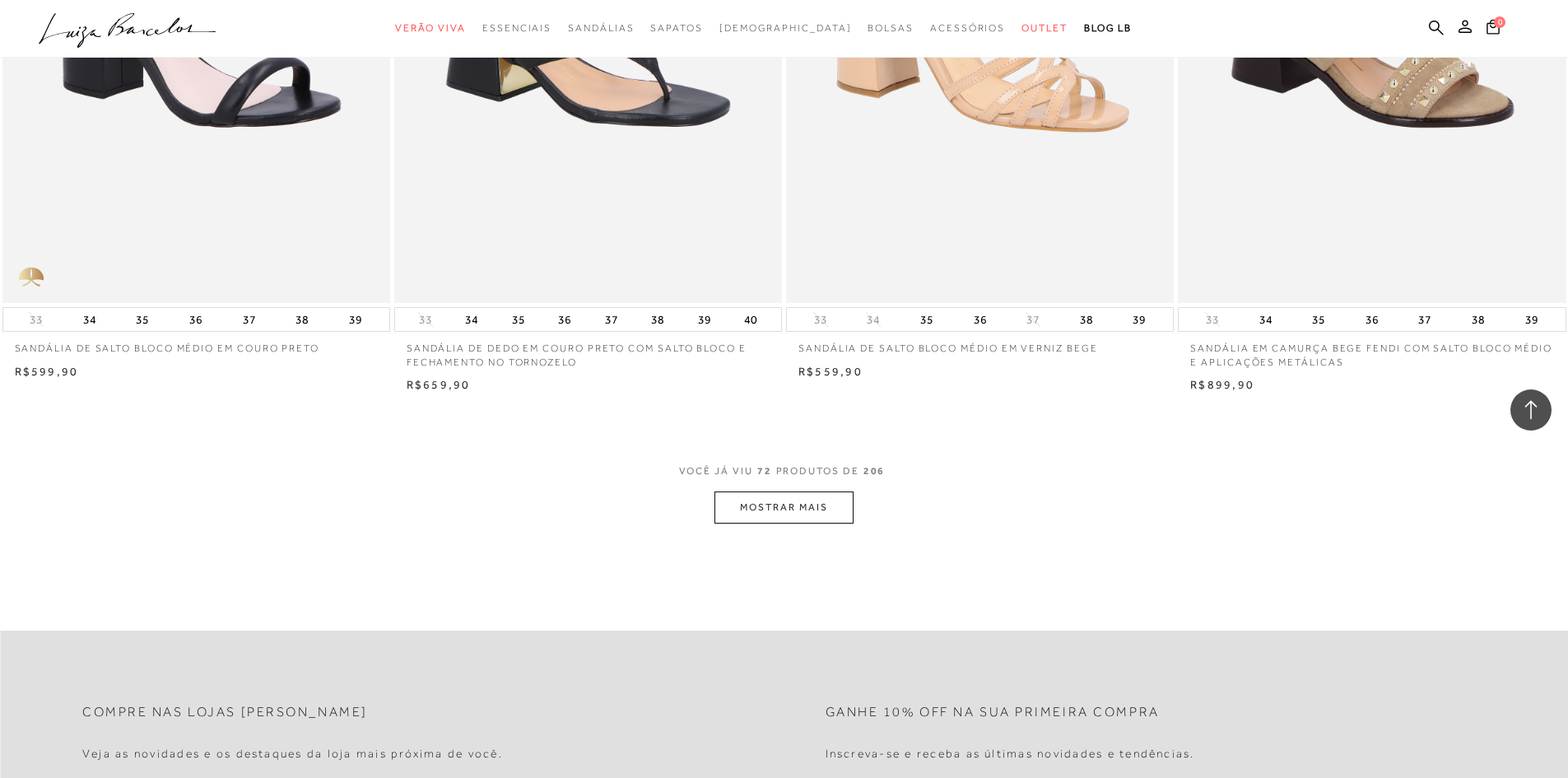
click at [788, 510] on button "MOSTRAR MAIS" at bounding box center [784, 507] width 138 height 32
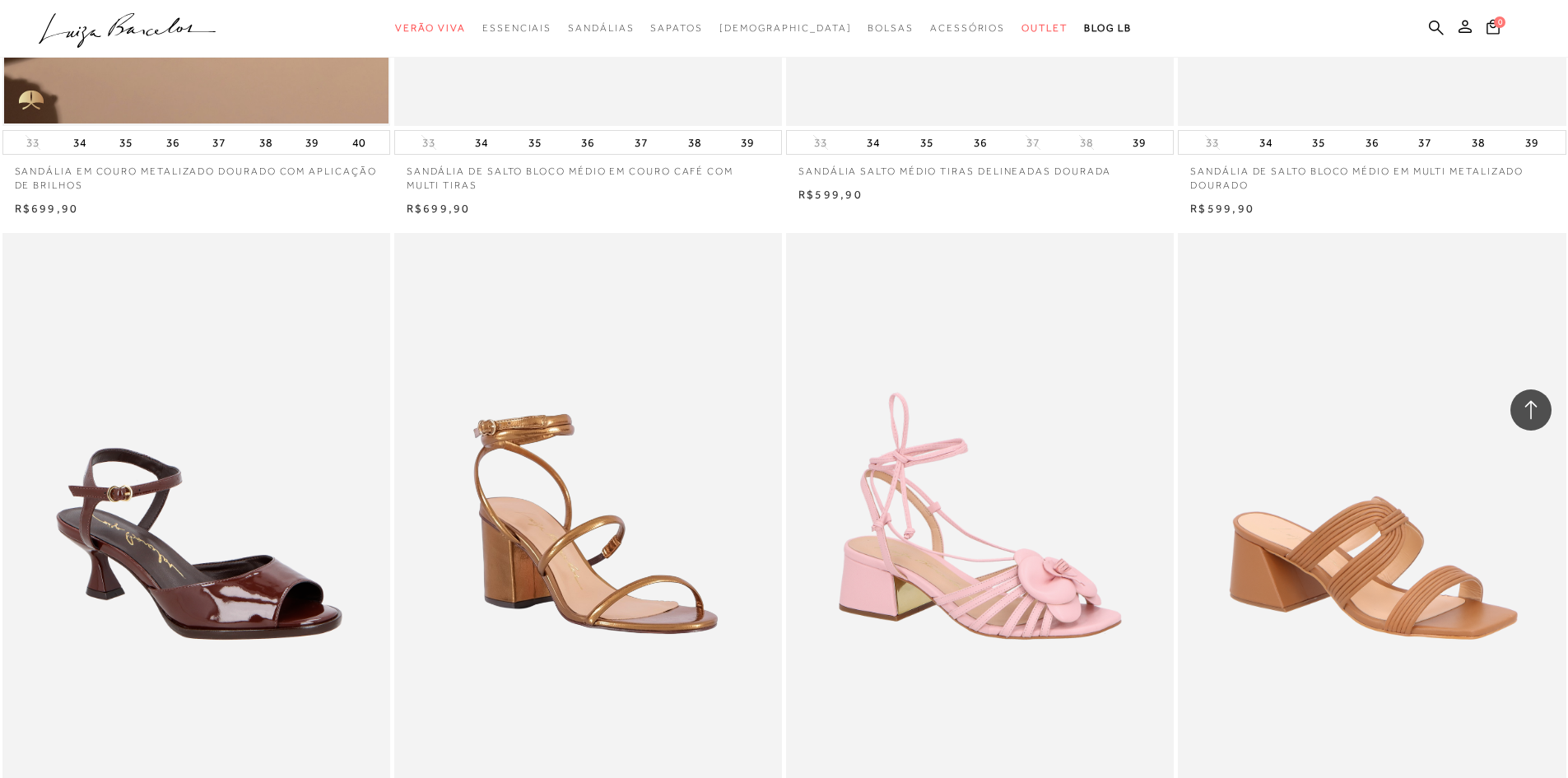
scroll to position [16308, 0]
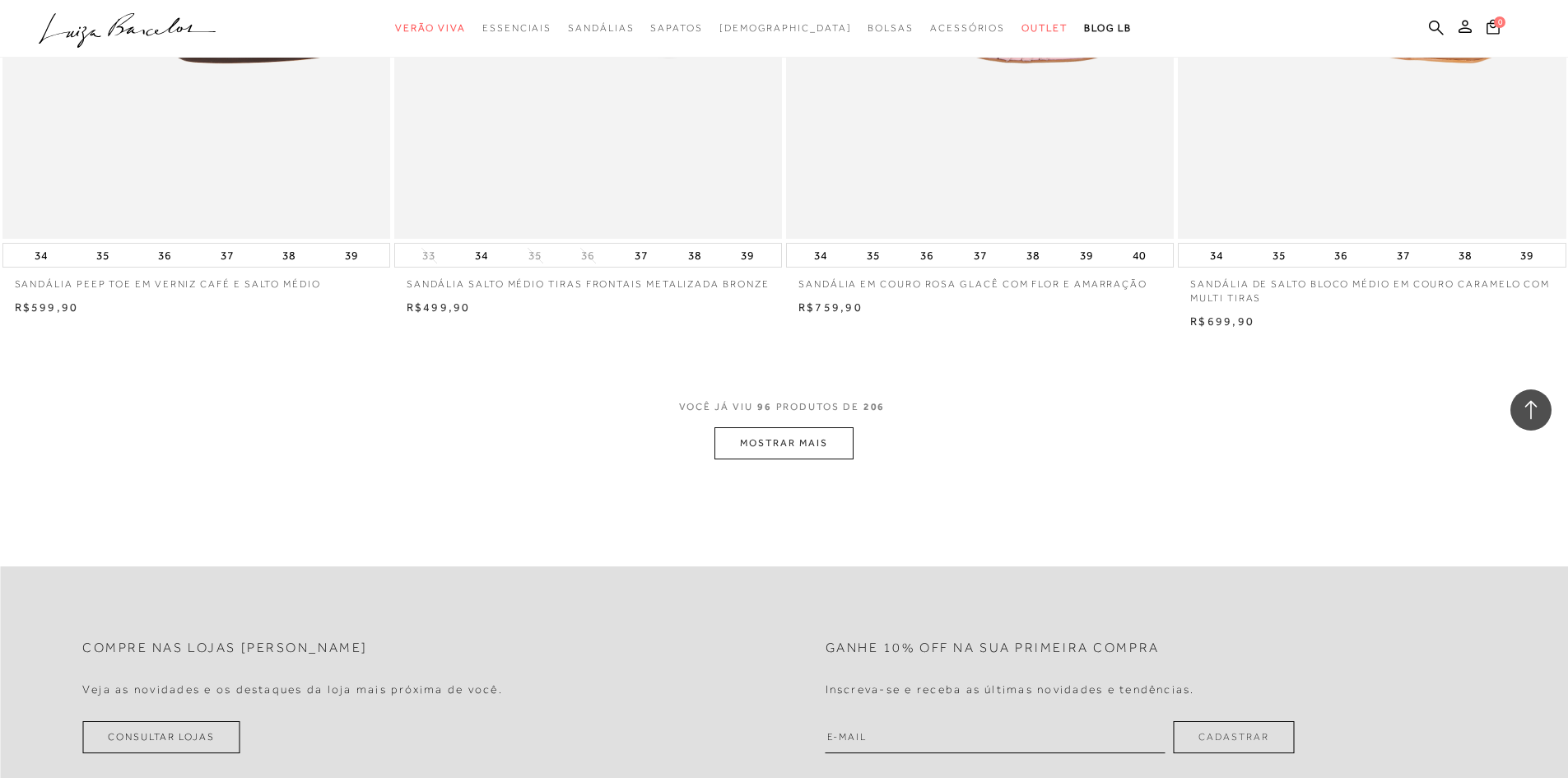
click at [789, 453] on button "MOSTRAR MAIS" at bounding box center [784, 443] width 138 height 32
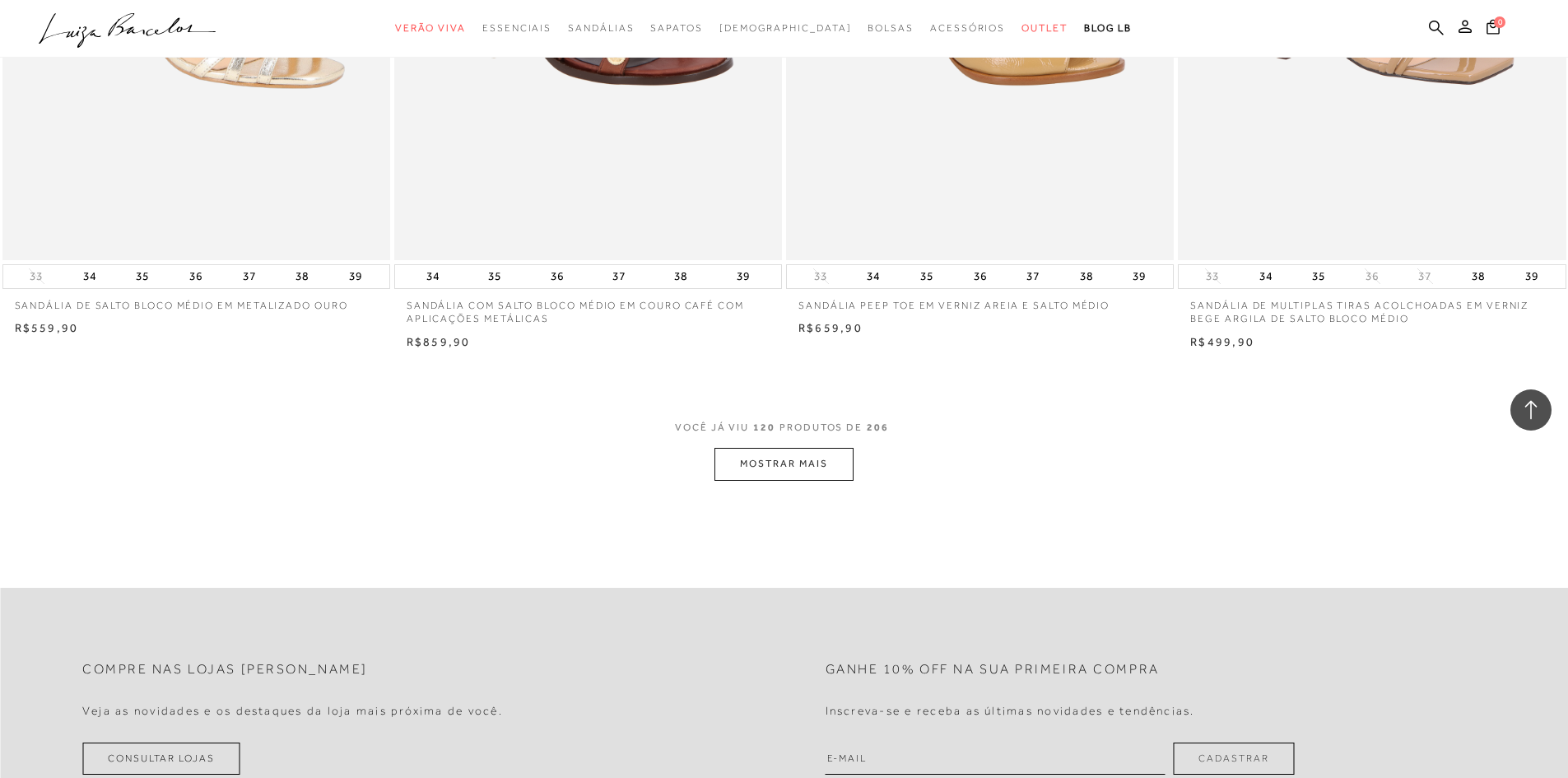
scroll to position [20426, 0]
click at [768, 468] on button "MOSTRAR MAIS" at bounding box center [784, 461] width 138 height 32
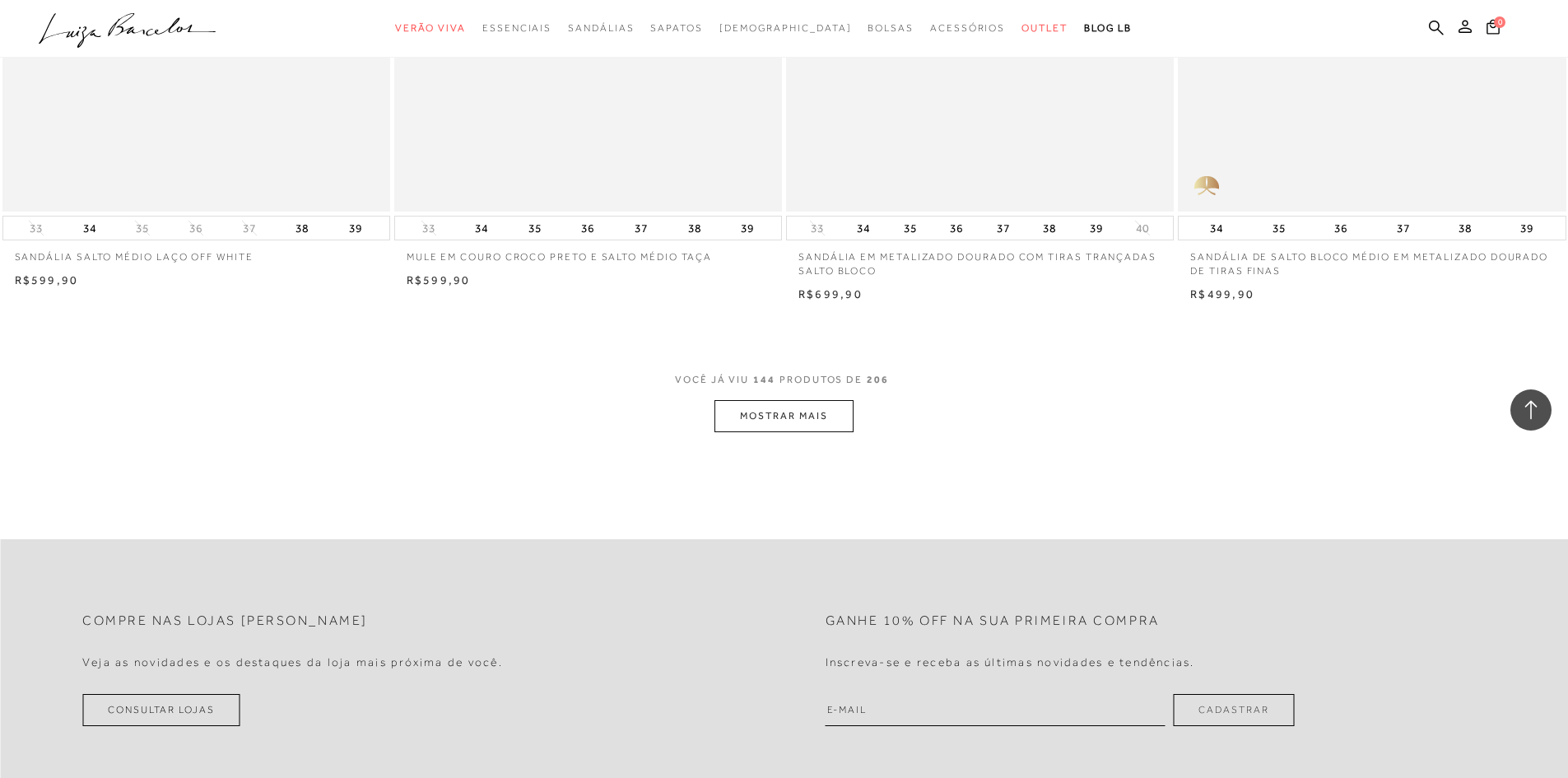
scroll to position [24626, 0]
click at [788, 424] on button "MOSTRAR MAIS" at bounding box center [784, 415] width 138 height 32
